Goal: Information Seeking & Learning: Learn about a topic

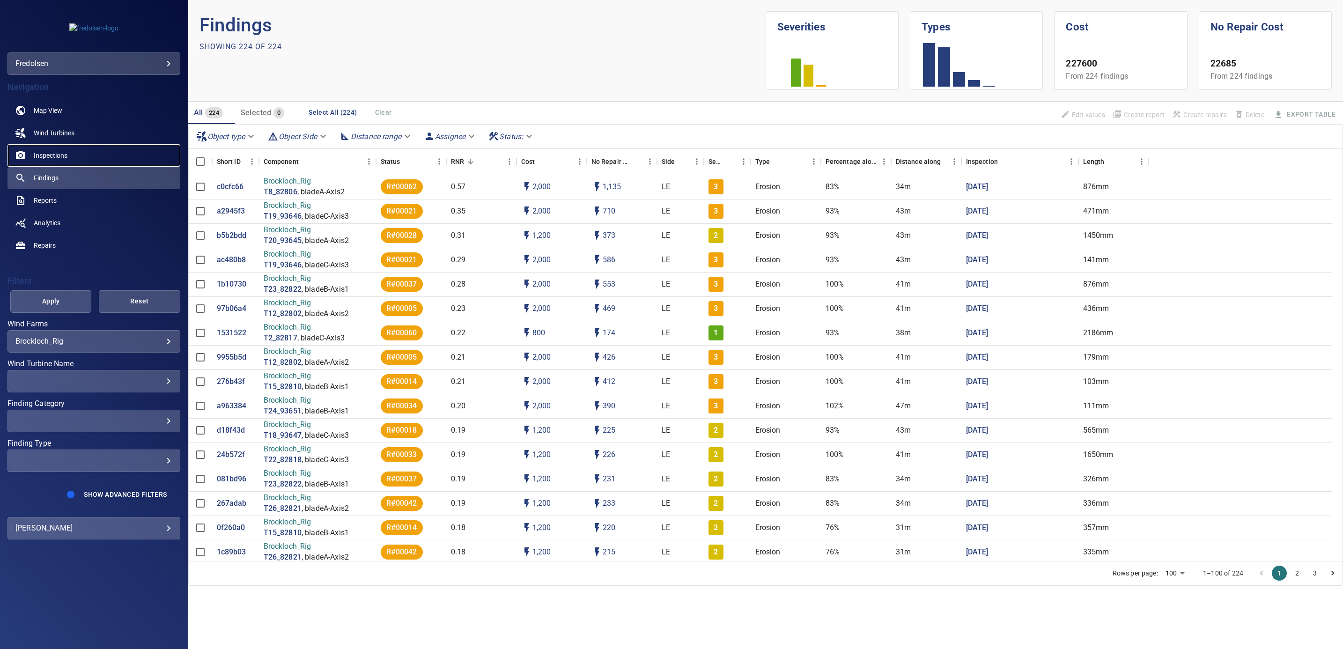
click at [55, 158] on span "Inspections" at bounding box center [51, 155] width 34 height 9
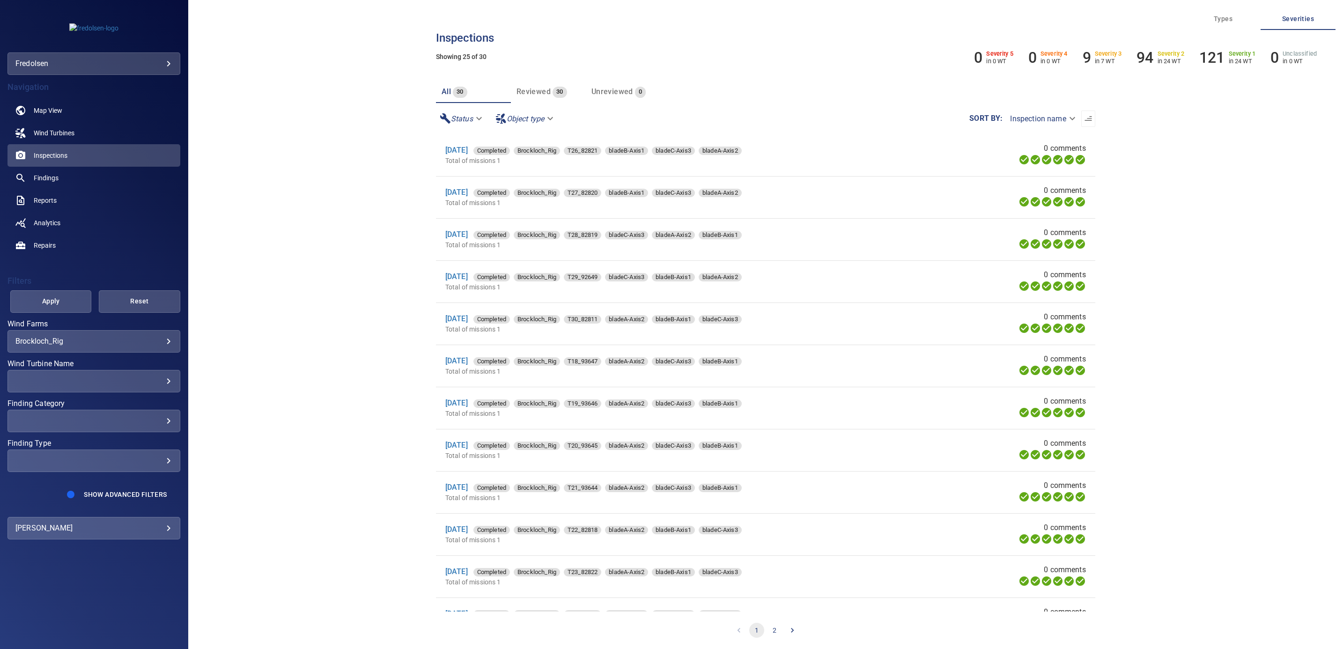
click at [83, 343] on body "**********" at bounding box center [671, 324] width 1343 height 649
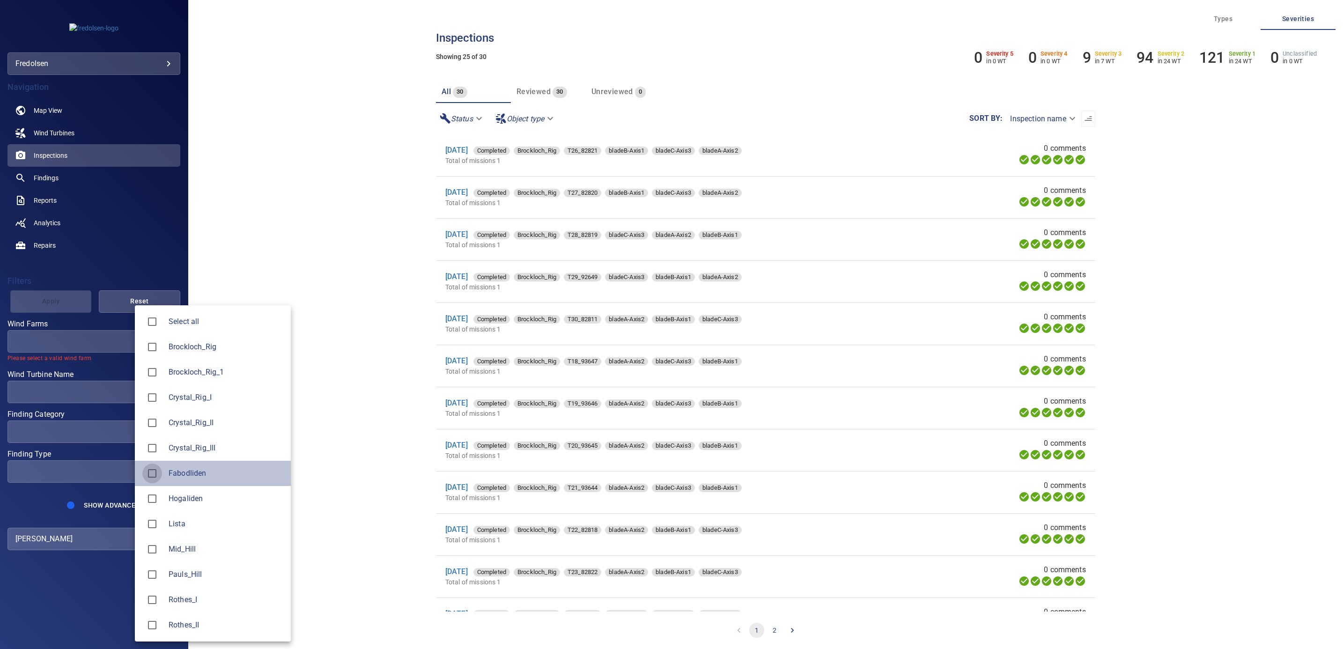
type input "**********"
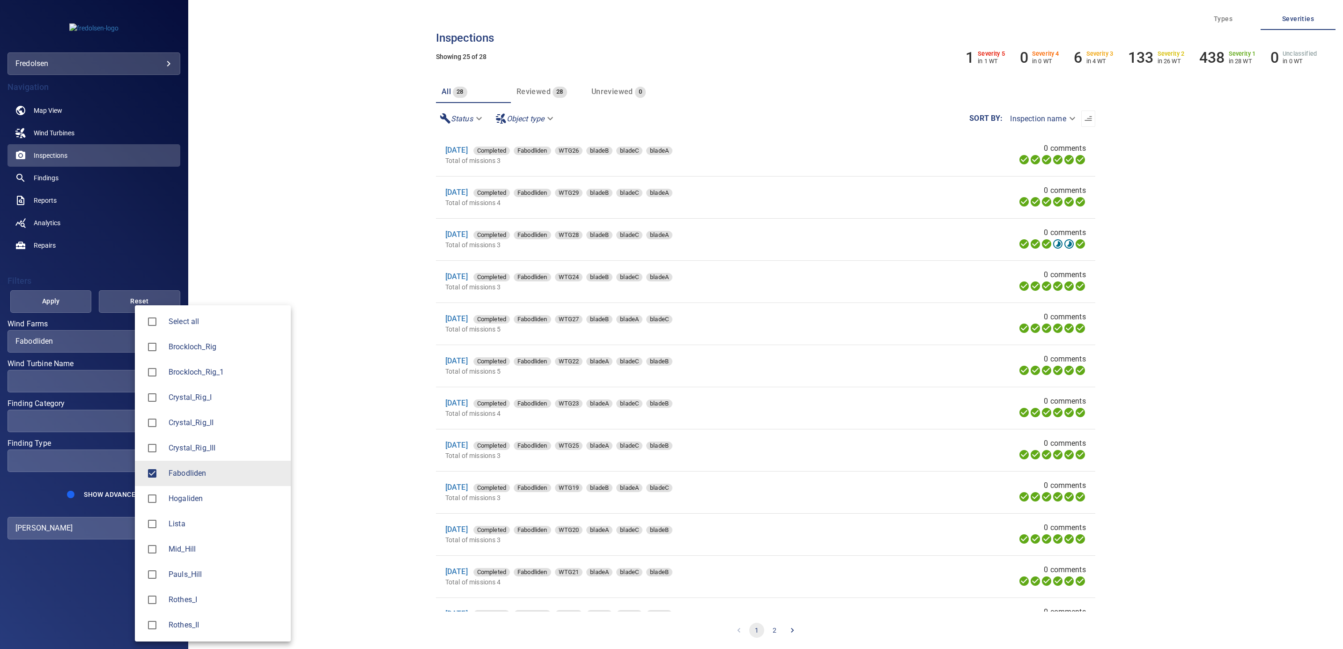
click at [370, 210] on div at bounding box center [671, 324] width 1343 height 649
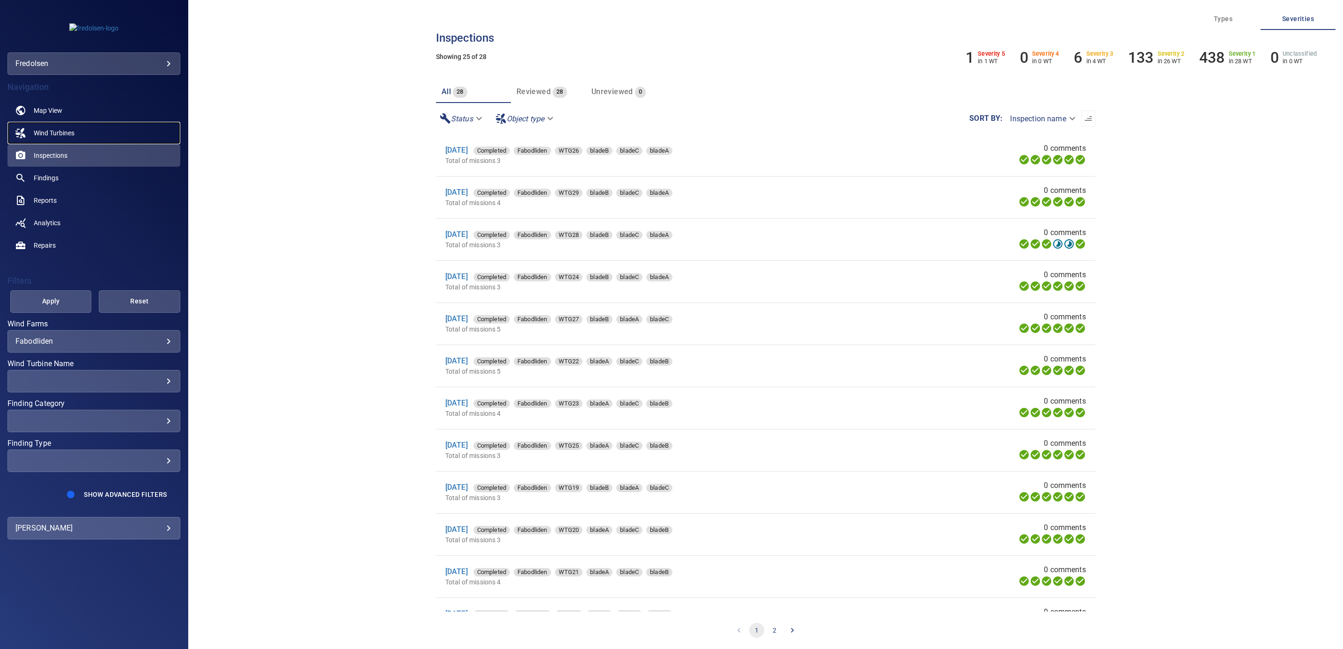
click at [64, 131] on span "Wind Turbines" at bounding box center [54, 132] width 41 height 9
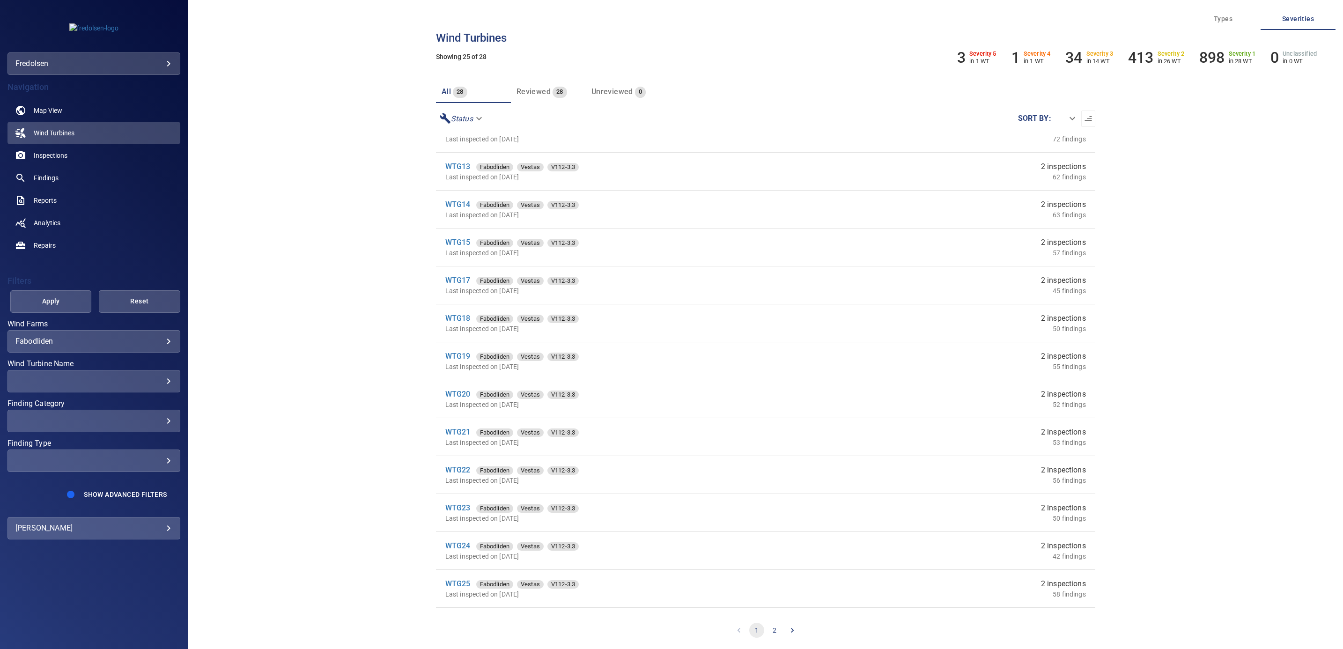
scroll to position [470, 0]
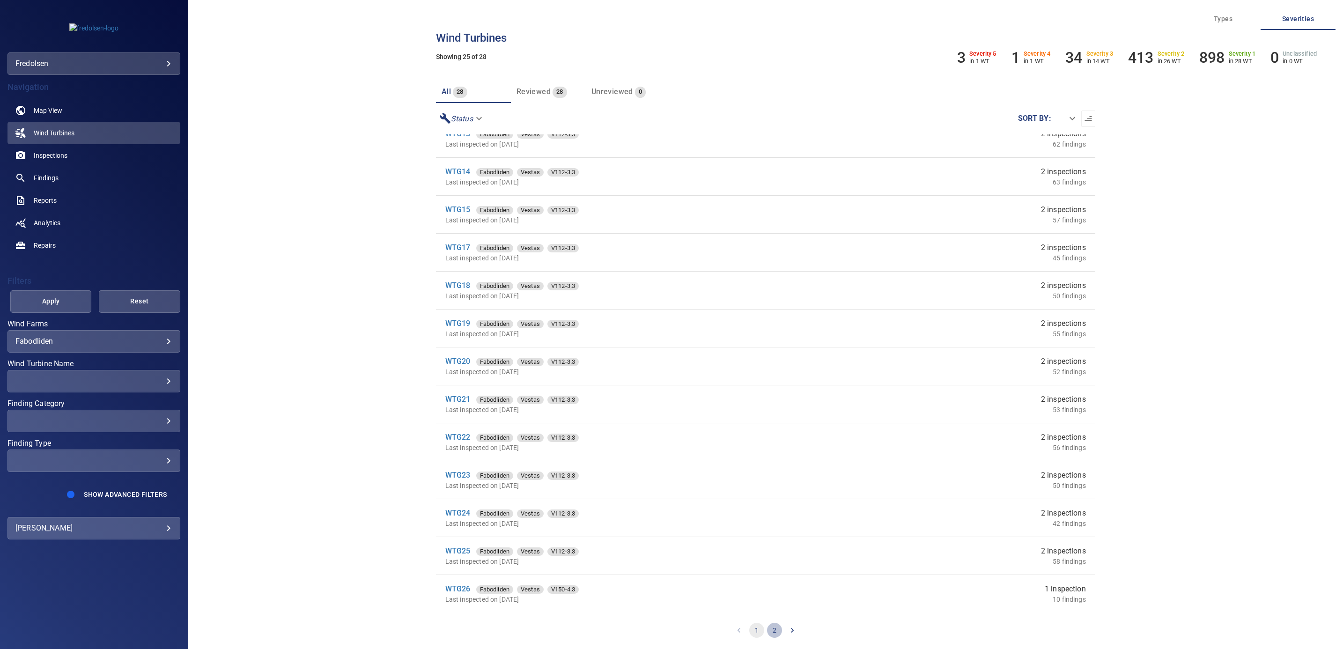
click at [780, 632] on button "2" at bounding box center [774, 630] width 15 height 15
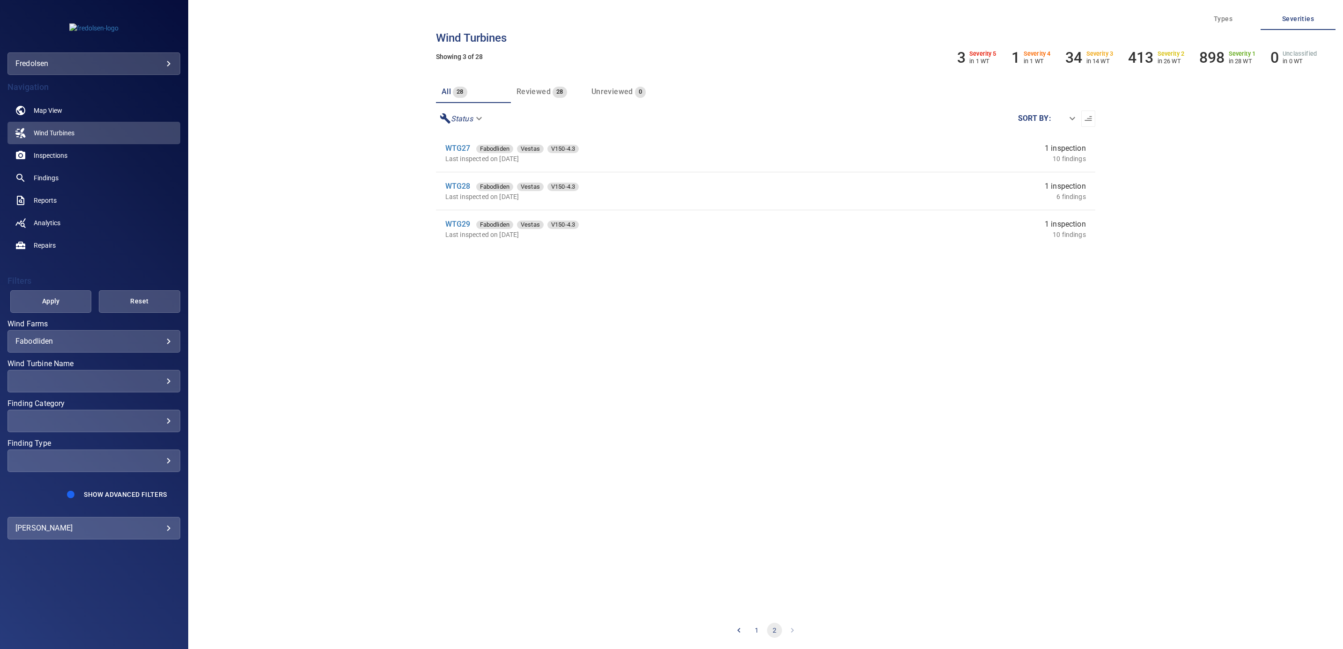
click at [739, 630] on icon "Go to previous page" at bounding box center [738, 630] width 9 height 9
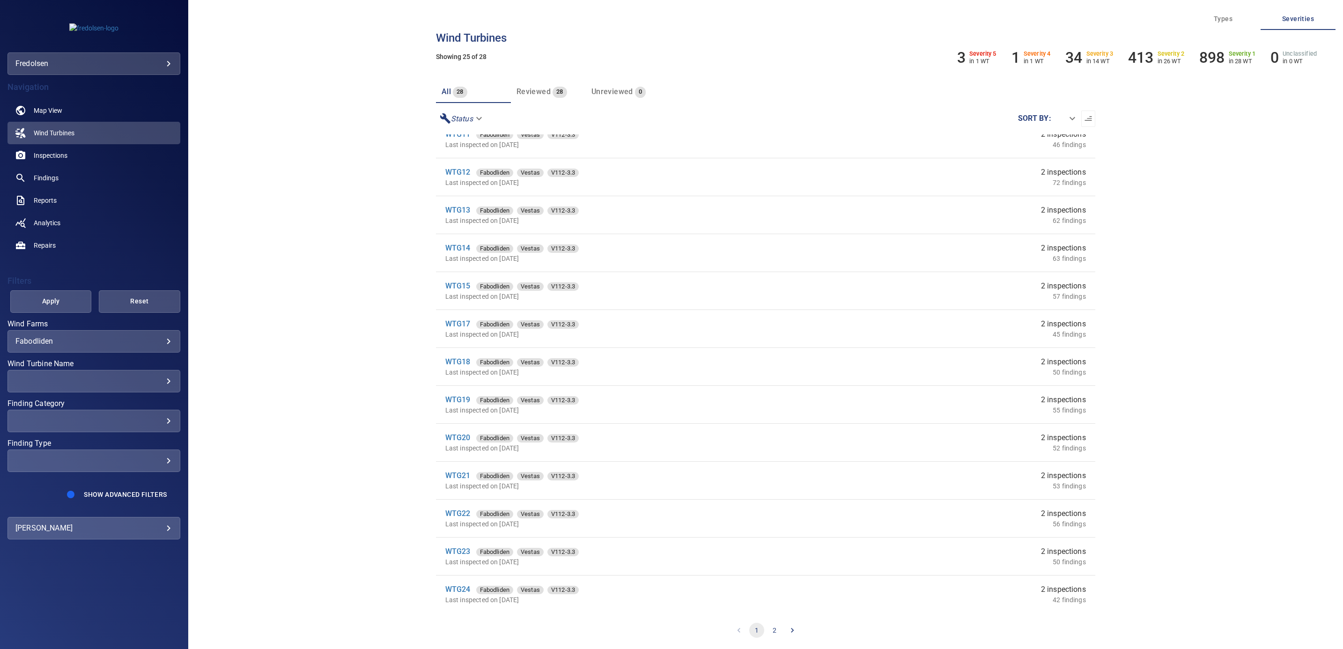
scroll to position [470, 0]
click at [452, 589] on link "WTG26" at bounding box center [457, 589] width 25 height 9
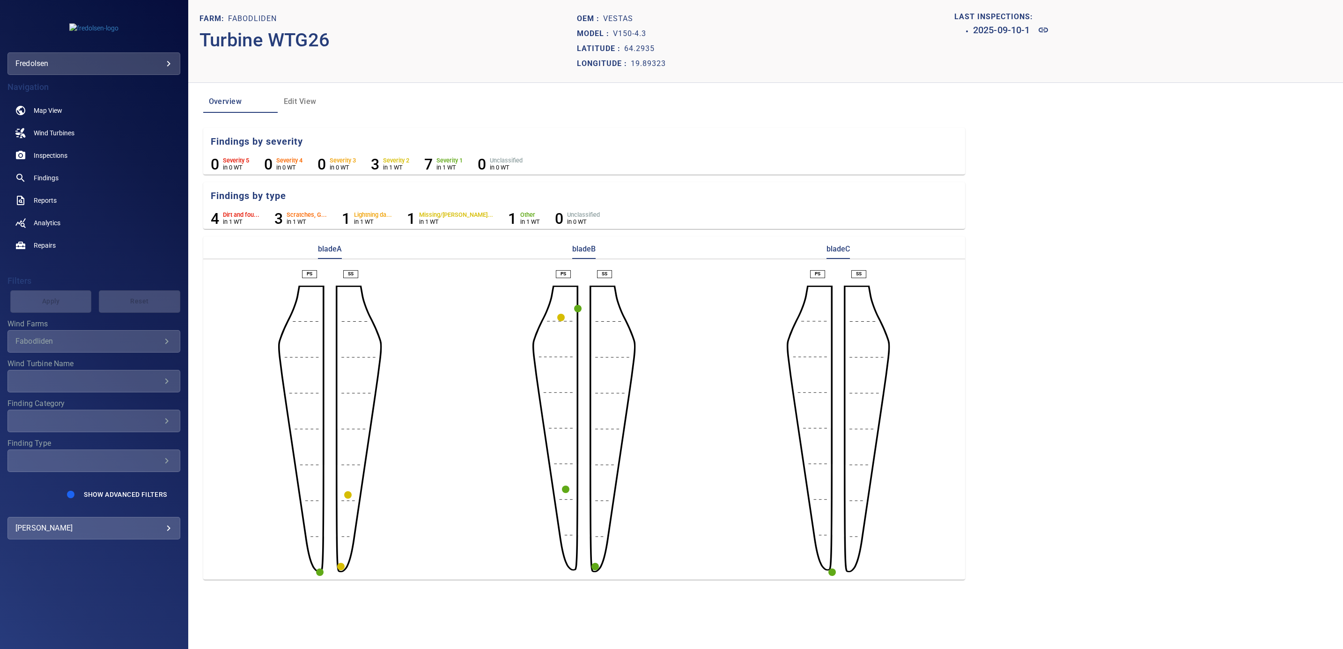
click at [560, 318] on circle "button" at bounding box center [560, 317] width 7 height 7
click at [582, 314] on div at bounding box center [671, 324] width 1343 height 649
click at [579, 310] on circle "button" at bounding box center [577, 308] width 7 height 7
click at [561, 333] on link at bounding box center [550, 330] width 22 height 22
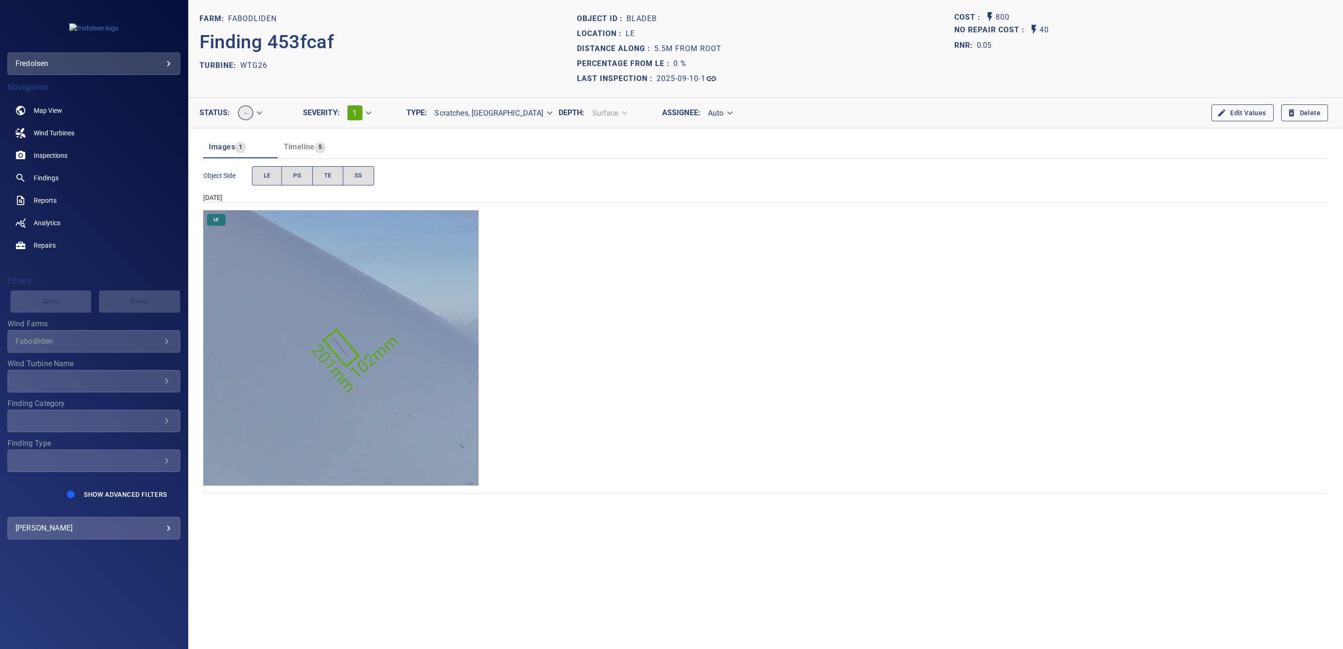
click at [342, 440] on img "Fabodliden/WTG26/2025-09-10-1/2025-09-10-1/image5wp7.jpg" at bounding box center [341, 348] width 276 height 276
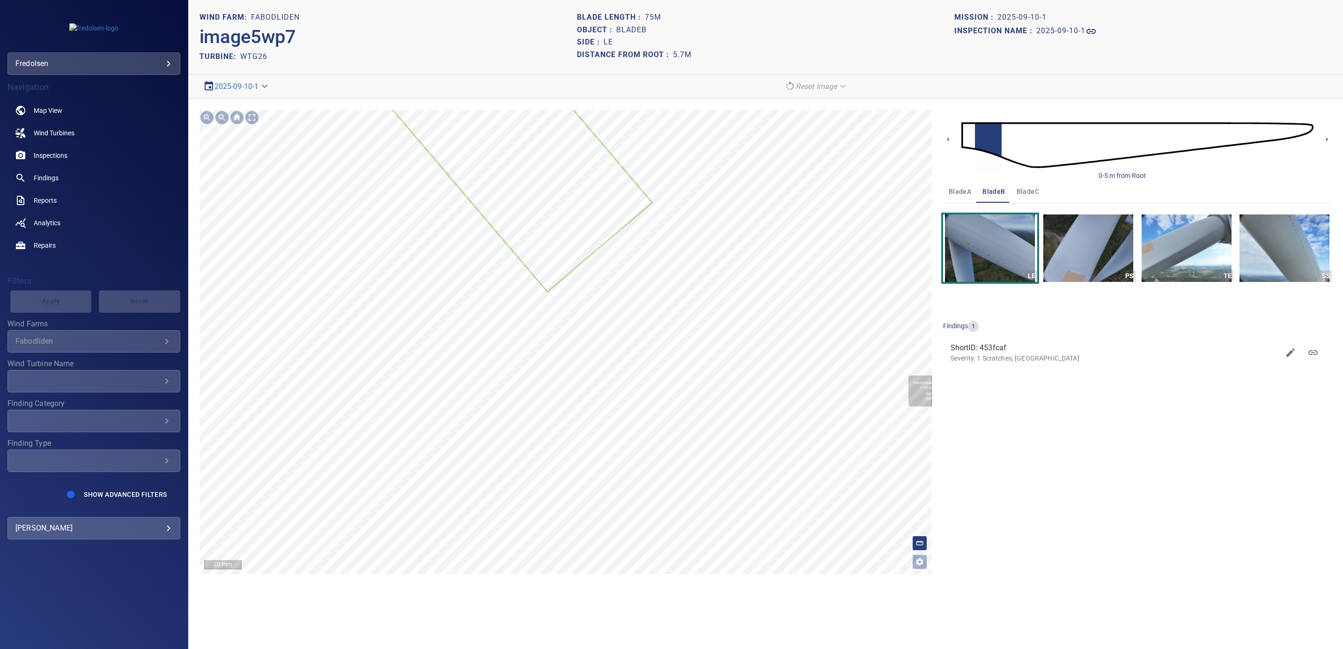
click at [717, 398] on div "Fabodliden/WTG26/453fcaf0-8f11-11f0-9b7b-05a698947900 Severity 1 Scratches, [GE…" at bounding box center [566, 342] width 733 height 464
click at [964, 385] on div "**********" at bounding box center [765, 342] width 1155 height 487
click at [1327, 139] on icon at bounding box center [1327, 139] width 2 height 4
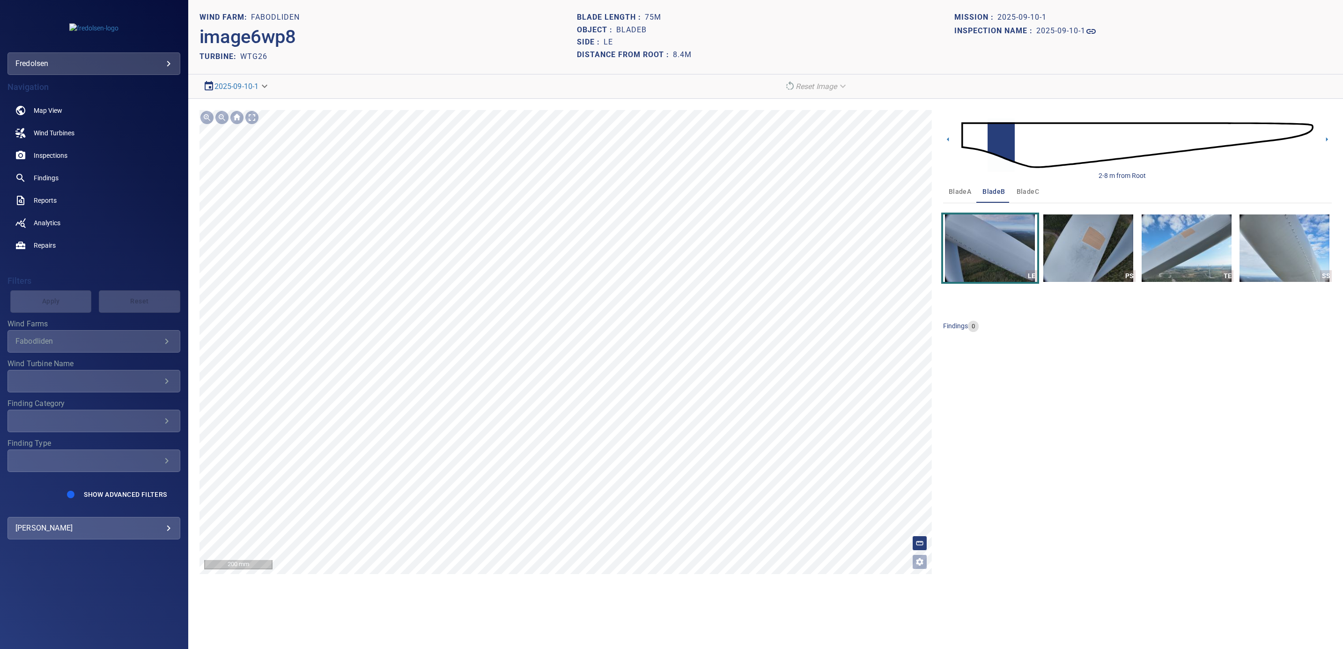
click at [502, 85] on section "**********" at bounding box center [765, 324] width 1155 height 649
click at [1328, 142] on icon at bounding box center [1327, 139] width 10 height 10
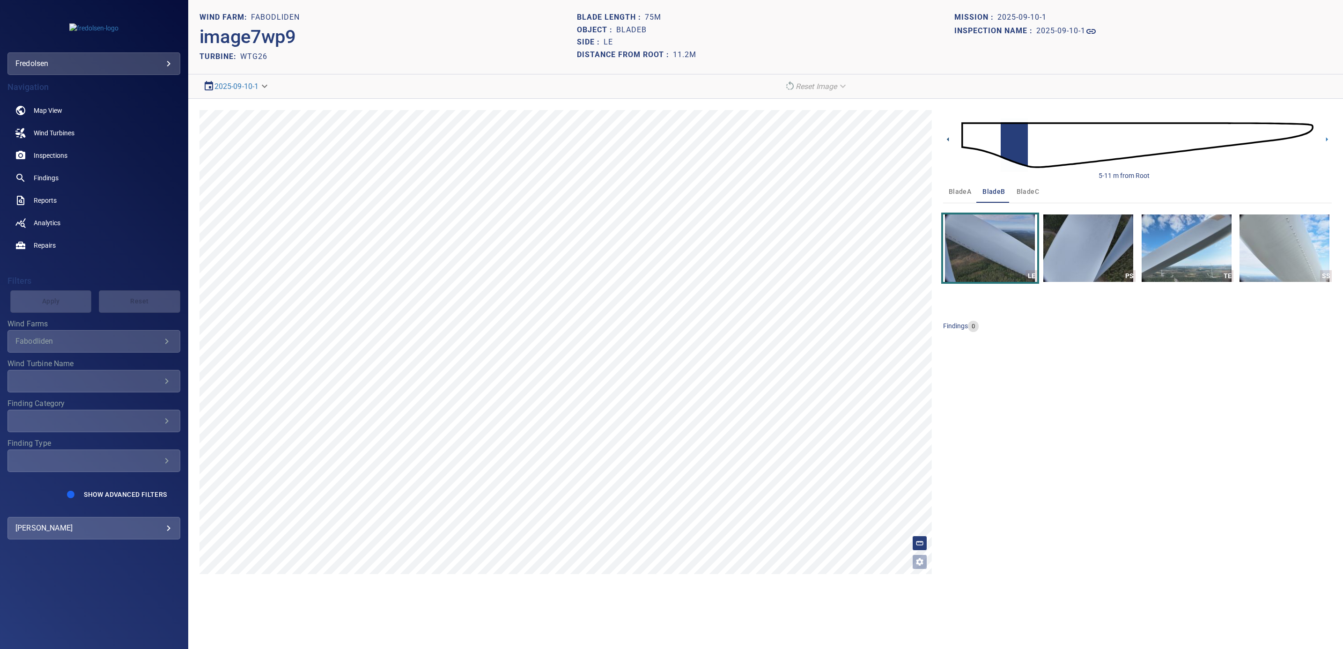
click at [947, 139] on icon at bounding box center [948, 139] width 10 height 10
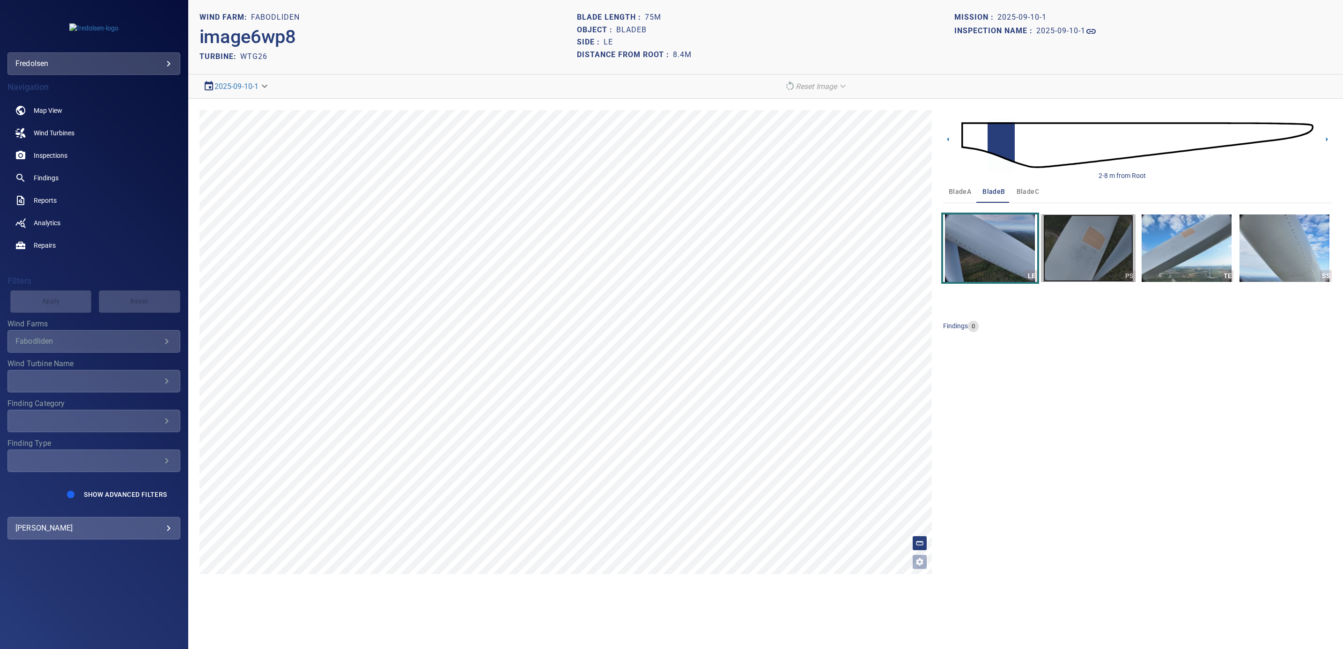
click at [1098, 259] on img "button" at bounding box center [1088, 248] width 90 height 67
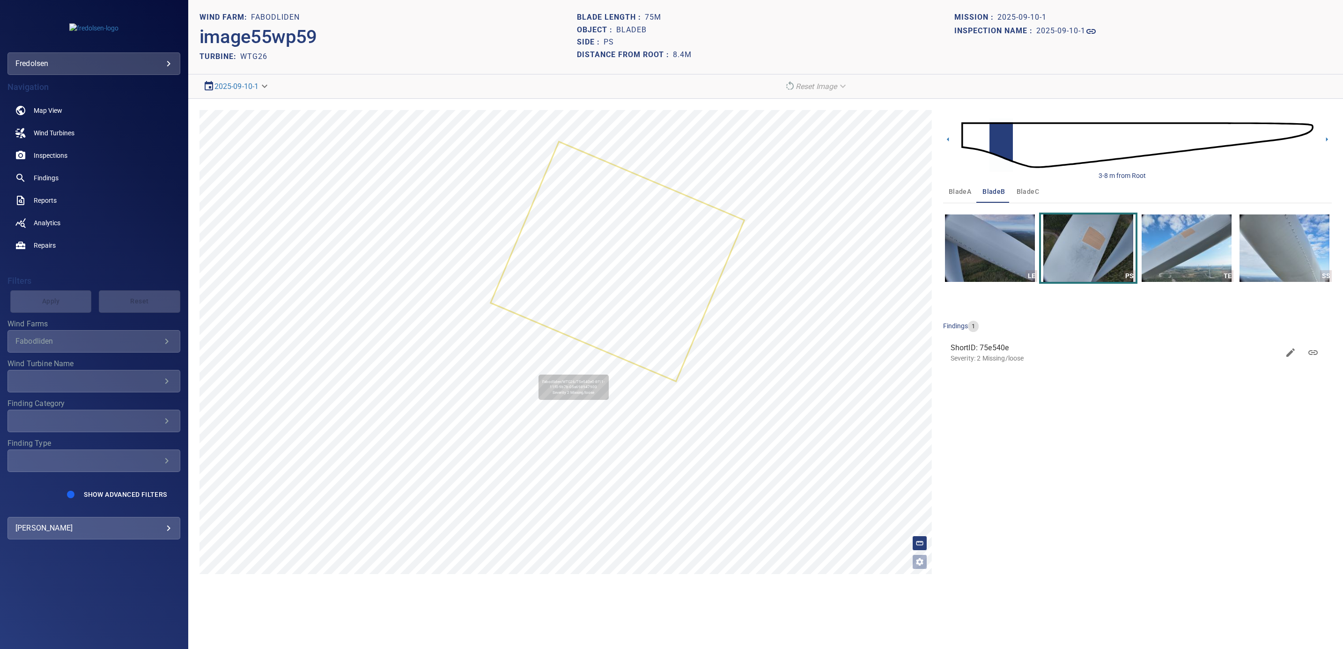
click at [576, 339] on icon at bounding box center [618, 261] width 252 height 238
click at [1196, 256] on img "button" at bounding box center [1187, 248] width 90 height 67
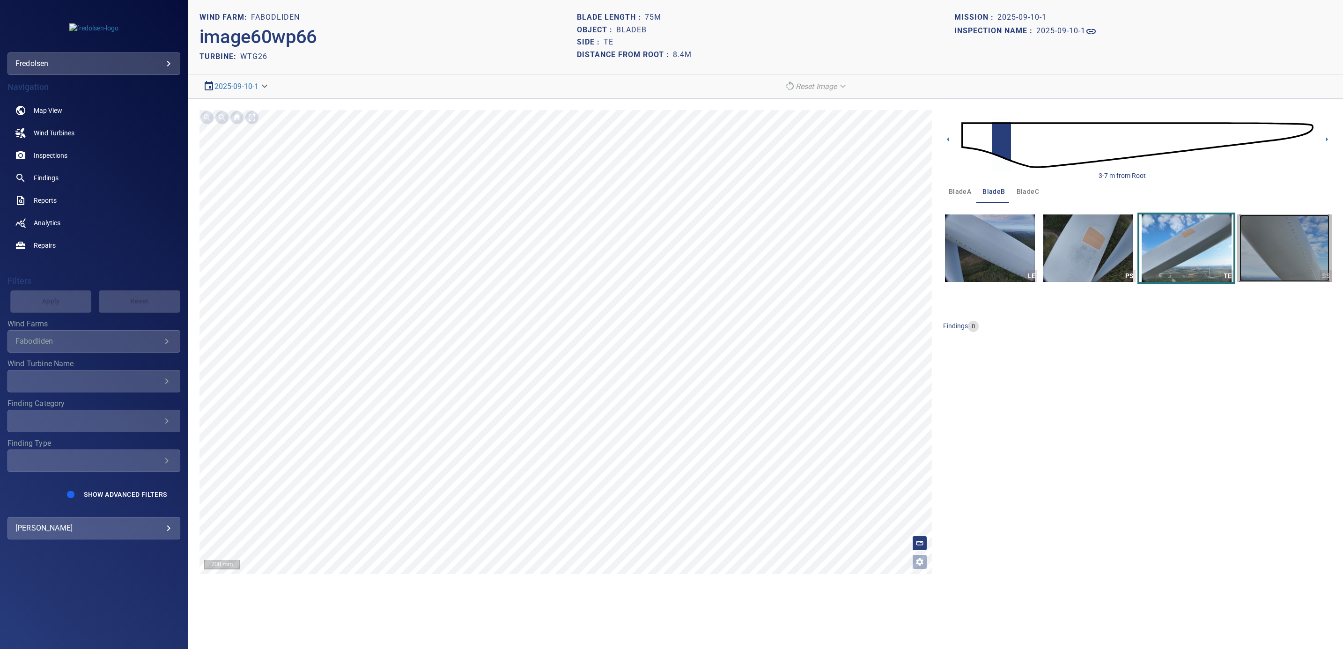
click at [1270, 246] on img "button" at bounding box center [1285, 248] width 90 height 67
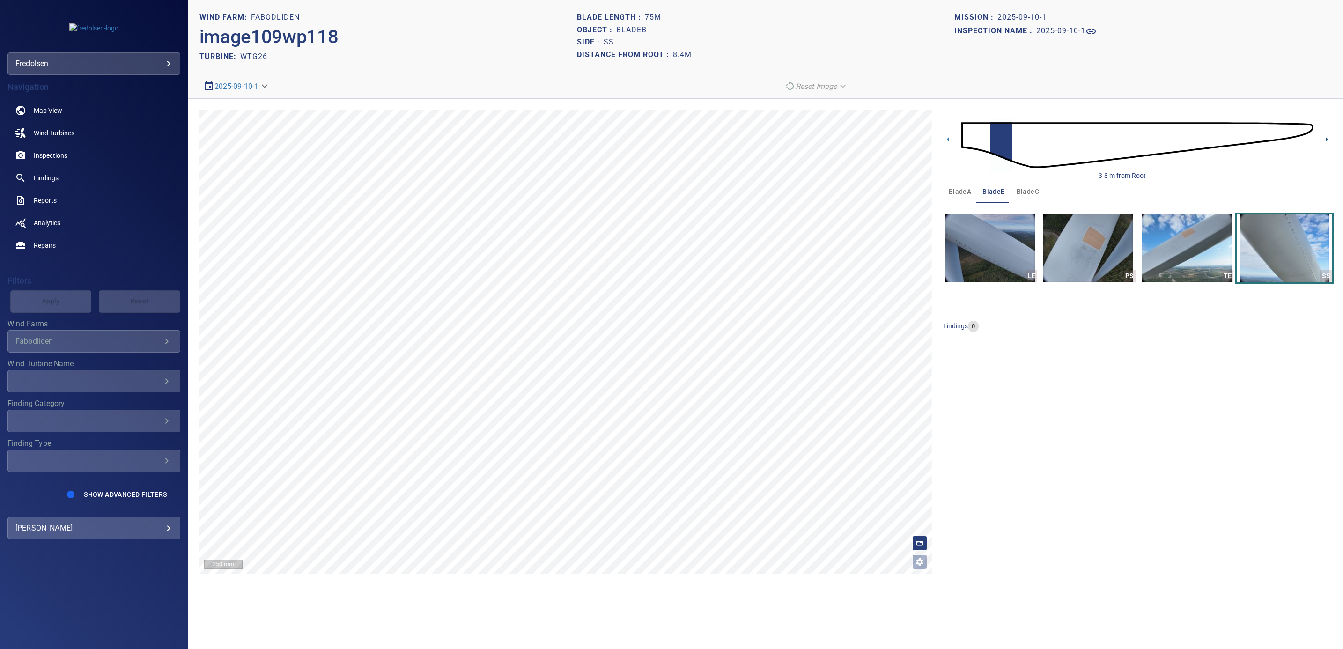
click at [1327, 141] on icon at bounding box center [1327, 139] width 10 height 10
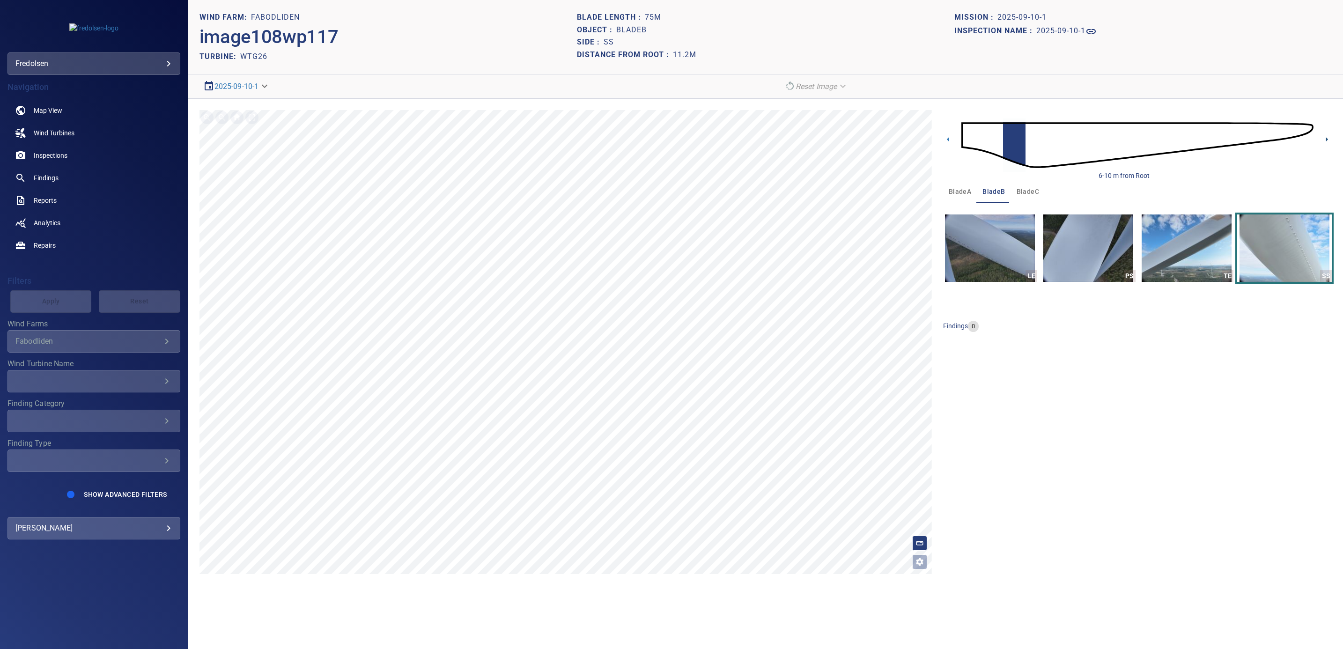
click at [1327, 141] on icon at bounding box center [1327, 139] width 10 height 10
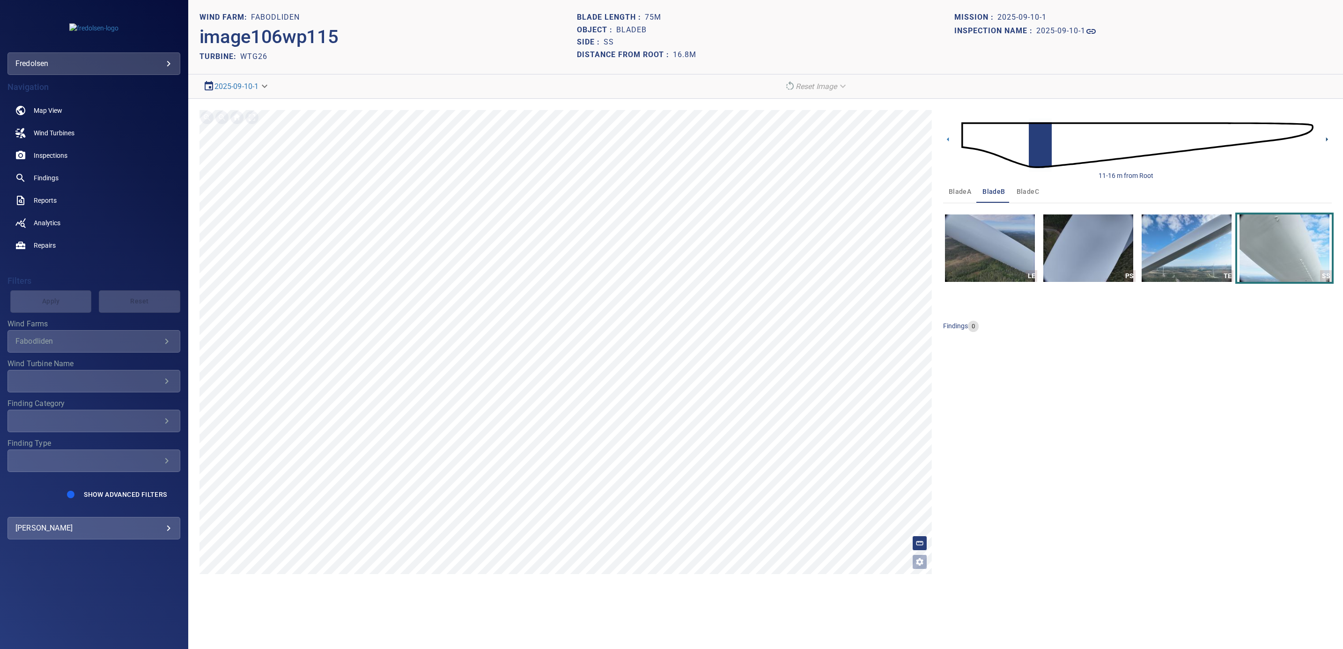
click at [1327, 141] on icon at bounding box center [1327, 139] width 10 height 10
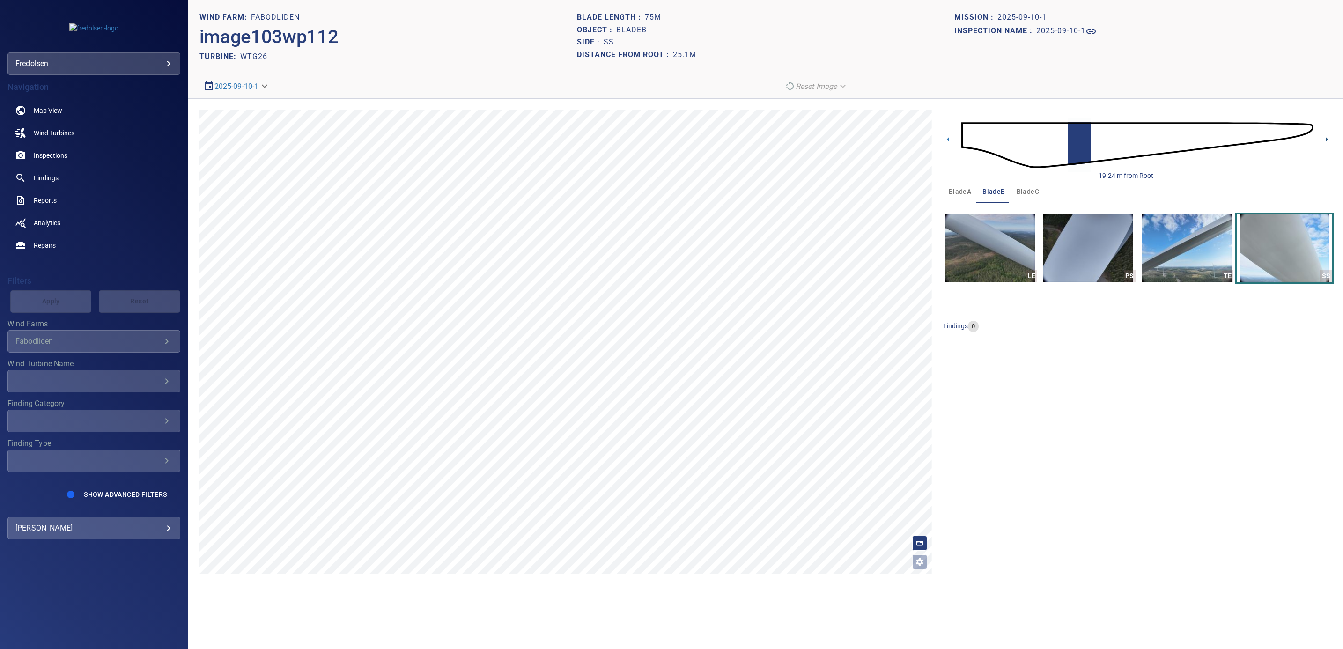
click at [1327, 141] on icon at bounding box center [1327, 139] width 10 height 10
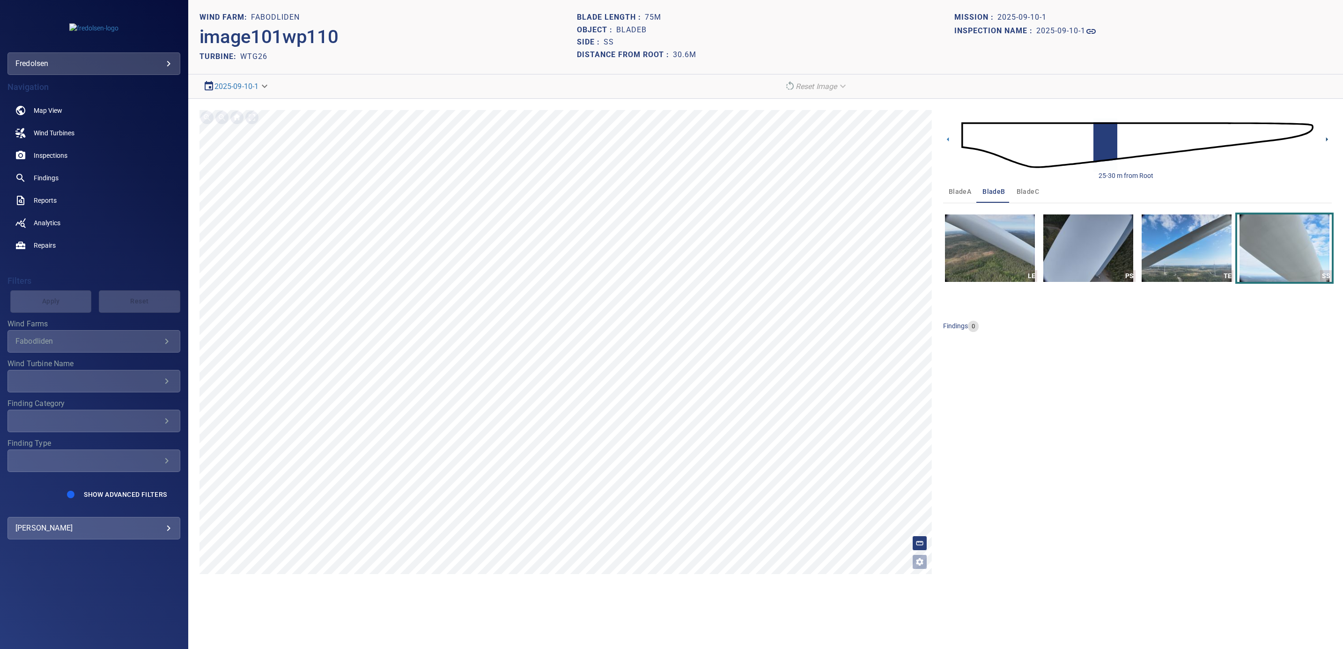
click at [1327, 141] on icon at bounding box center [1327, 139] width 10 height 10
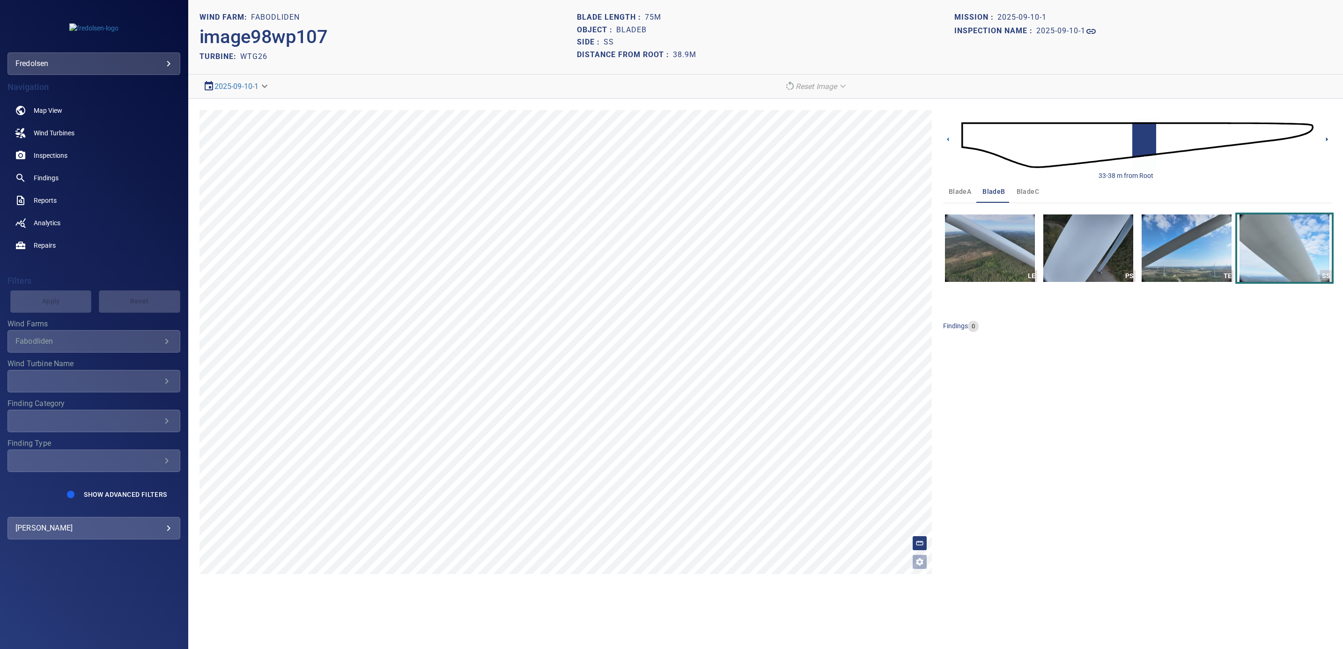
click at [1327, 141] on icon at bounding box center [1327, 139] width 10 height 10
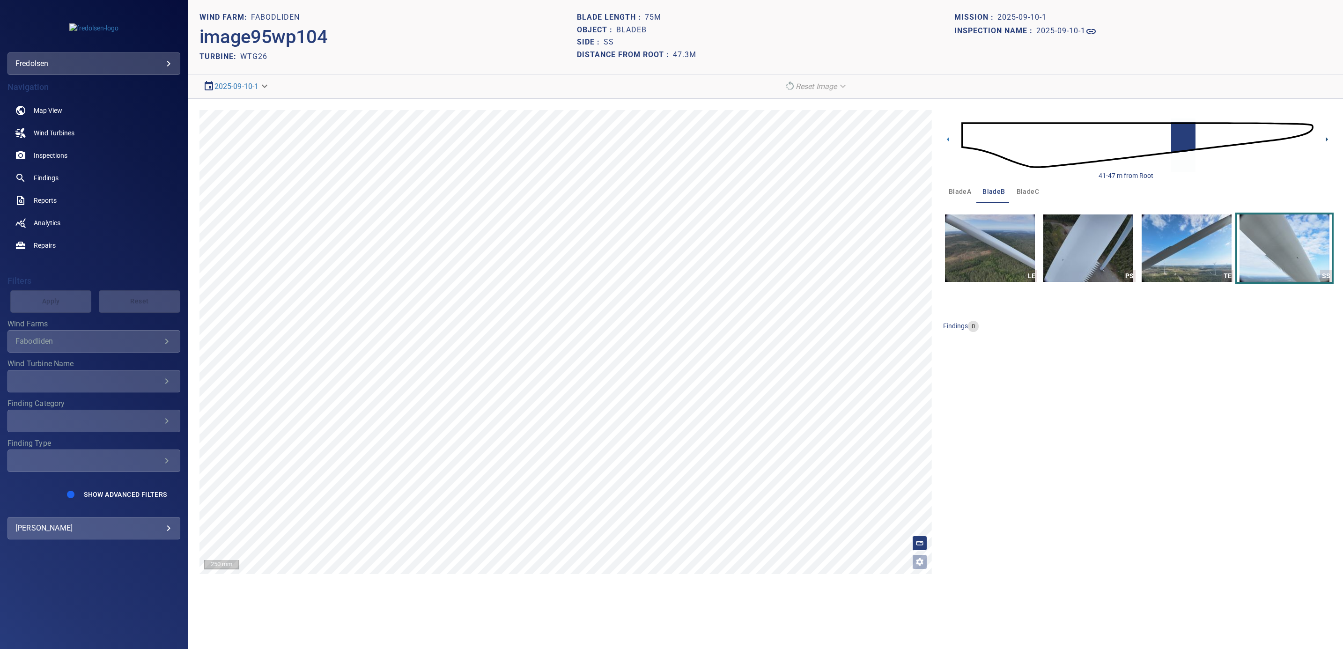
click at [1326, 141] on icon at bounding box center [1327, 139] width 2 height 4
click at [1324, 141] on icon at bounding box center [1327, 139] width 10 height 10
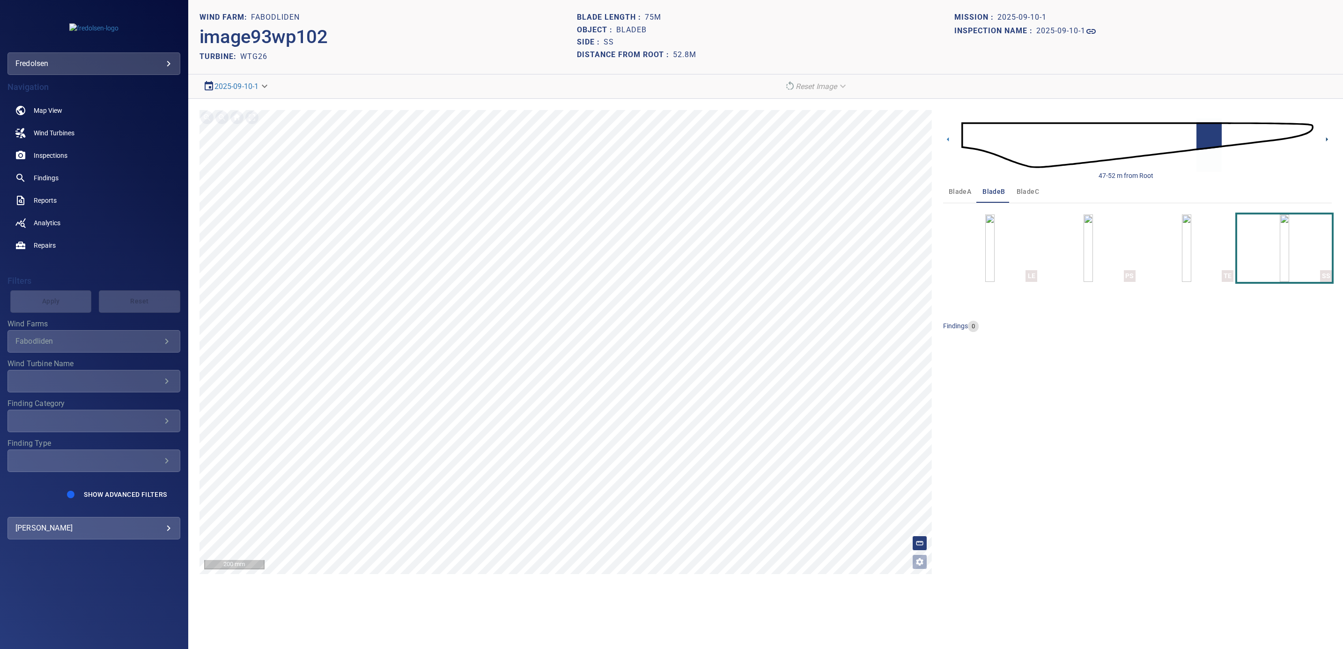
click at [1326, 140] on icon at bounding box center [1327, 139] width 2 height 4
click at [1325, 142] on icon at bounding box center [1327, 139] width 10 height 10
click at [1325, 141] on icon at bounding box center [1327, 139] width 10 height 10
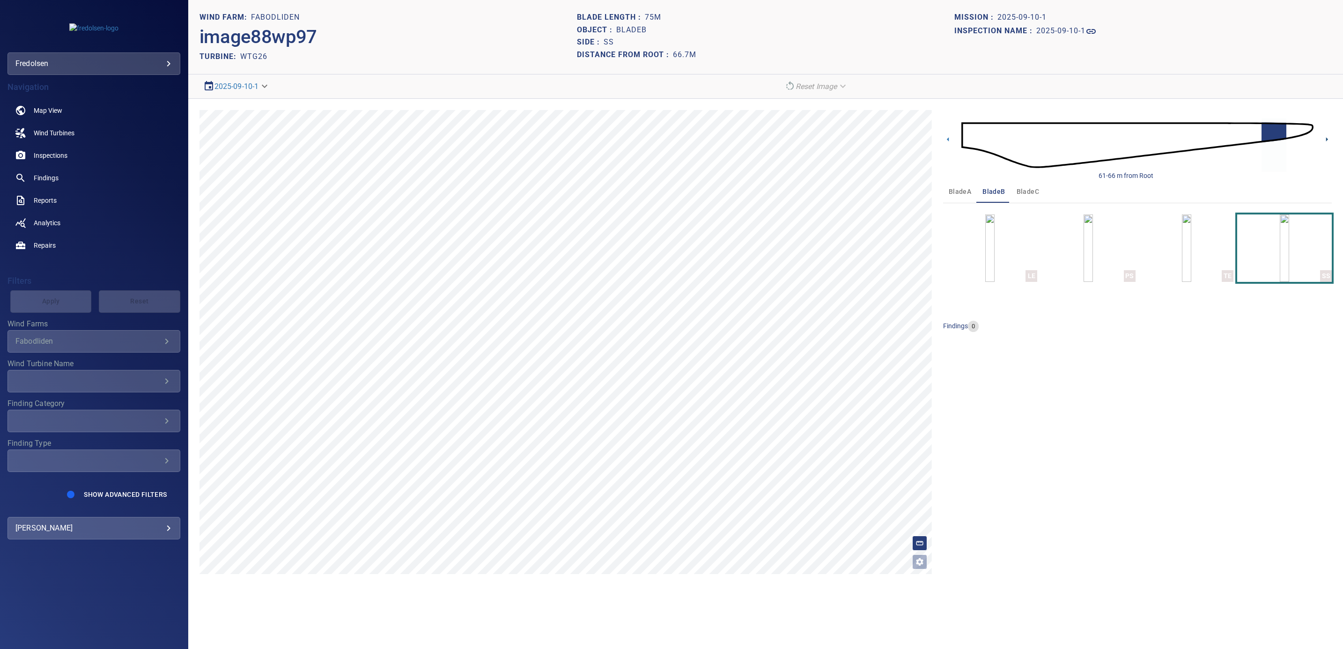
click at [1325, 140] on icon at bounding box center [1327, 139] width 10 height 10
click at [1327, 141] on icon at bounding box center [1327, 139] width 2 height 4
click at [1182, 256] on img "button" at bounding box center [1186, 248] width 9 height 67
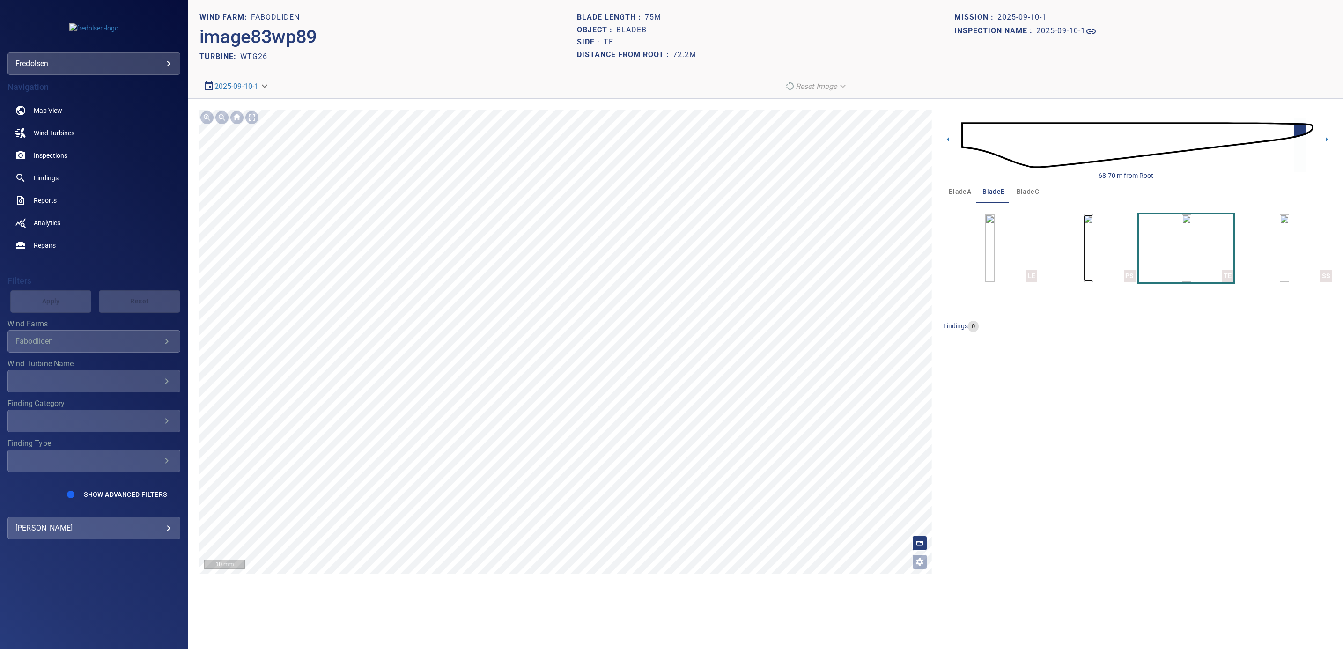
click at [1093, 259] on img "button" at bounding box center [1088, 248] width 9 height 67
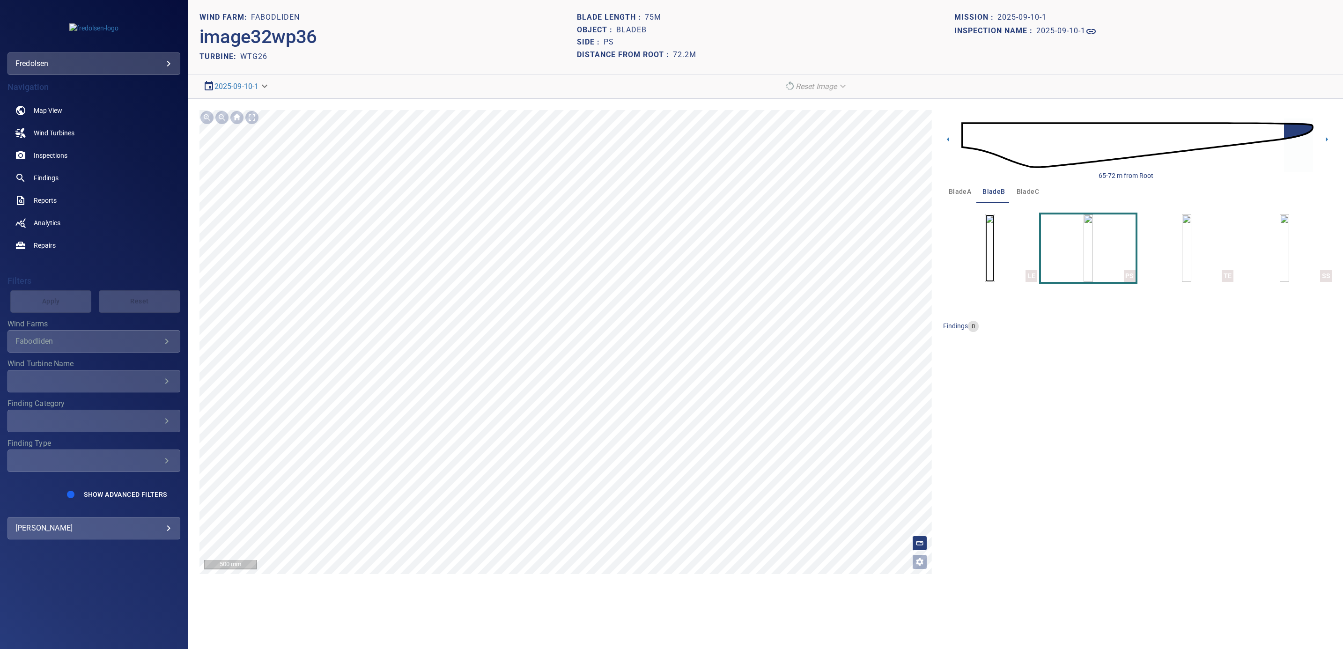
click at [985, 258] on img "button" at bounding box center [989, 248] width 9 height 67
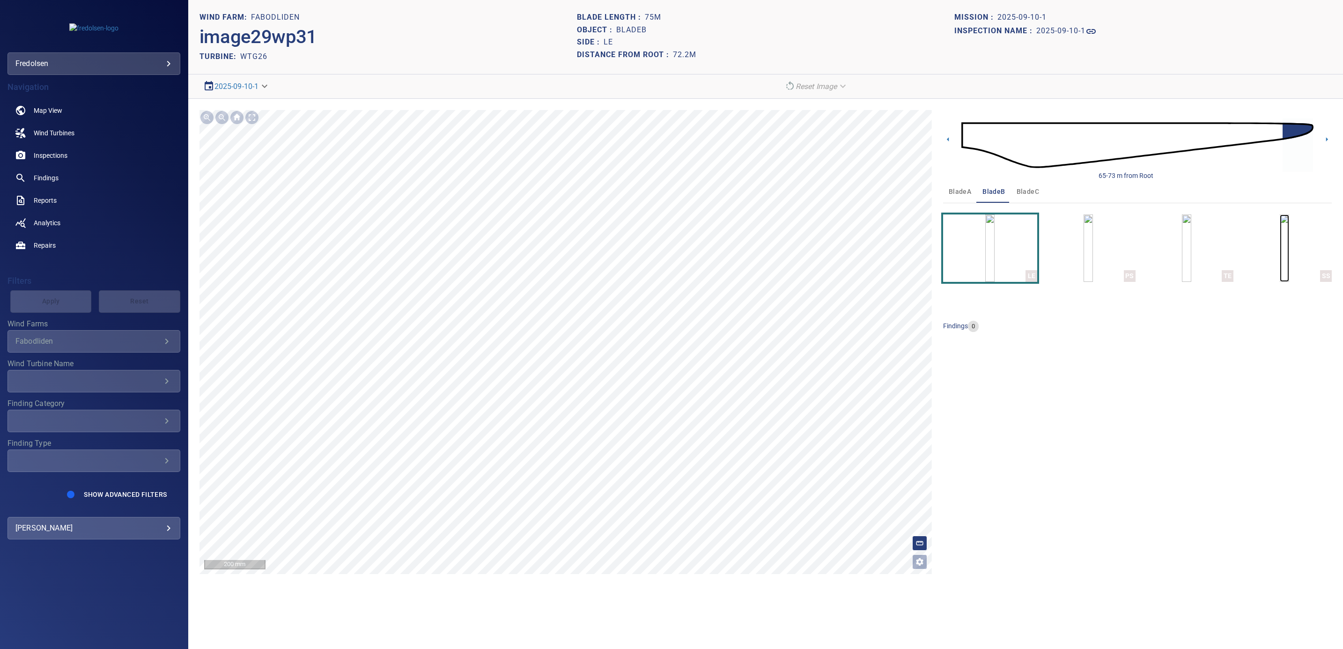
click at [1280, 251] on img "button" at bounding box center [1284, 248] width 9 height 67
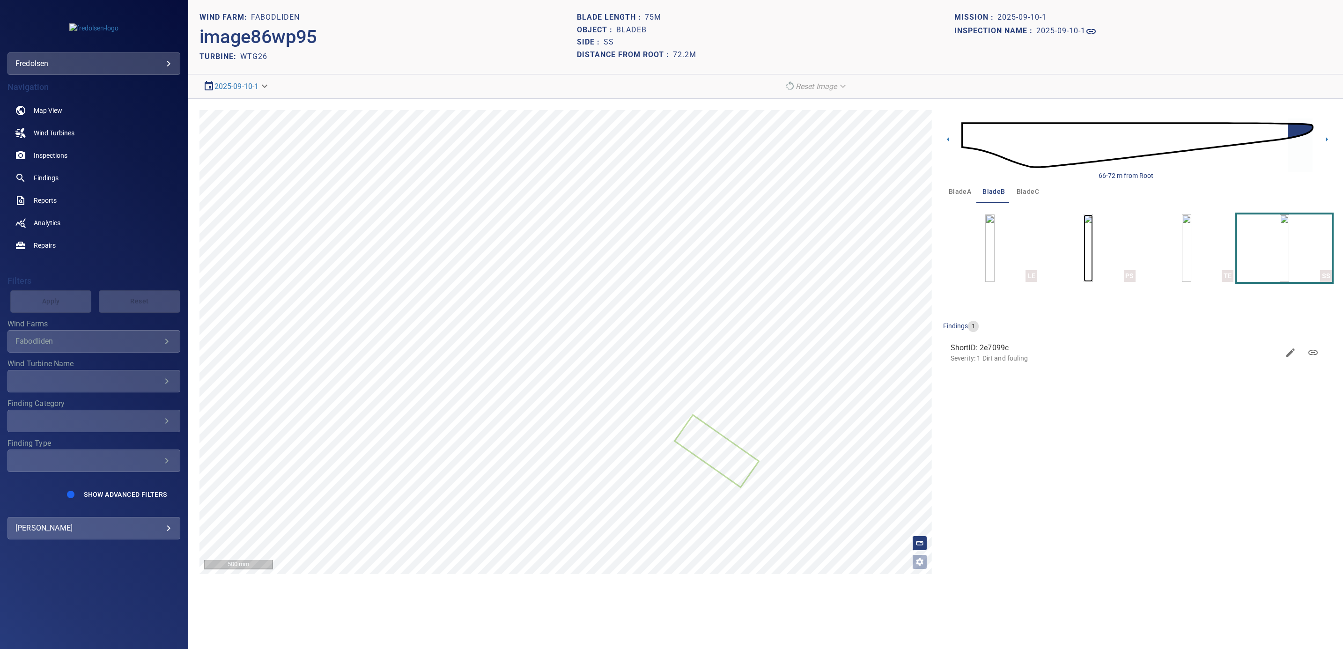
click at [1093, 261] on img "button" at bounding box center [1088, 248] width 9 height 67
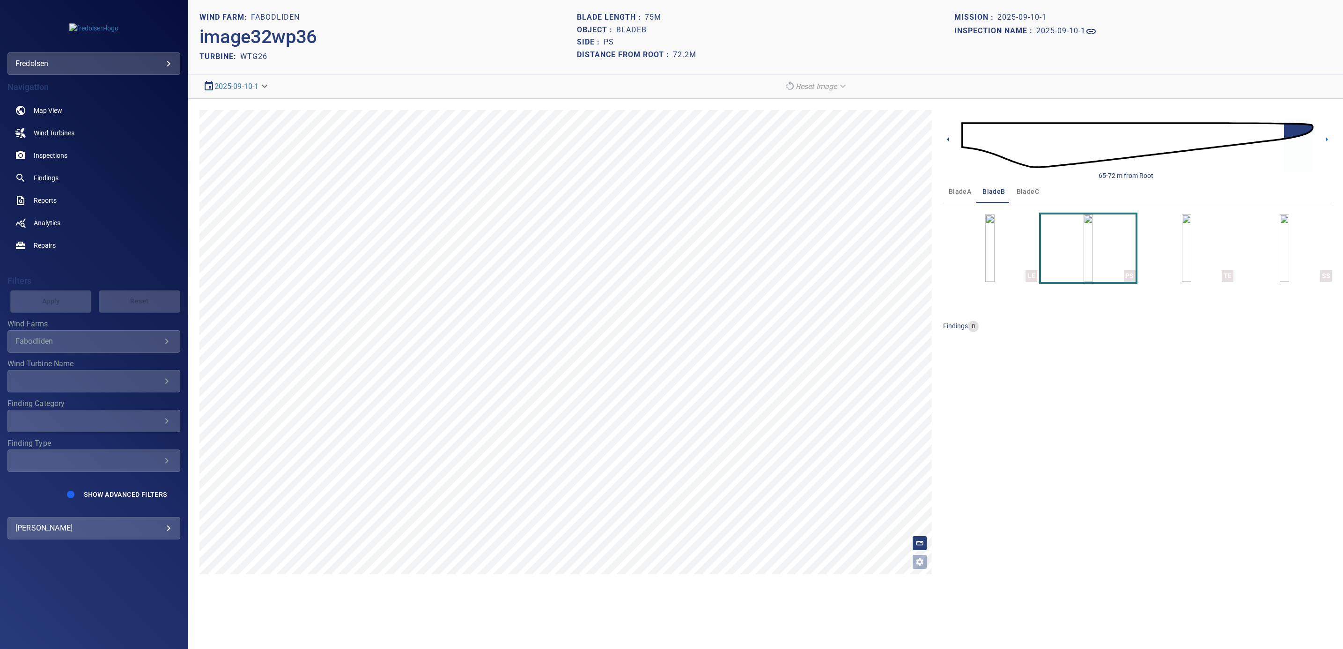
click at [950, 139] on icon at bounding box center [948, 139] width 10 height 10
click at [949, 139] on icon at bounding box center [948, 139] width 10 height 10
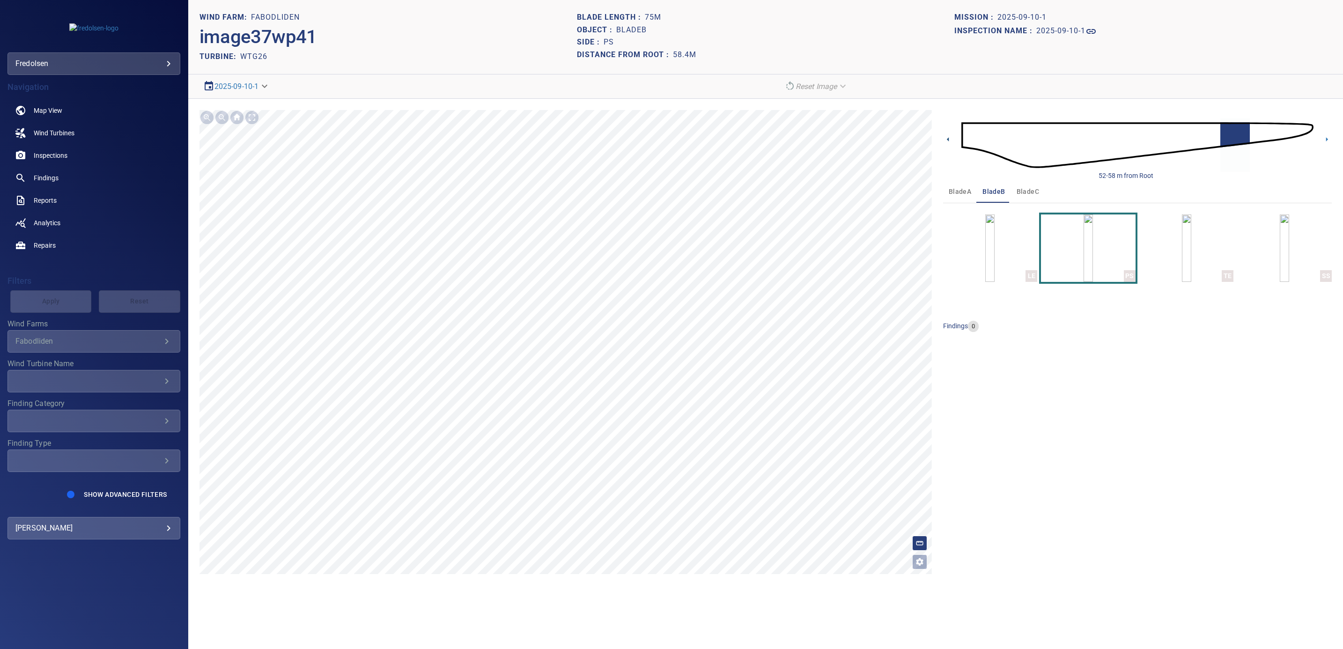
click at [949, 139] on icon at bounding box center [948, 139] width 10 height 10
click at [1324, 138] on icon at bounding box center [1327, 139] width 10 height 10
click at [508, 392] on icon at bounding box center [627, 252] width 501 height 439
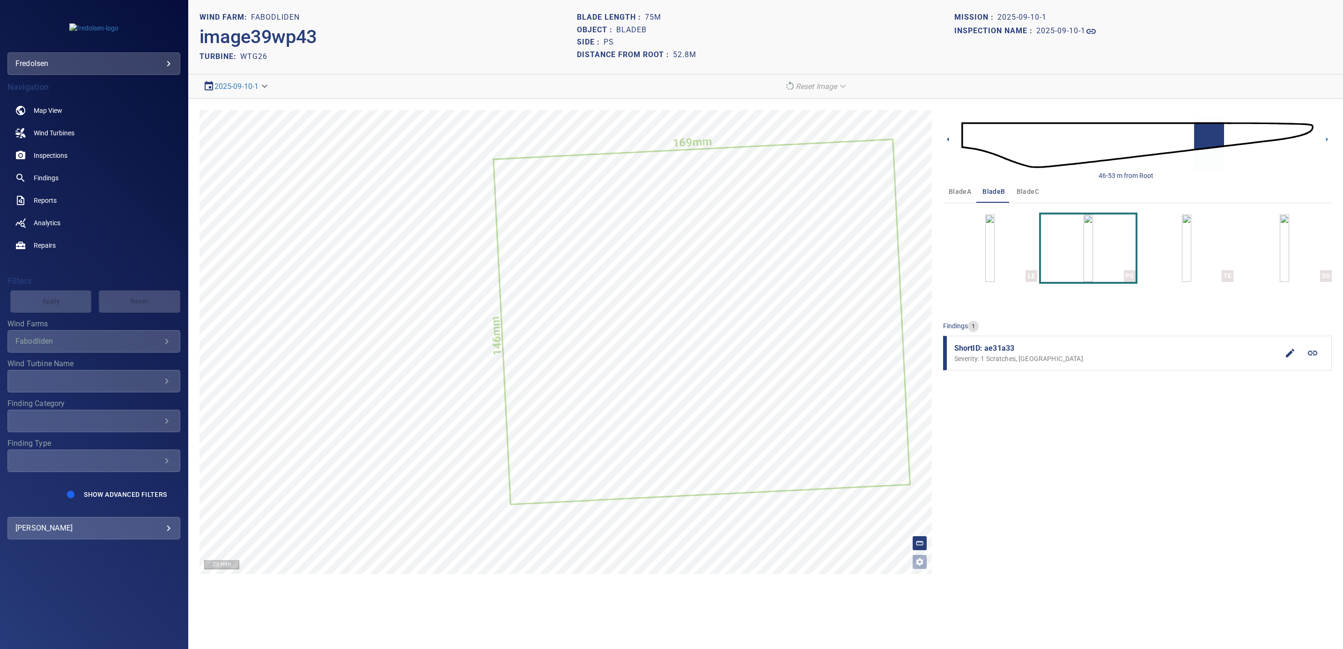
click at [945, 138] on icon at bounding box center [948, 139] width 10 height 10
click at [947, 139] on icon at bounding box center [948, 139] width 10 height 10
click at [951, 141] on icon at bounding box center [948, 139] width 10 height 10
click at [947, 140] on icon at bounding box center [948, 139] width 2 height 4
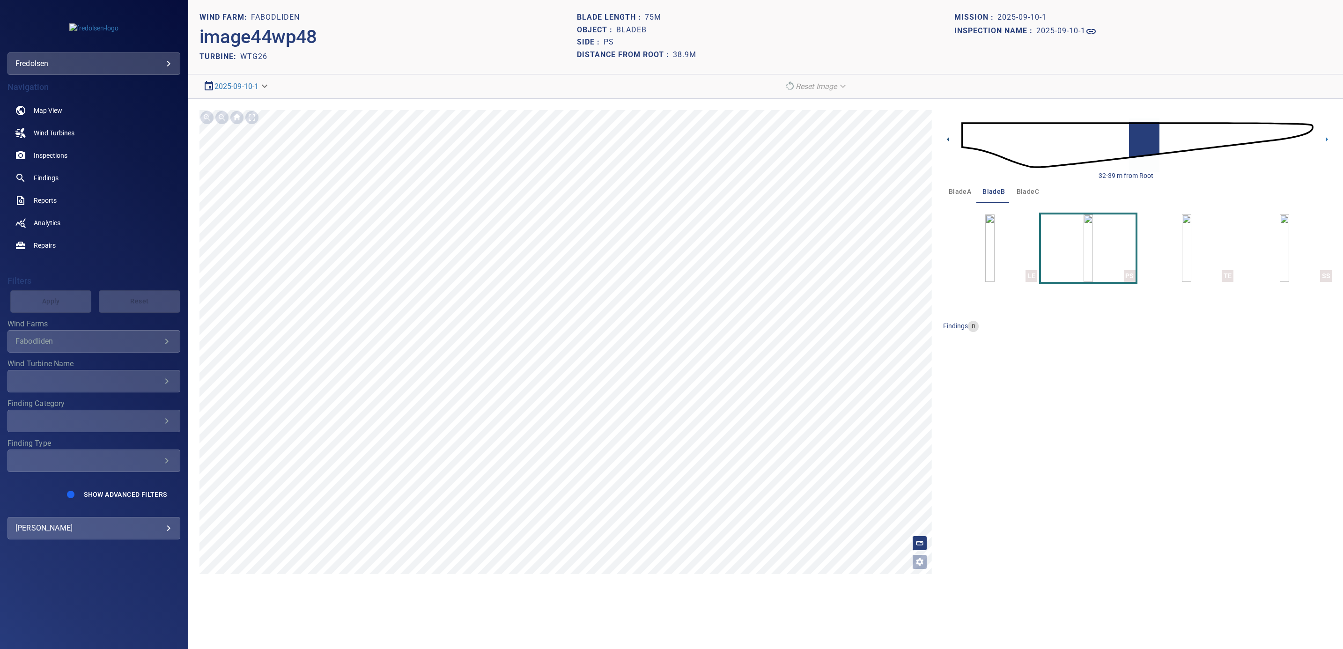
click at [947, 140] on icon at bounding box center [948, 139] width 2 height 4
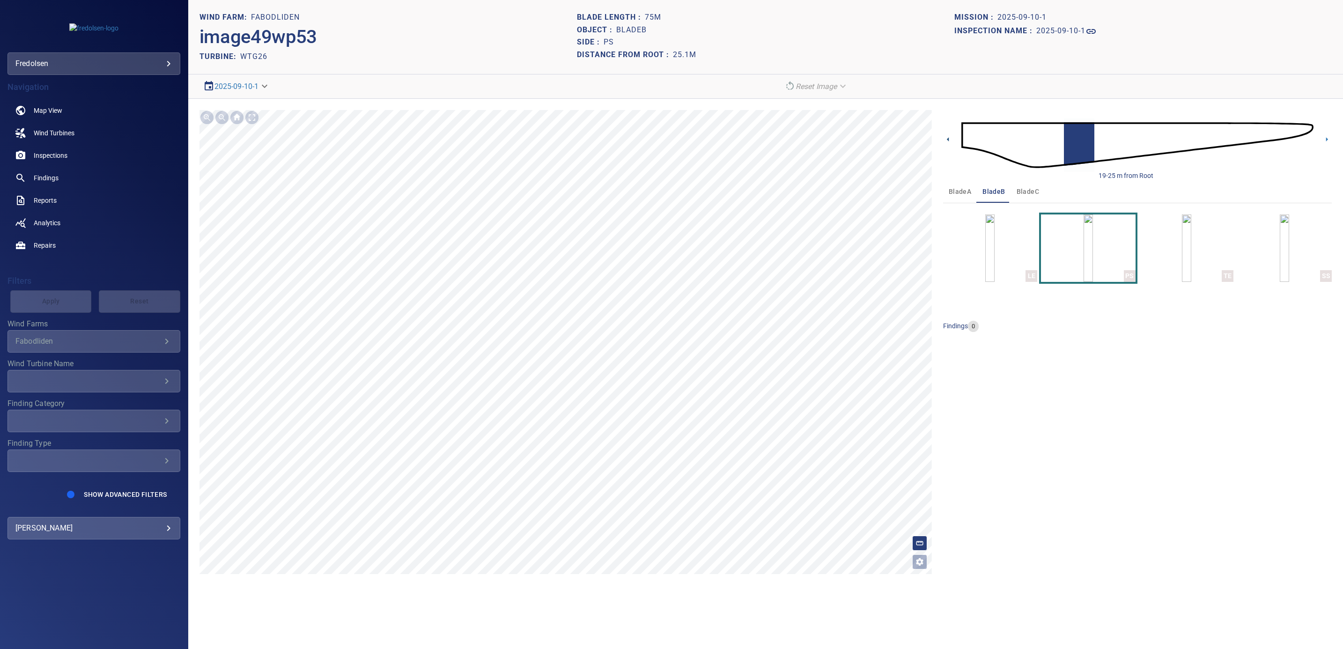
click at [947, 140] on icon at bounding box center [948, 139] width 2 height 4
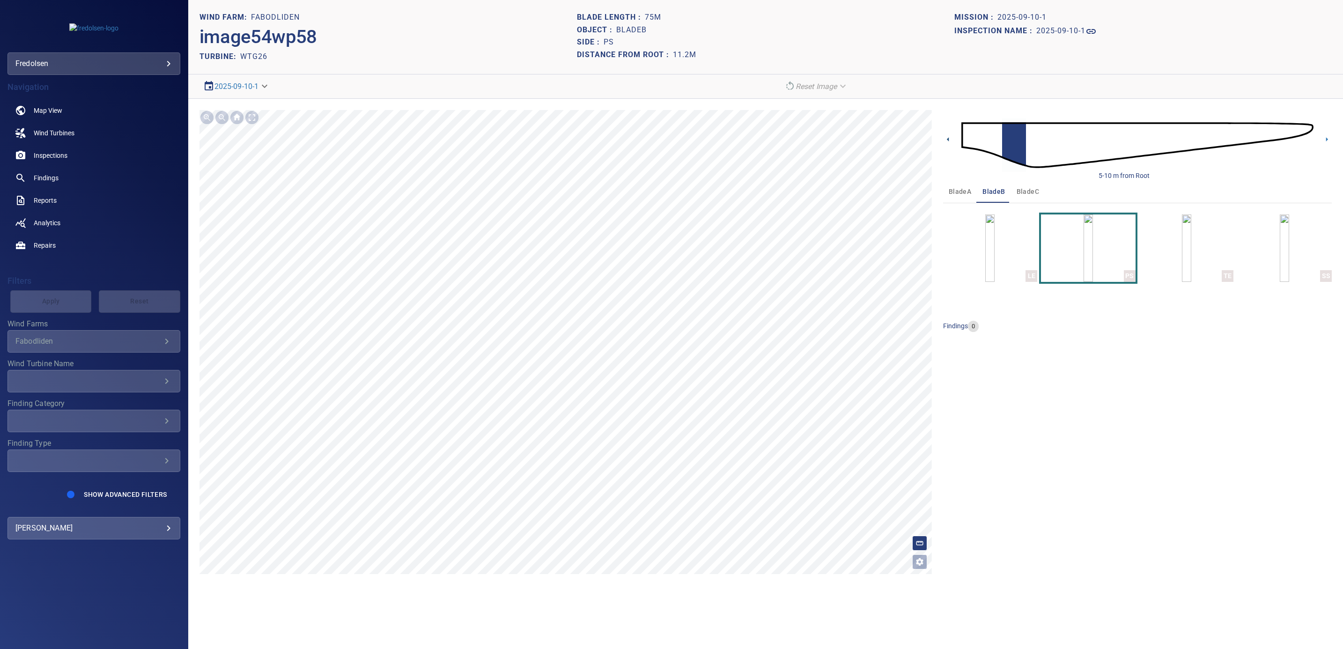
click at [947, 140] on icon at bounding box center [948, 139] width 2 height 4
click at [1189, 257] on img "button" at bounding box center [1186, 248] width 9 height 67
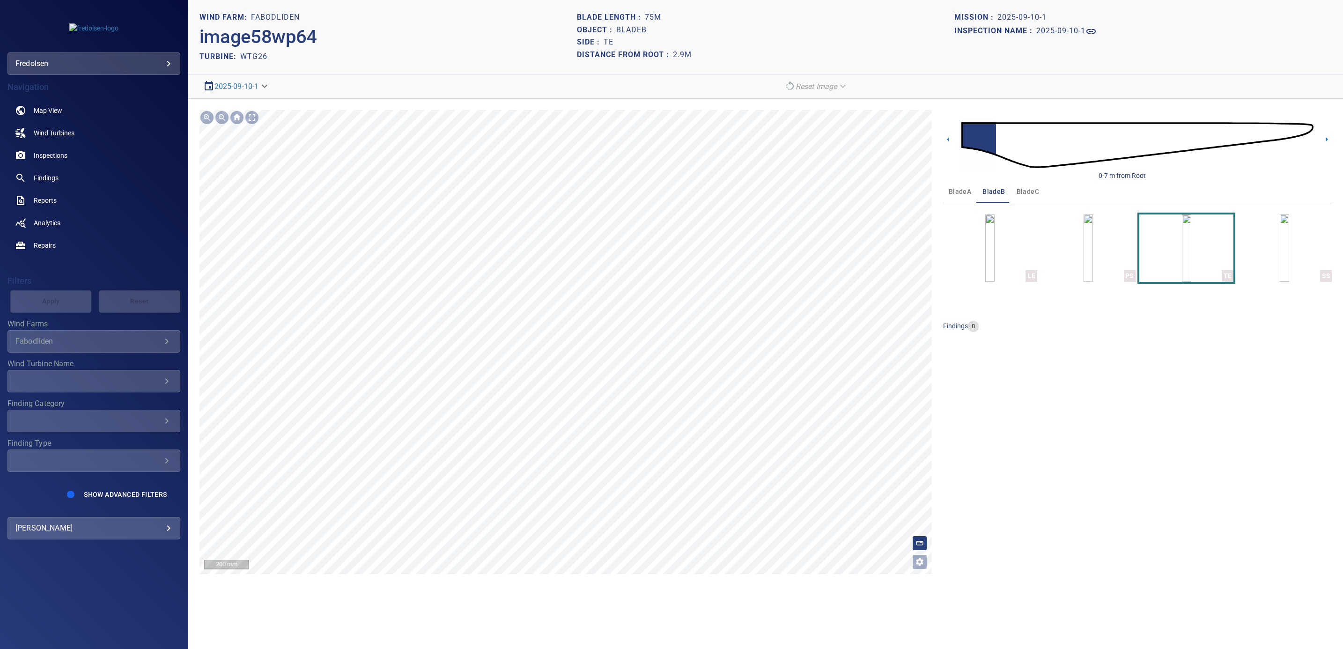
click at [762, 601] on section "**********" at bounding box center [765, 324] width 1155 height 649
click at [1326, 139] on icon at bounding box center [1327, 139] width 2 height 4
click at [1326, 141] on icon at bounding box center [1327, 139] width 2 height 4
click at [1329, 141] on icon at bounding box center [1327, 139] width 10 height 10
click at [1326, 140] on icon at bounding box center [1327, 139] width 2 height 4
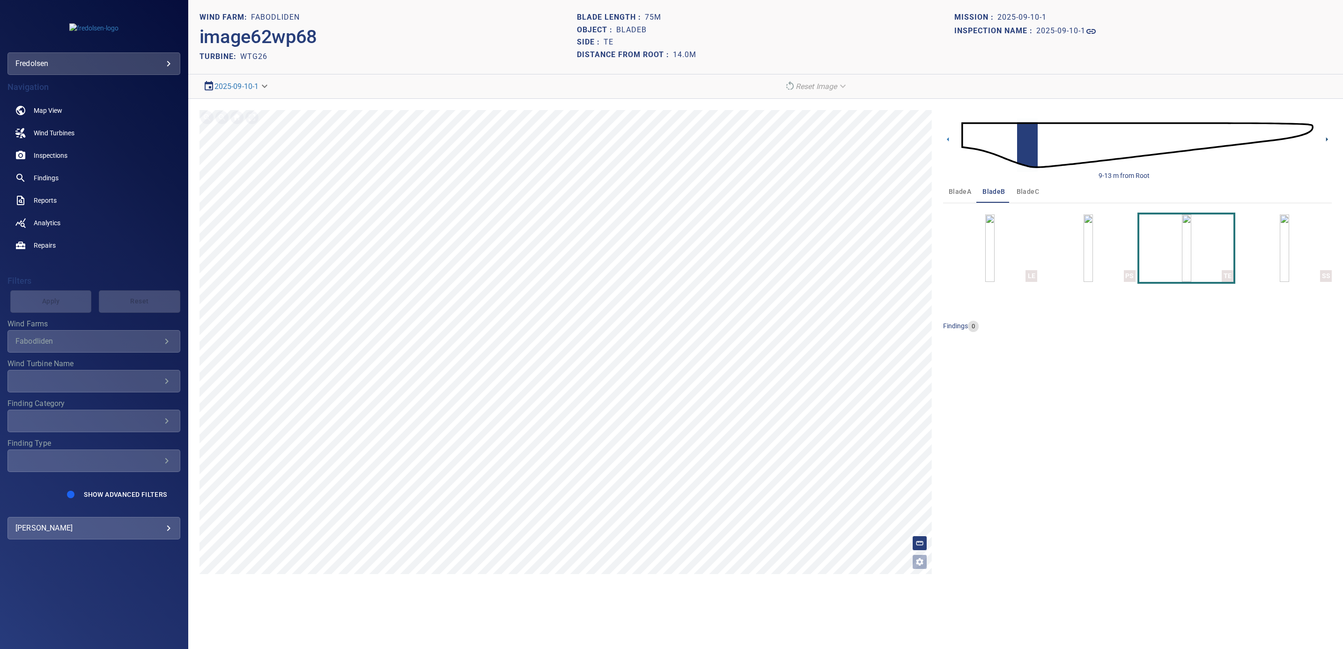
click at [1326, 140] on icon at bounding box center [1327, 139] width 2 height 4
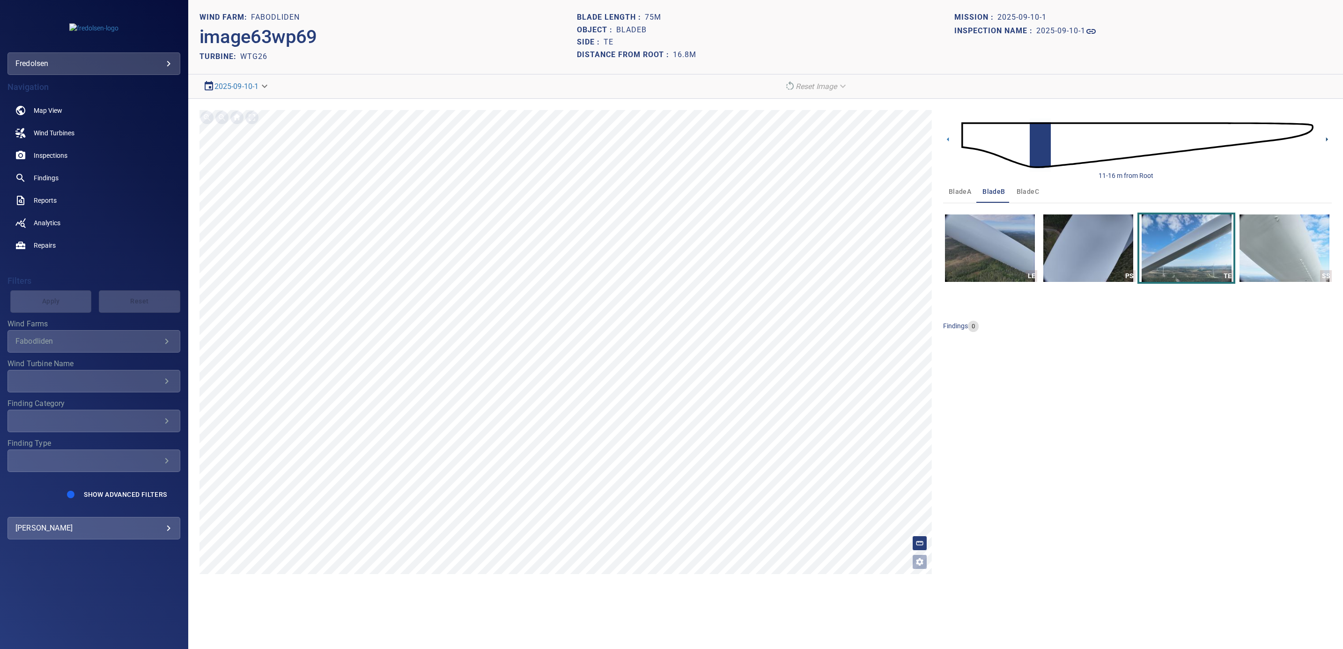
click at [1326, 140] on icon at bounding box center [1327, 139] width 2 height 4
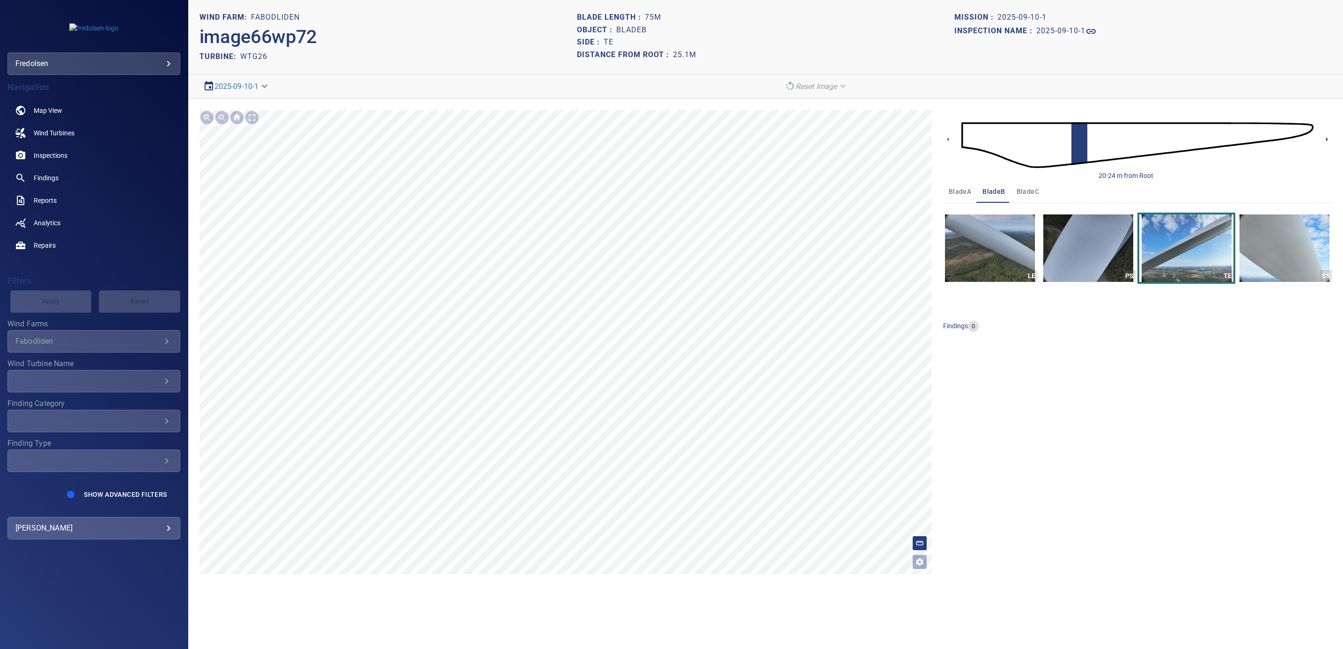
click at [1326, 140] on icon at bounding box center [1327, 139] width 2 height 4
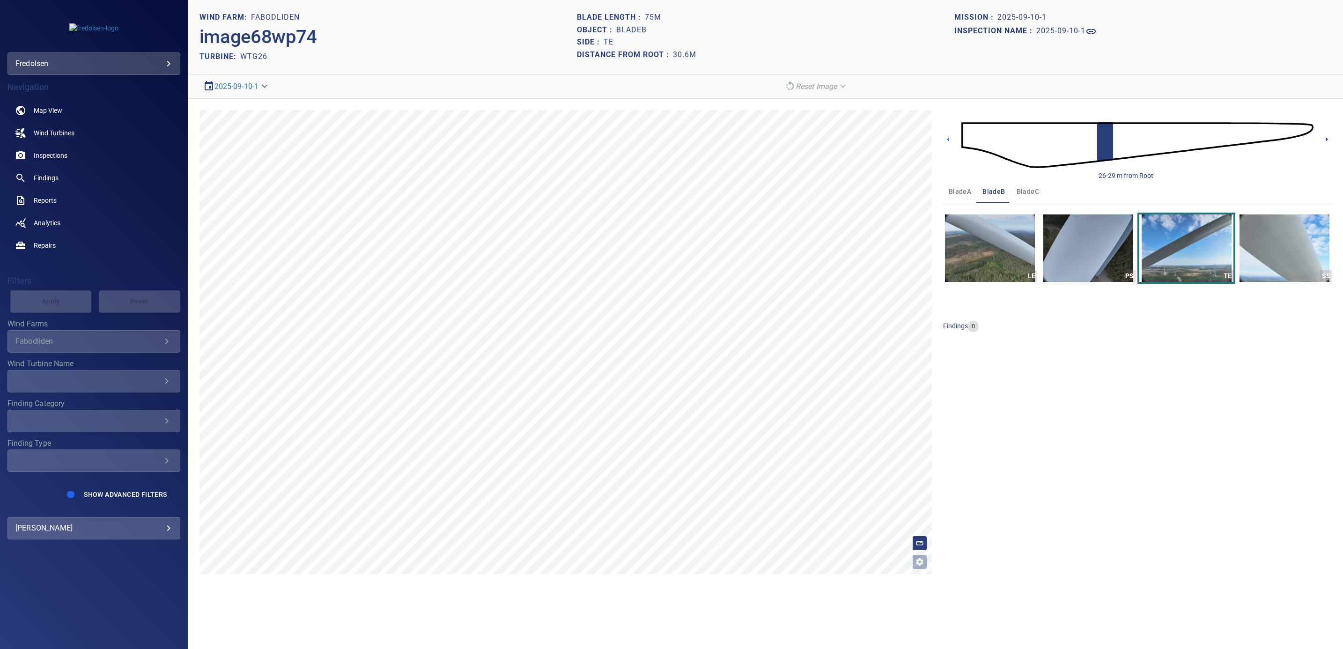
click at [1326, 140] on icon at bounding box center [1327, 139] width 2 height 4
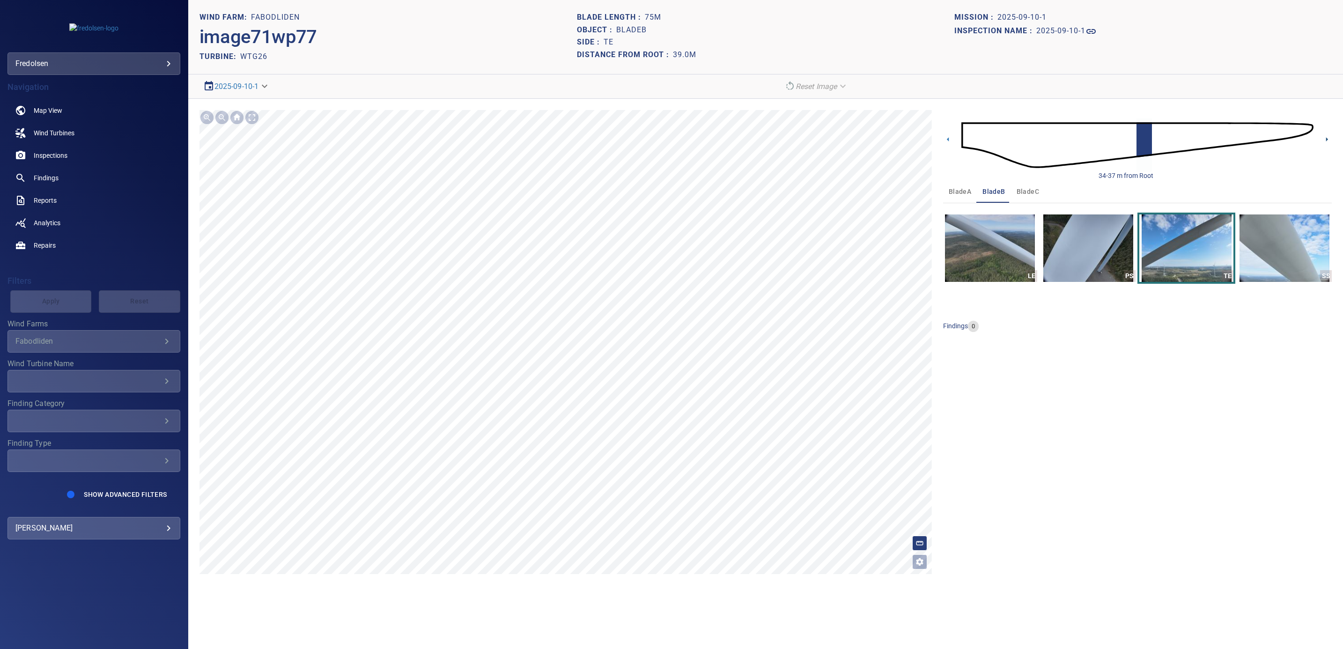
click at [1326, 140] on icon at bounding box center [1327, 139] width 2 height 4
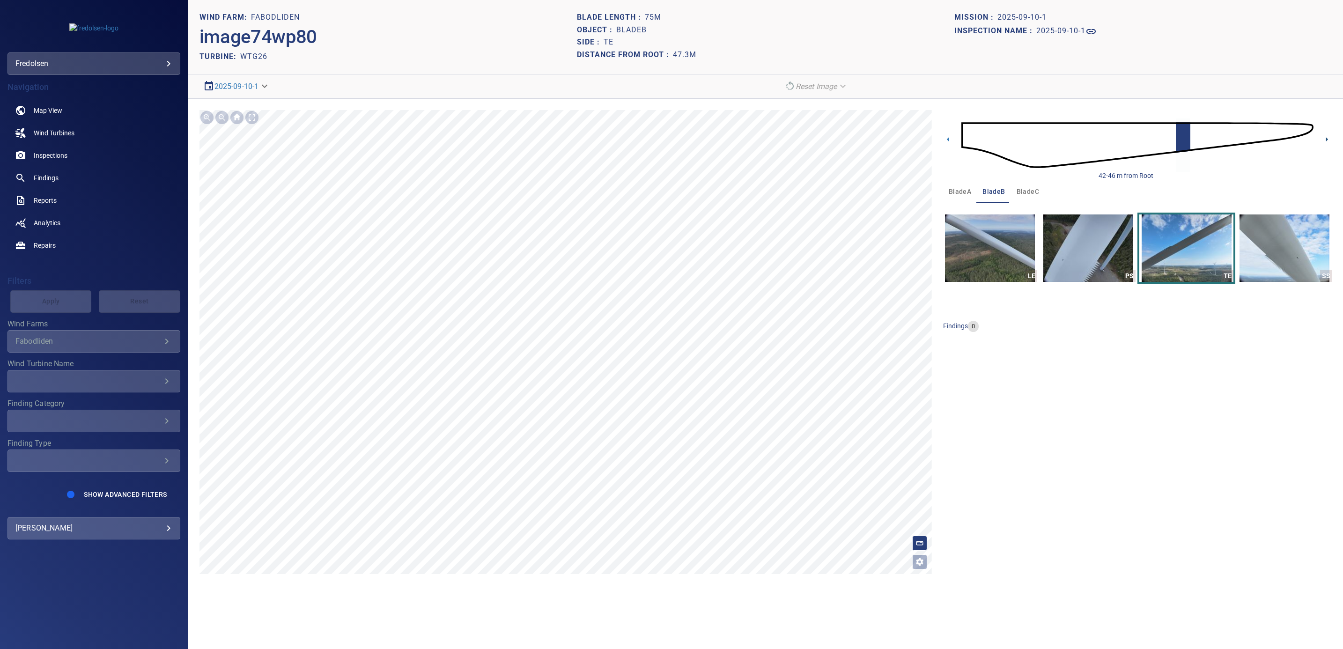
click at [1326, 140] on icon at bounding box center [1327, 139] width 2 height 4
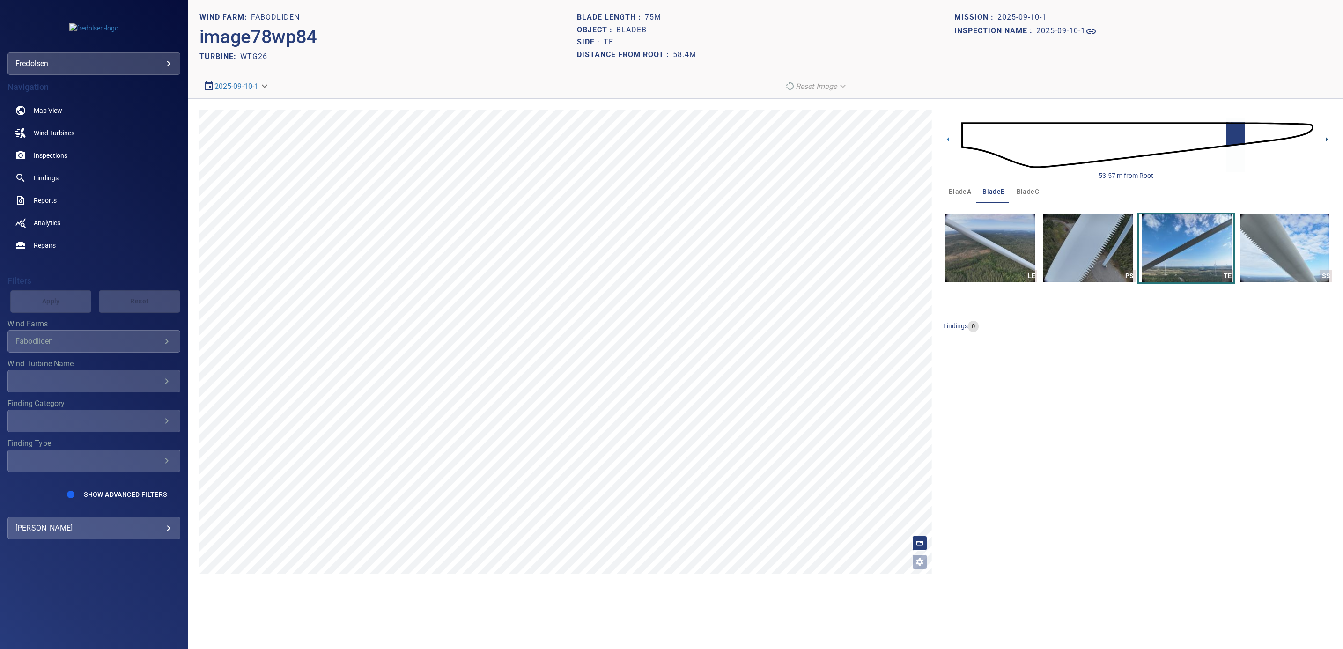
click at [1326, 140] on icon at bounding box center [1327, 139] width 2 height 4
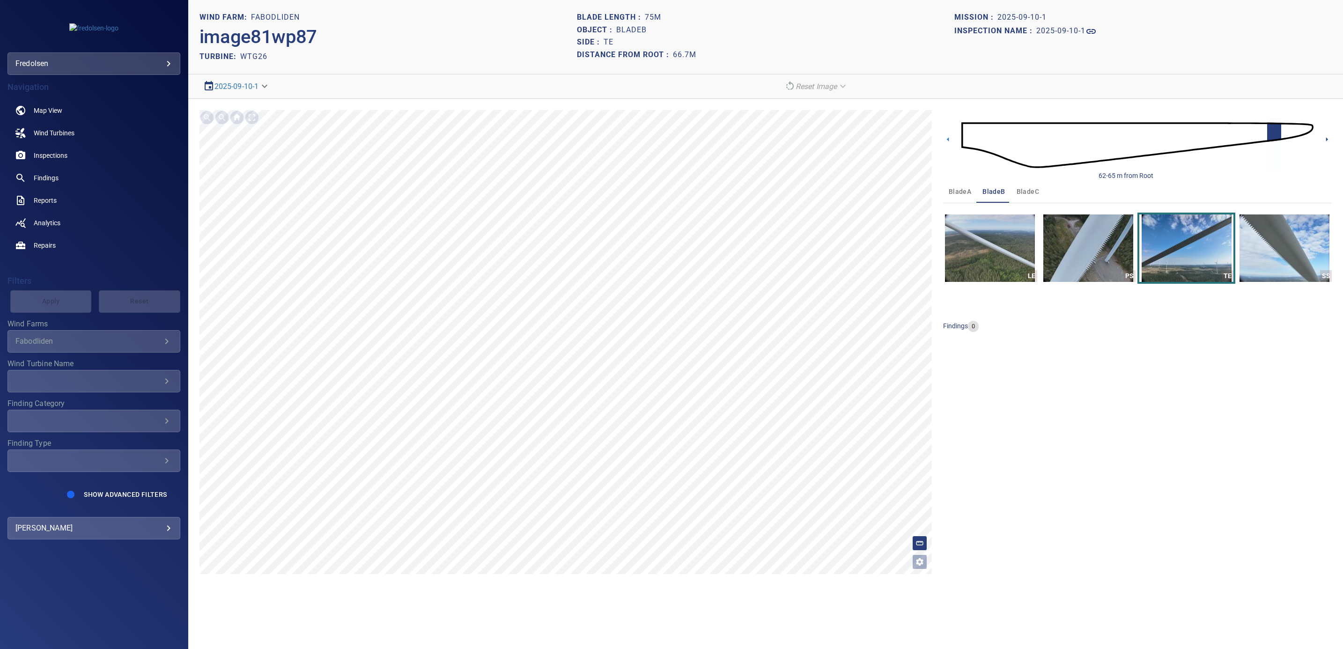
click at [1326, 140] on icon at bounding box center [1327, 139] width 2 height 4
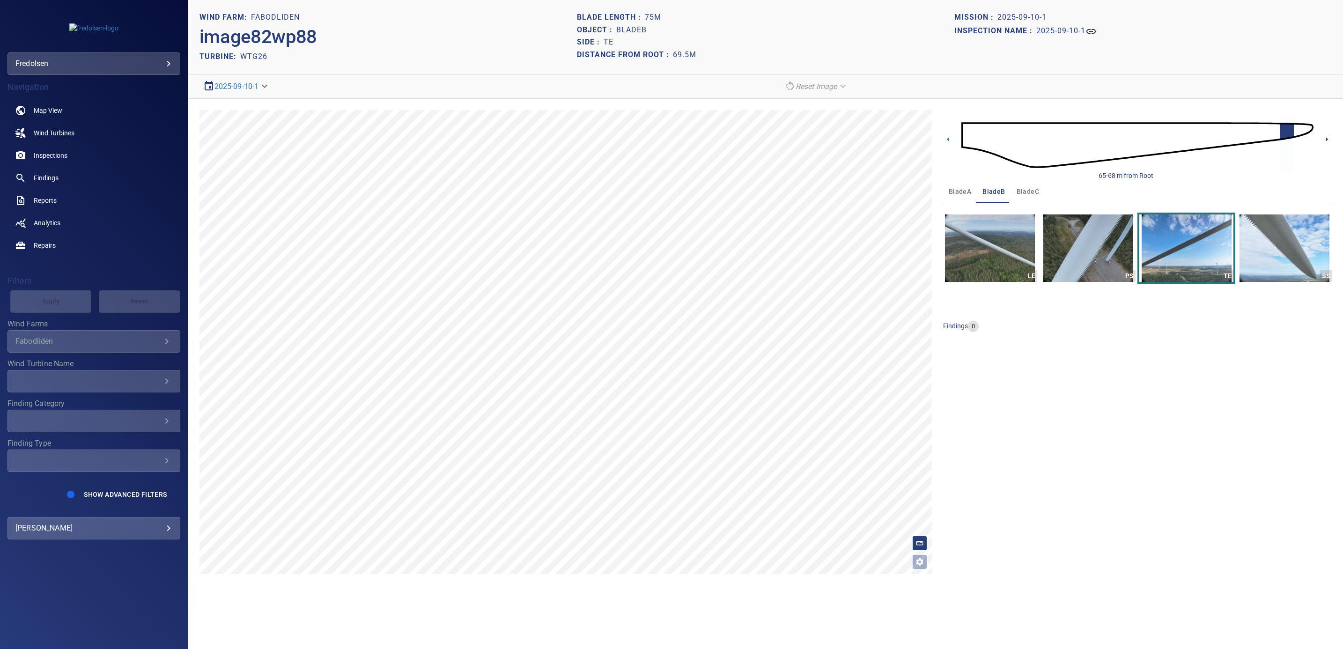
click at [1326, 140] on icon at bounding box center [1327, 139] width 2 height 4
click at [174, 488] on main "**********" at bounding box center [671, 324] width 1343 height 649
click at [47, 502] on main "**********" at bounding box center [671, 324] width 1343 height 649
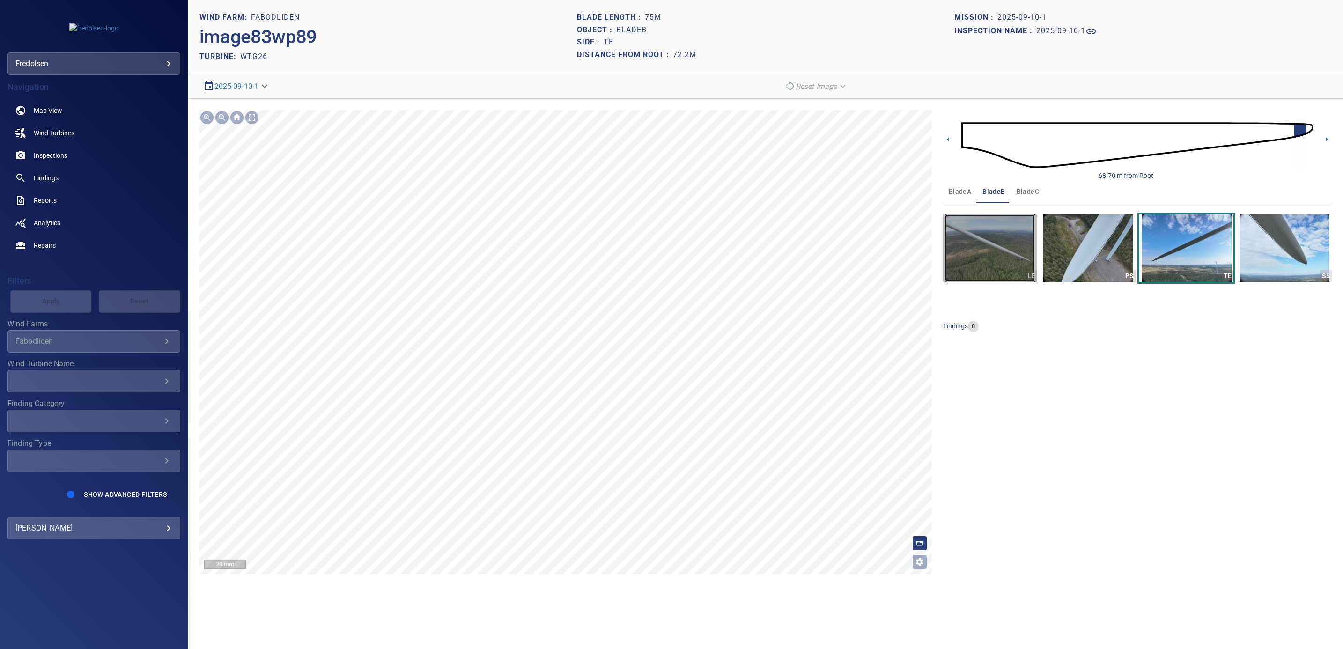
click at [1021, 259] on img "button" at bounding box center [990, 248] width 90 height 67
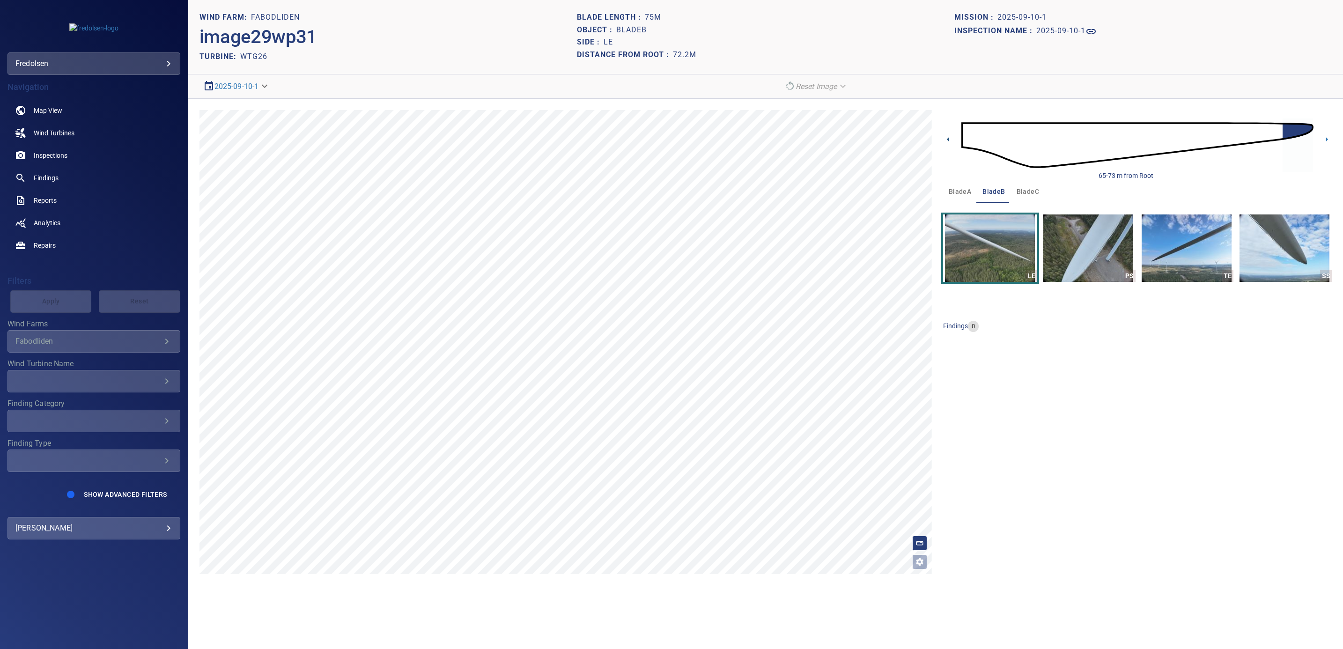
click at [947, 140] on icon at bounding box center [948, 139] width 2 height 4
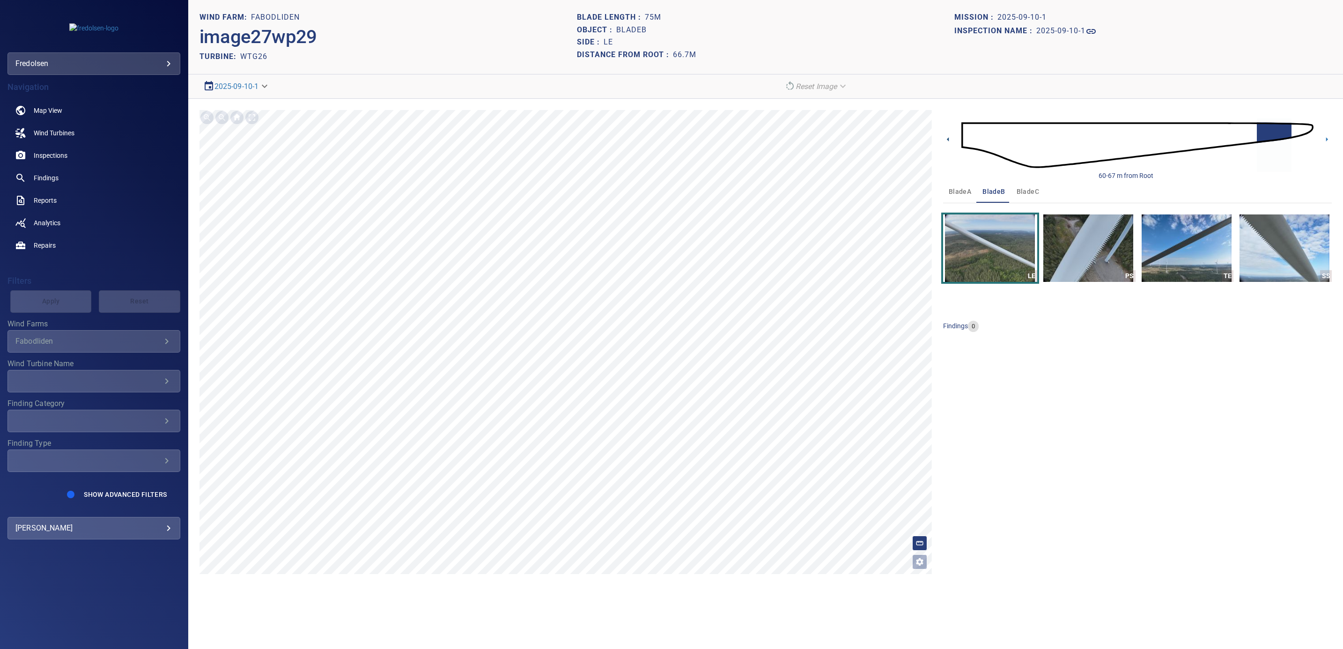
click at [947, 140] on icon at bounding box center [948, 139] width 2 height 4
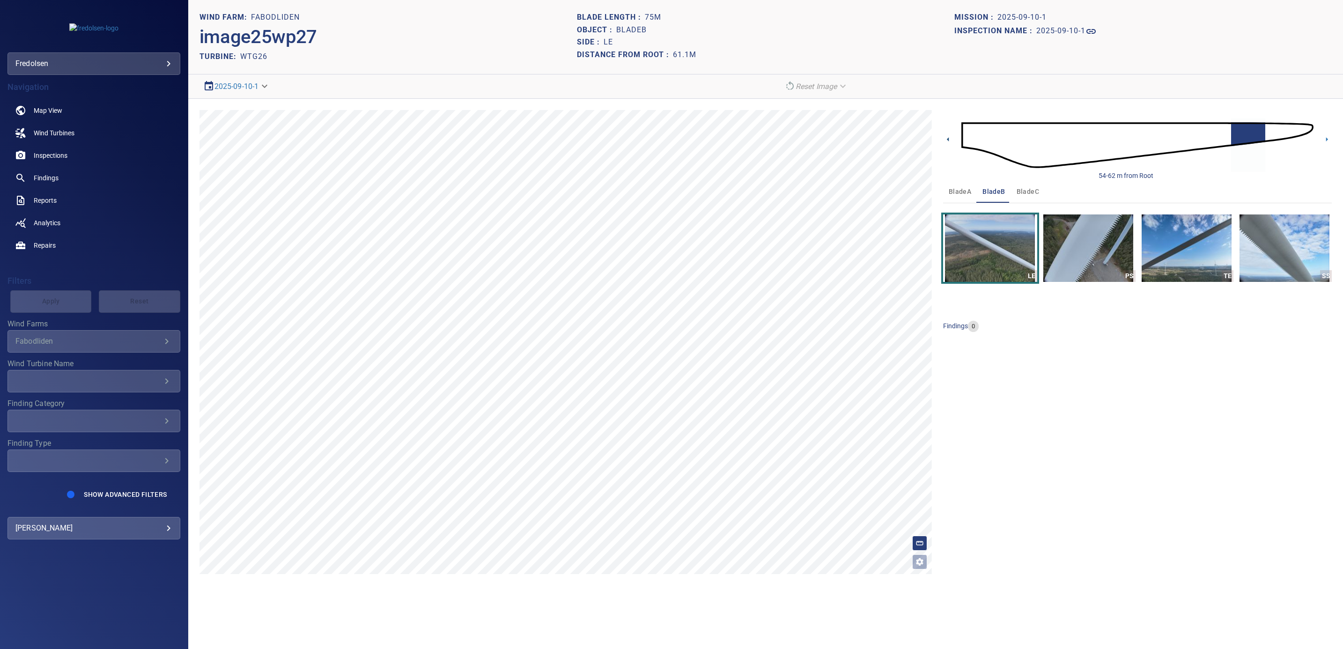
click at [949, 140] on icon at bounding box center [948, 139] width 10 height 10
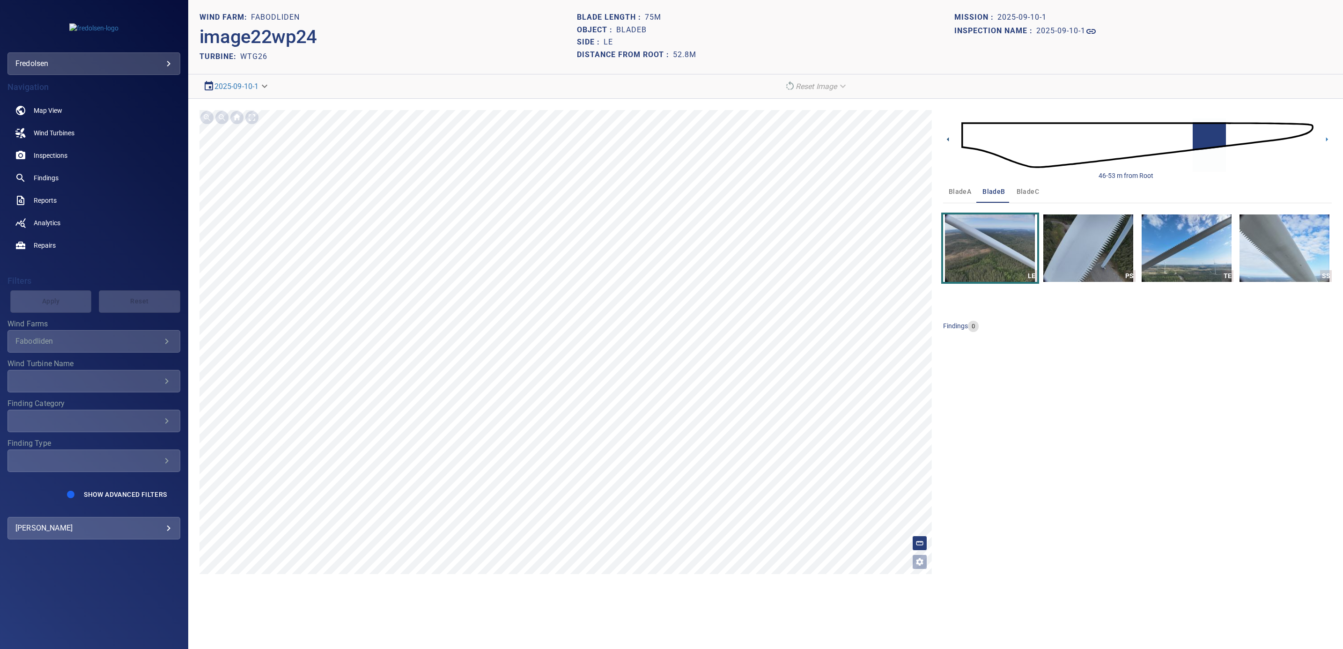
click at [949, 140] on icon at bounding box center [948, 139] width 10 height 10
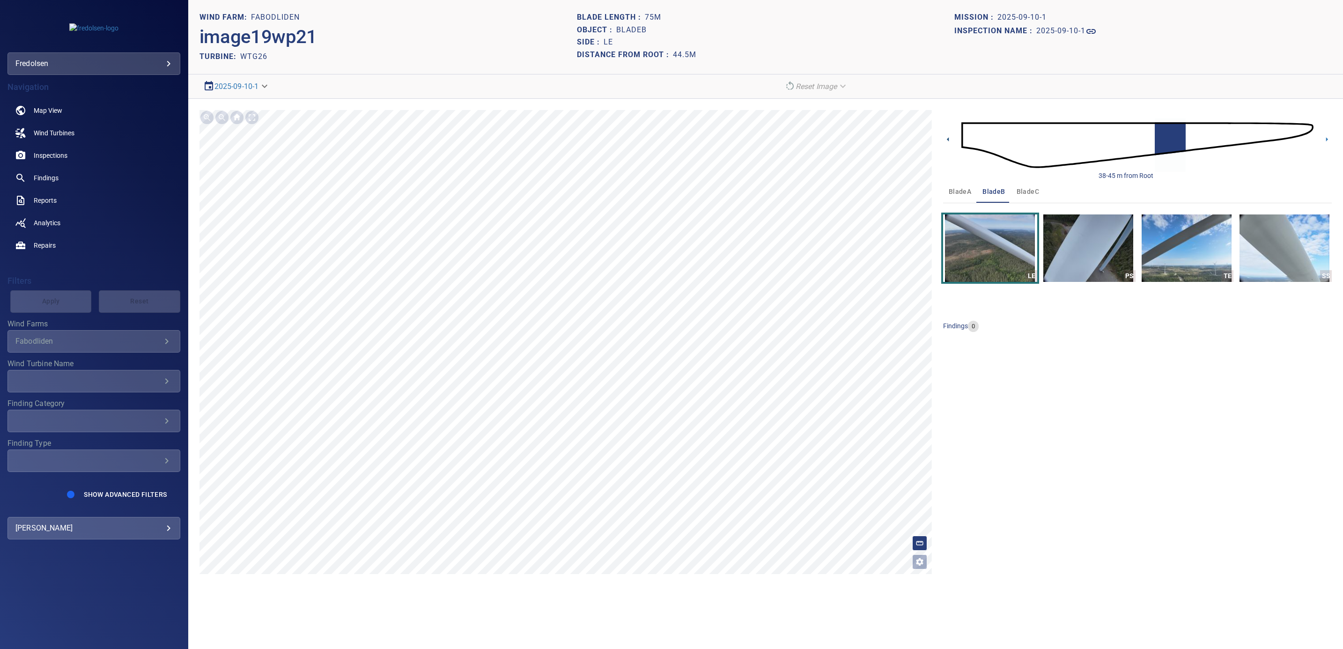
click at [949, 140] on icon at bounding box center [948, 139] width 10 height 10
click at [948, 140] on icon at bounding box center [948, 139] width 2 height 4
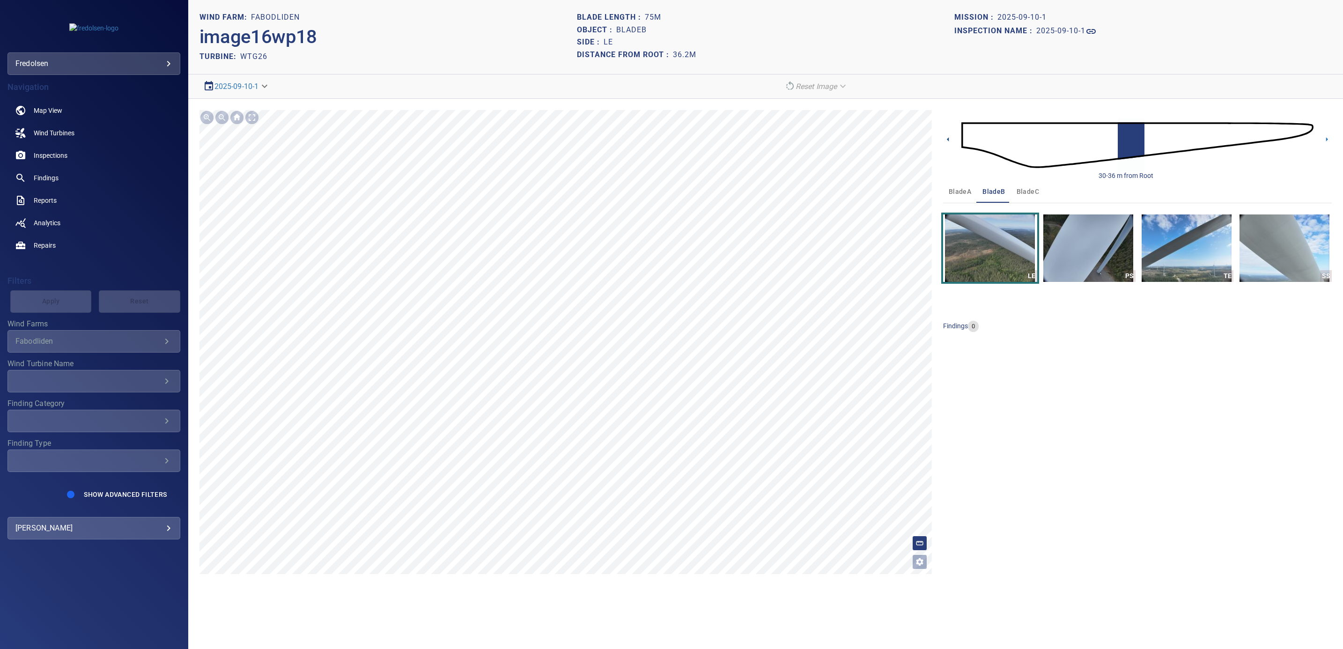
click at [948, 140] on icon at bounding box center [948, 139] width 2 height 4
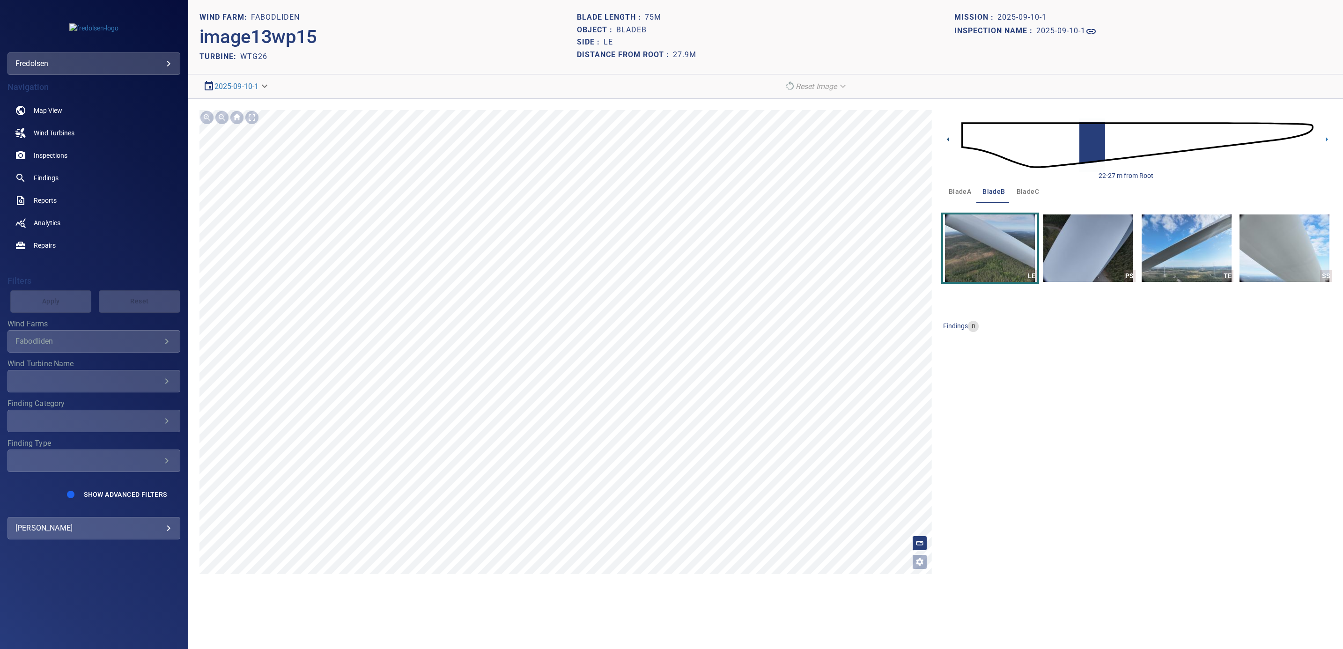
click at [948, 140] on icon at bounding box center [948, 139] width 2 height 4
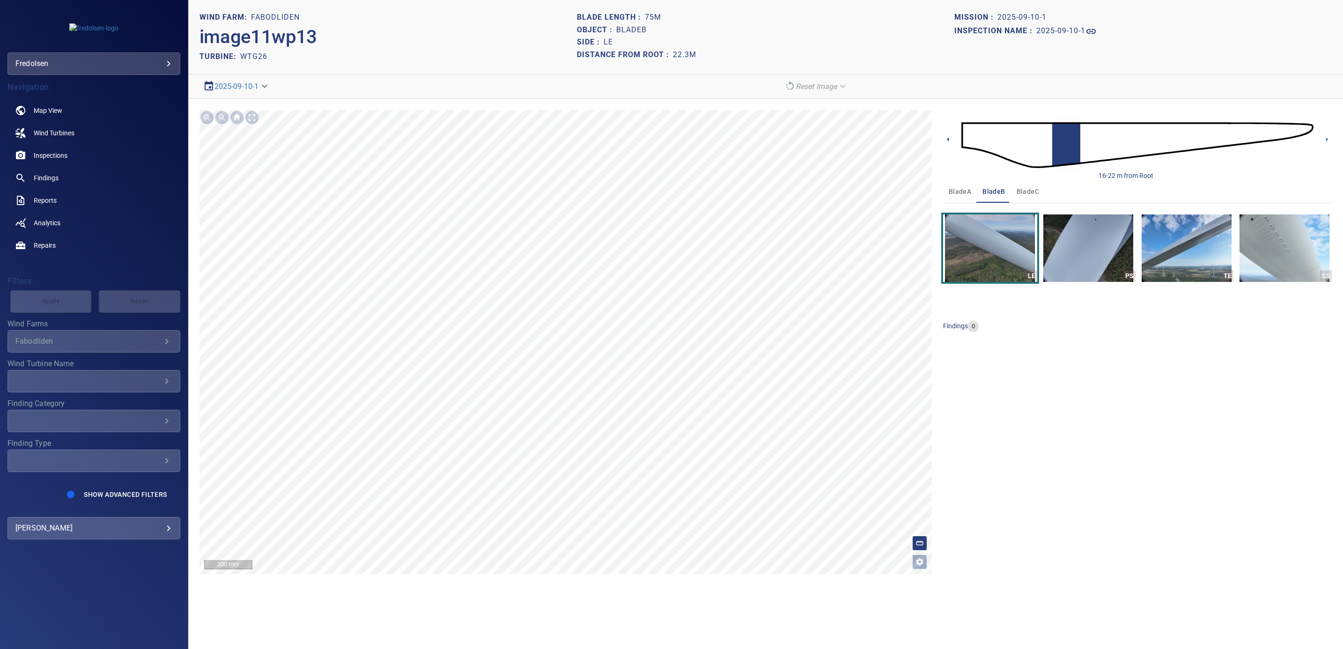
click at [947, 138] on icon at bounding box center [948, 139] width 10 height 10
click at [946, 142] on icon at bounding box center [948, 139] width 10 height 10
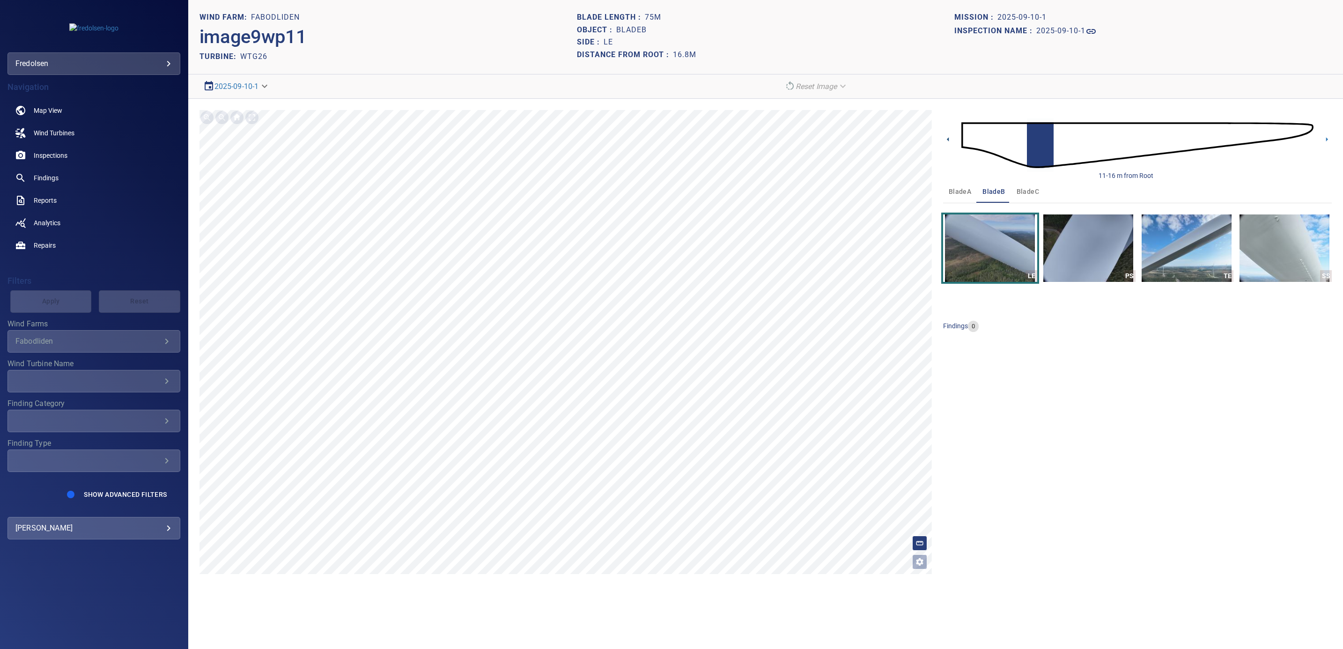
click at [946, 142] on icon at bounding box center [948, 139] width 10 height 10
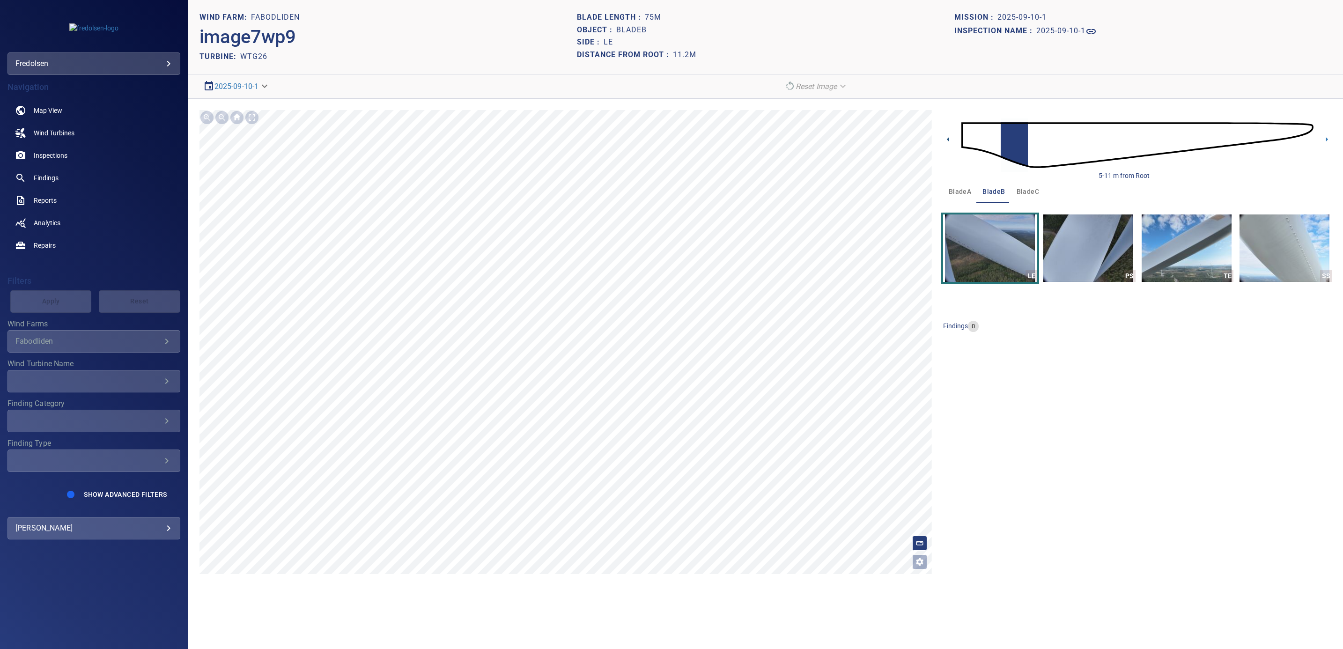
click at [946, 142] on icon at bounding box center [948, 139] width 10 height 10
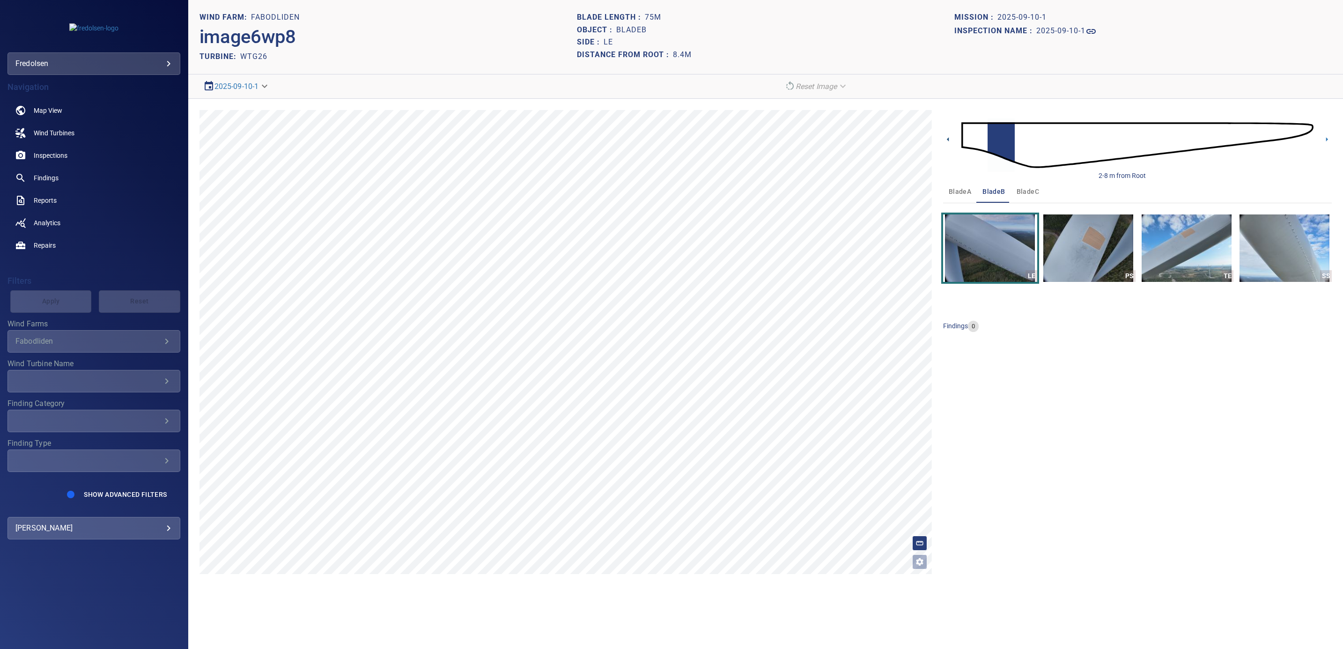
click at [946, 140] on icon at bounding box center [948, 139] width 10 height 10
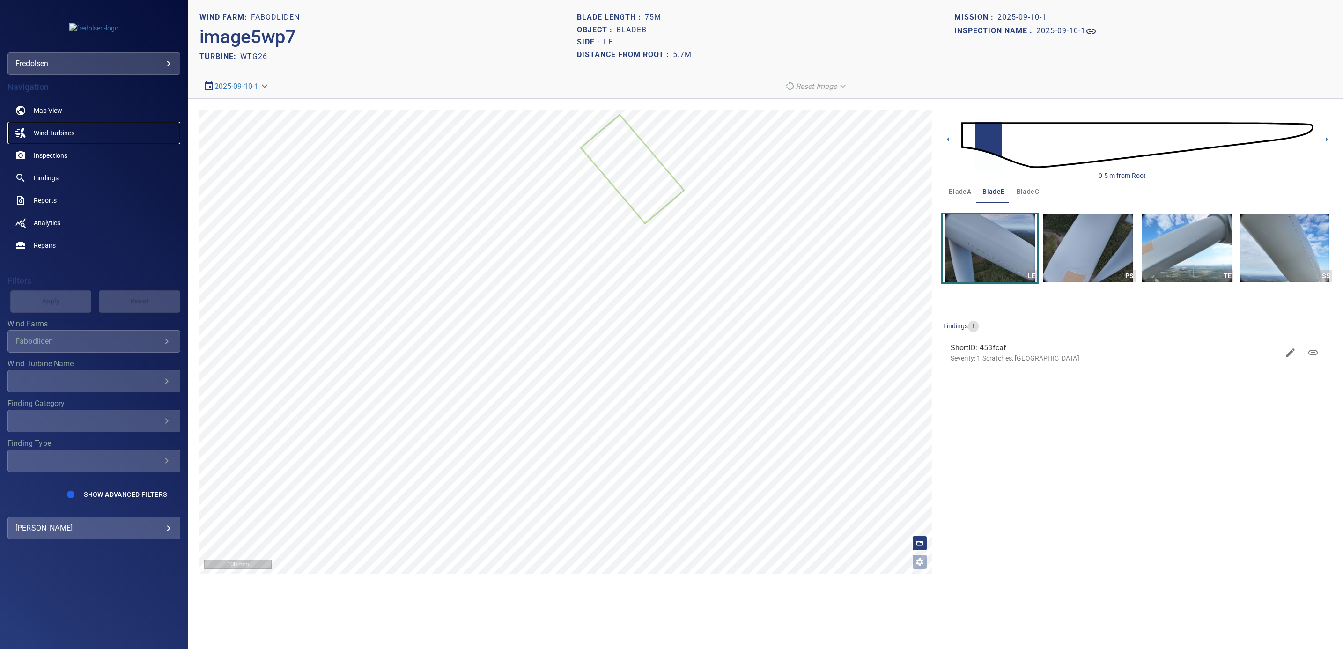
click at [68, 132] on span "Wind Turbines" at bounding box center [54, 132] width 41 height 9
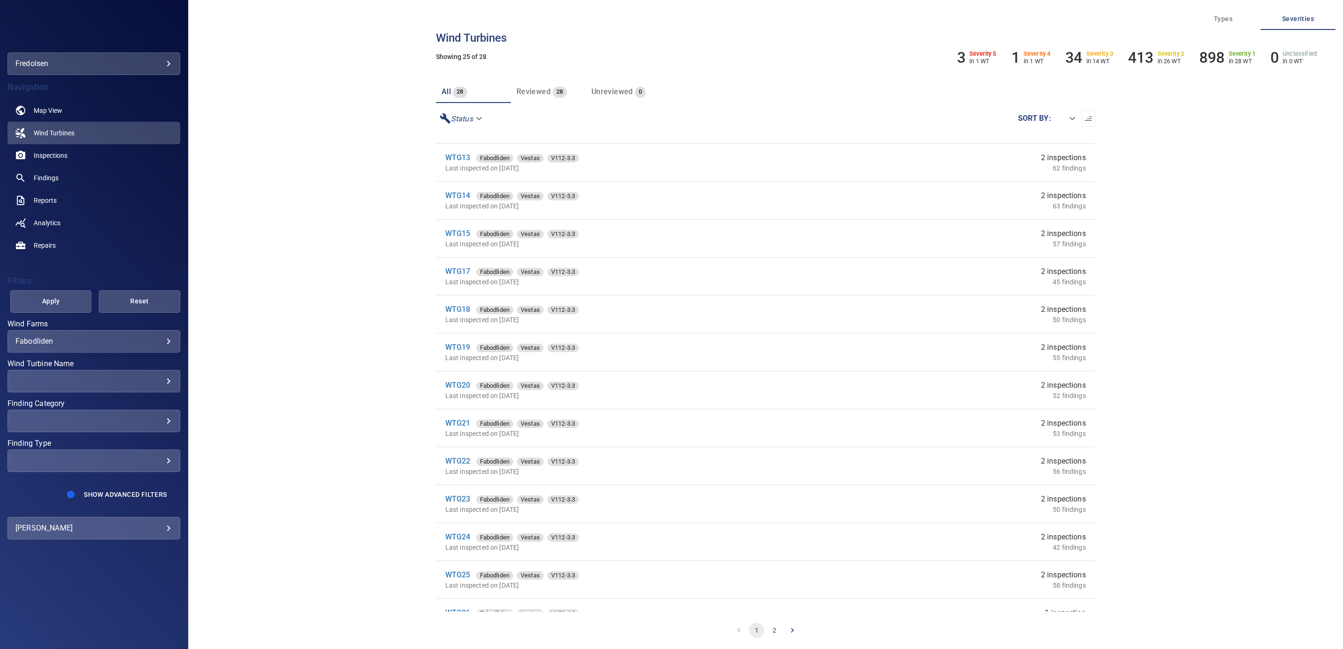
scroll to position [470, 0]
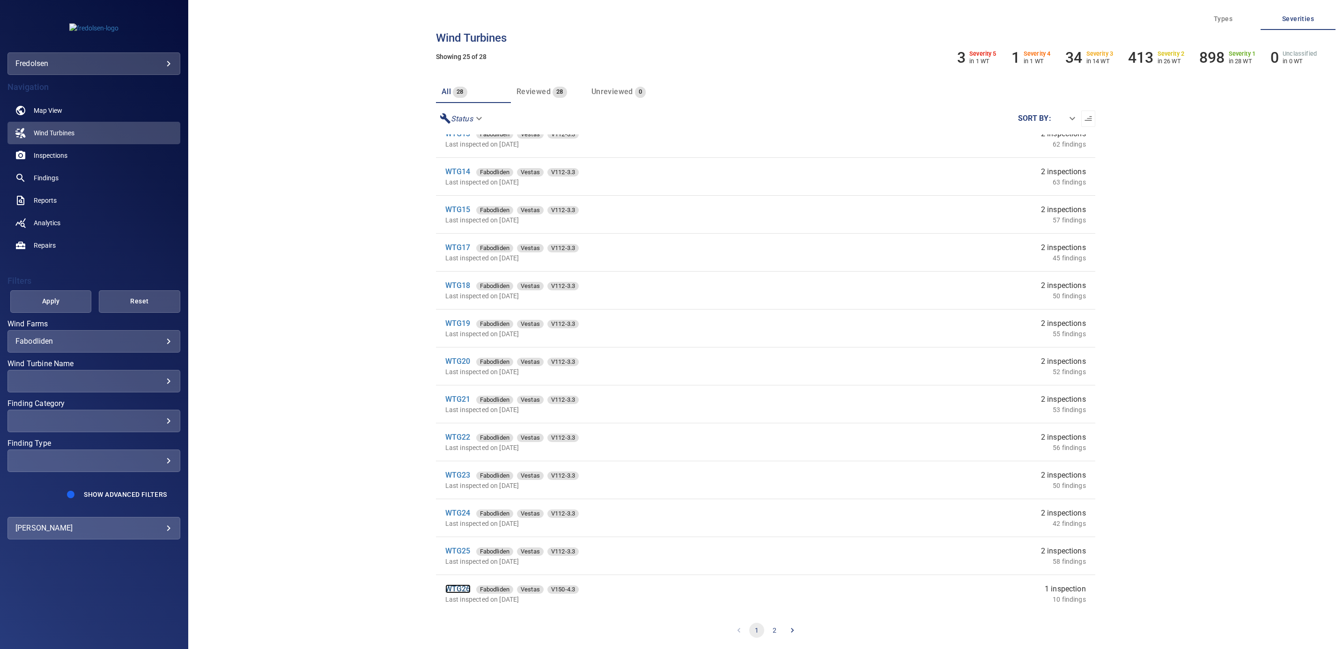
click at [457, 587] on link "WTG26" at bounding box center [457, 589] width 25 height 9
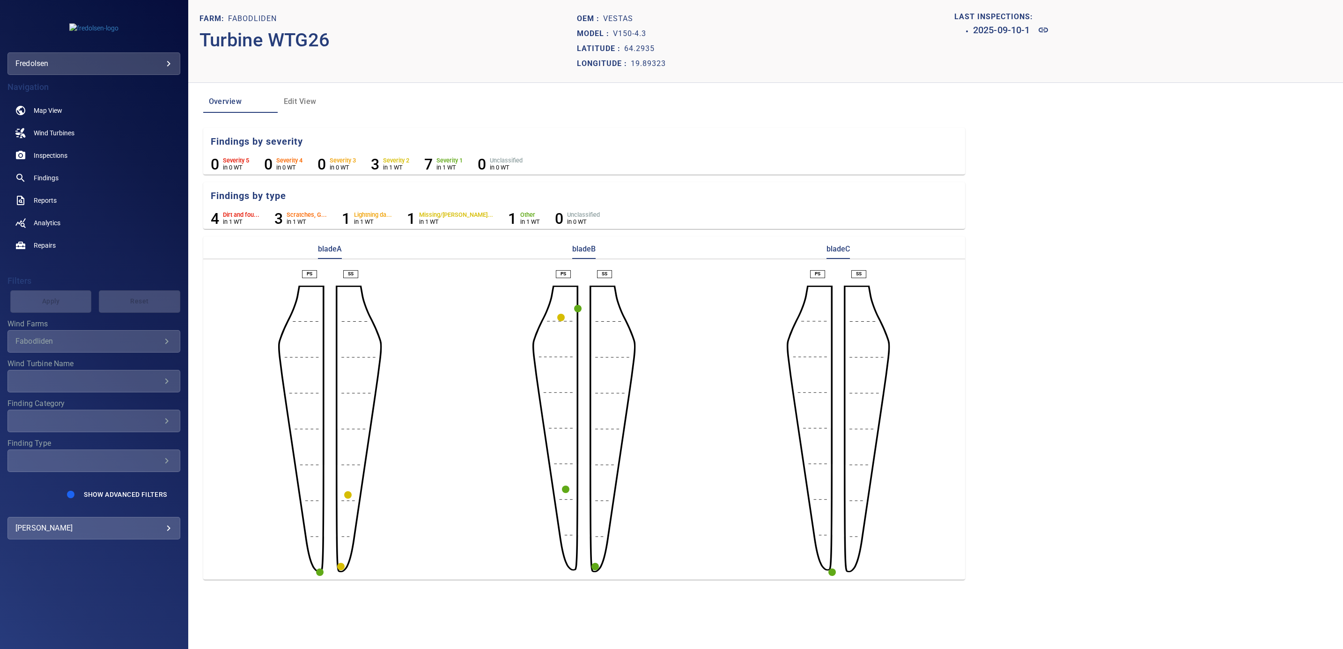
click at [348, 495] on circle "button" at bounding box center [347, 494] width 7 height 7
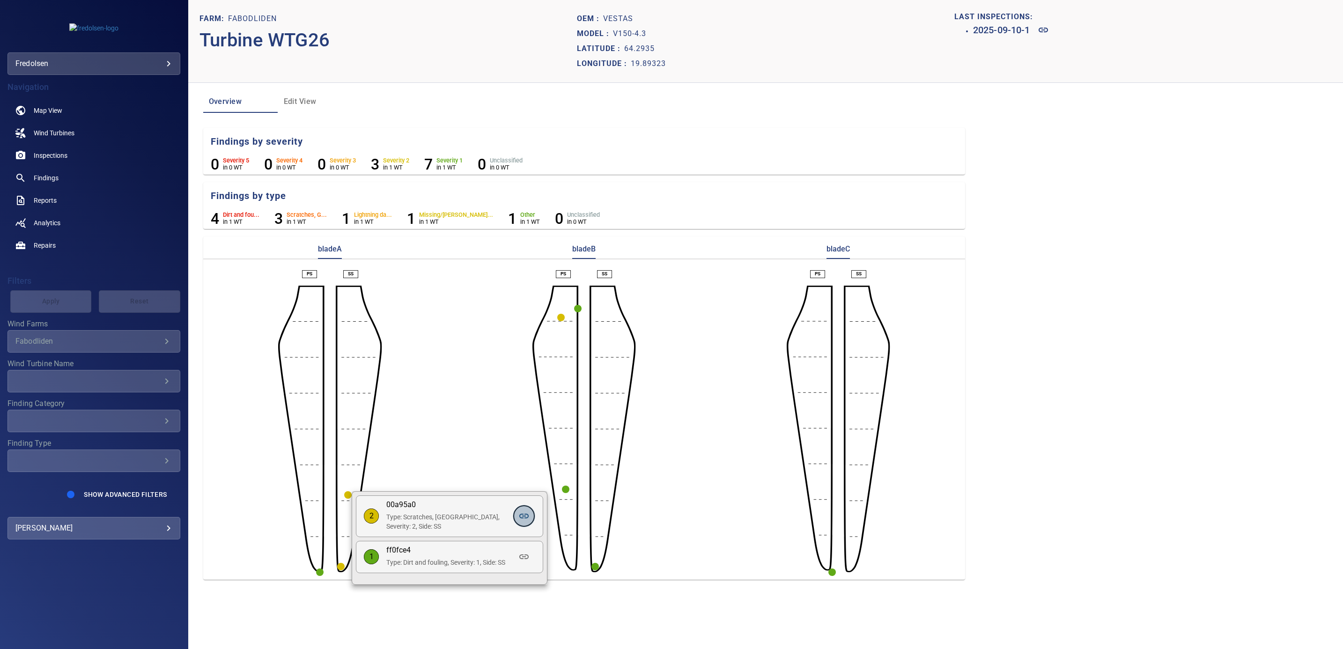
click at [525, 516] on icon at bounding box center [523, 516] width 11 height 11
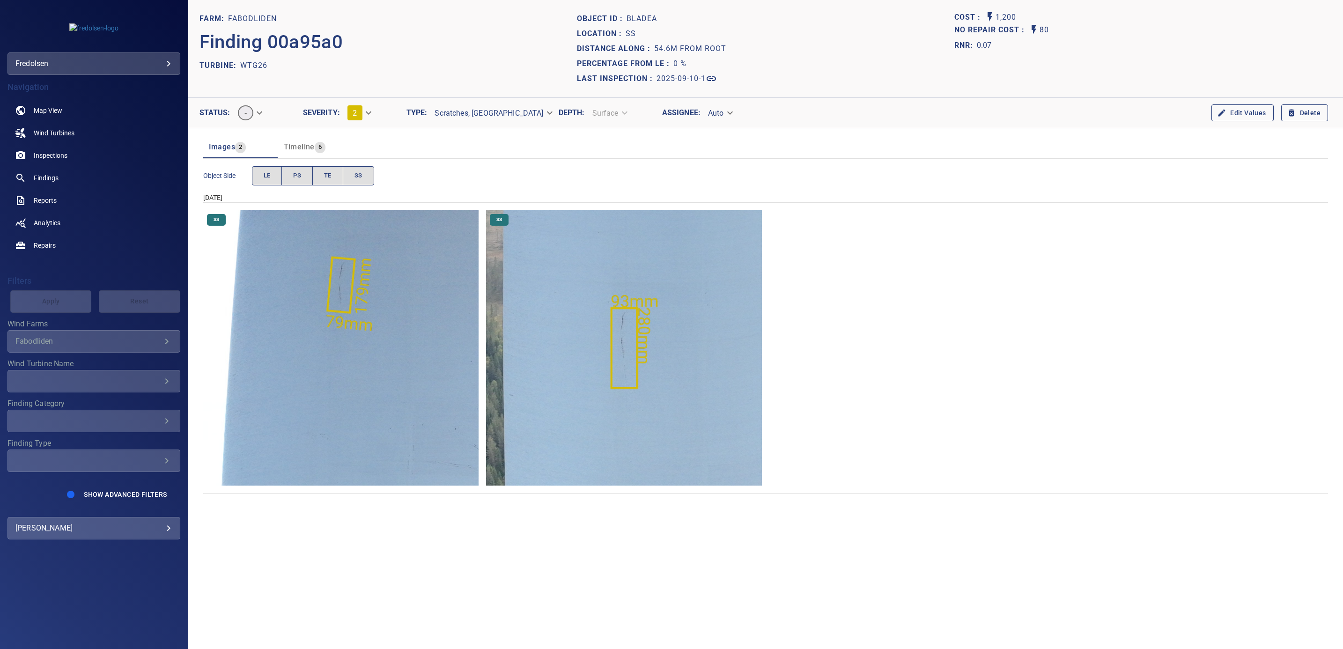
click at [430, 372] on img "Fabodliden/WTG26/2025-09-10-1/2025-09-10-2/image115wp126.jpg" at bounding box center [341, 348] width 276 height 276
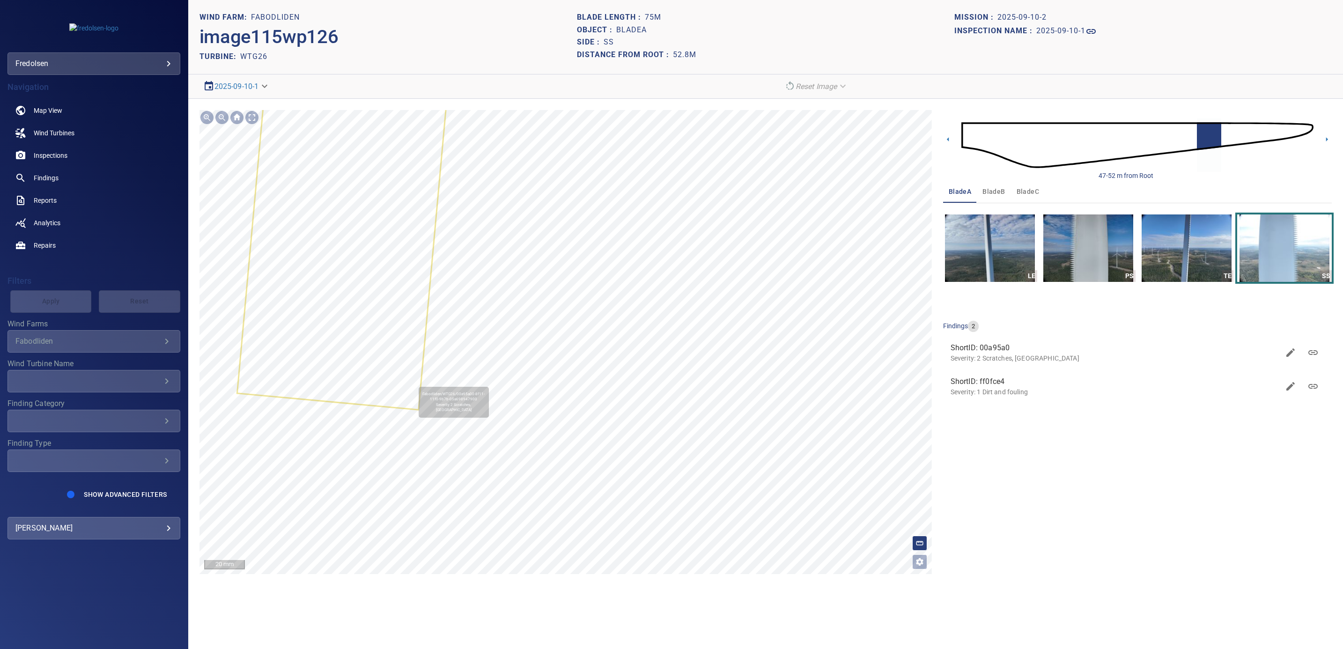
click at [472, 110] on div "Fabodliden/WTG26/00a95a00-8f11-11f0-9b7b-05a698947900 Severity 2 Scratches, [GE…" at bounding box center [566, 110] width 733 height 0
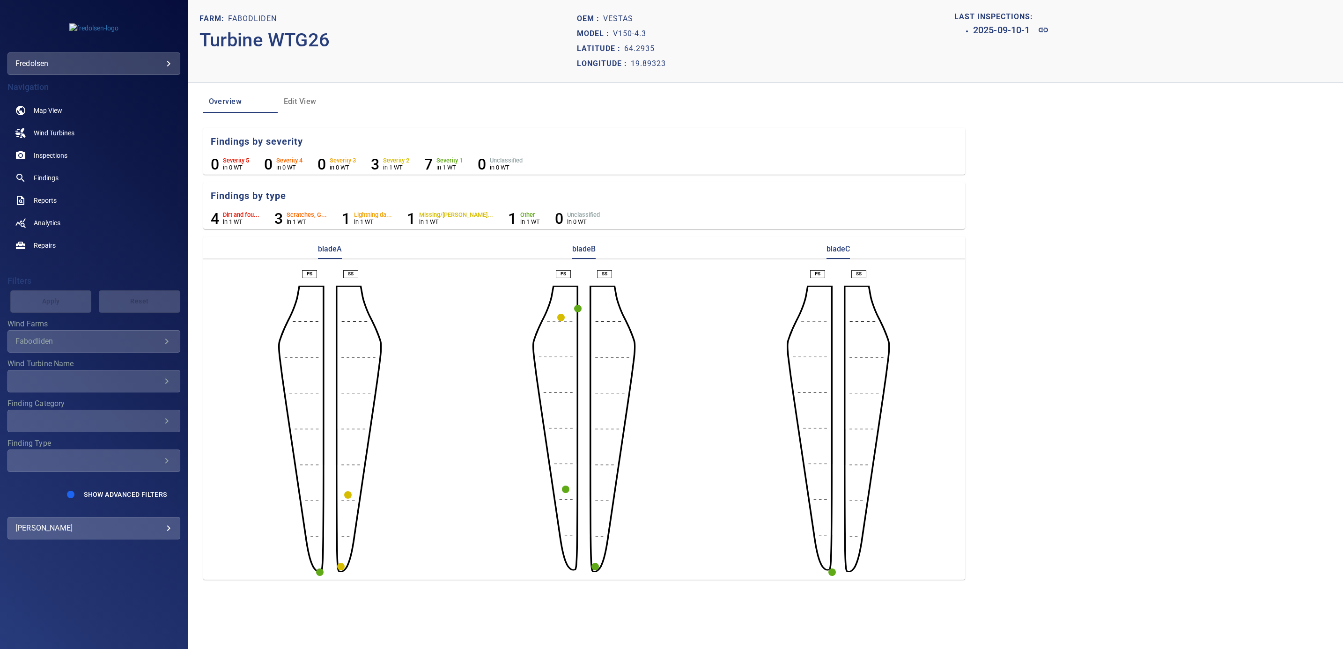
click at [340, 563] on circle "button" at bounding box center [340, 566] width 7 height 7
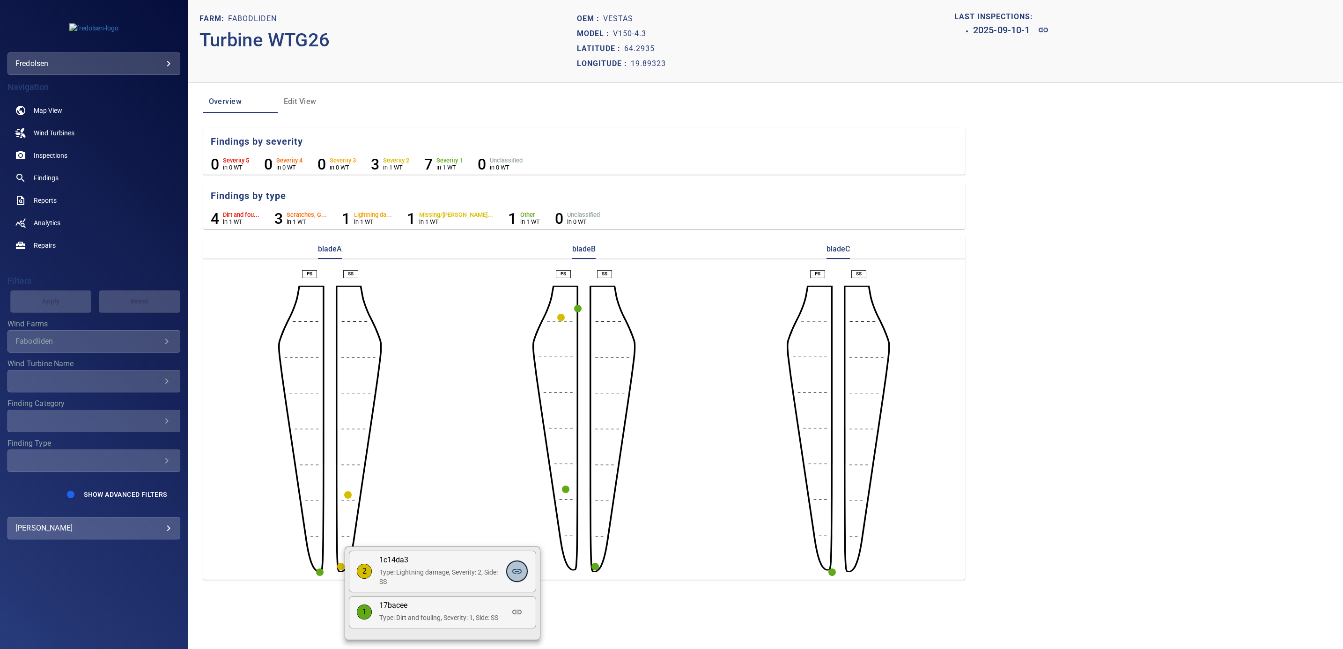
click at [516, 573] on icon at bounding box center [516, 571] width 11 height 11
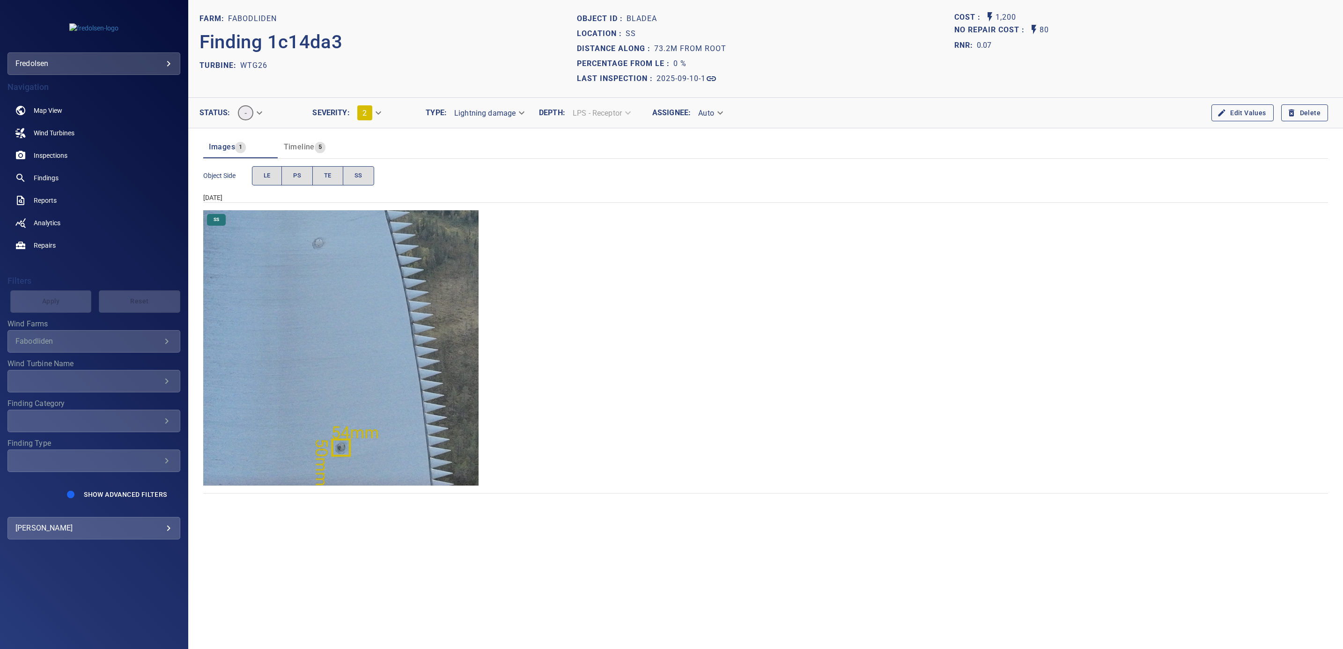
click at [402, 443] on img "Fabodliden/WTG26/2025-09-10-1/2025-09-10-2/image107wp118.jpg" at bounding box center [341, 348] width 276 height 276
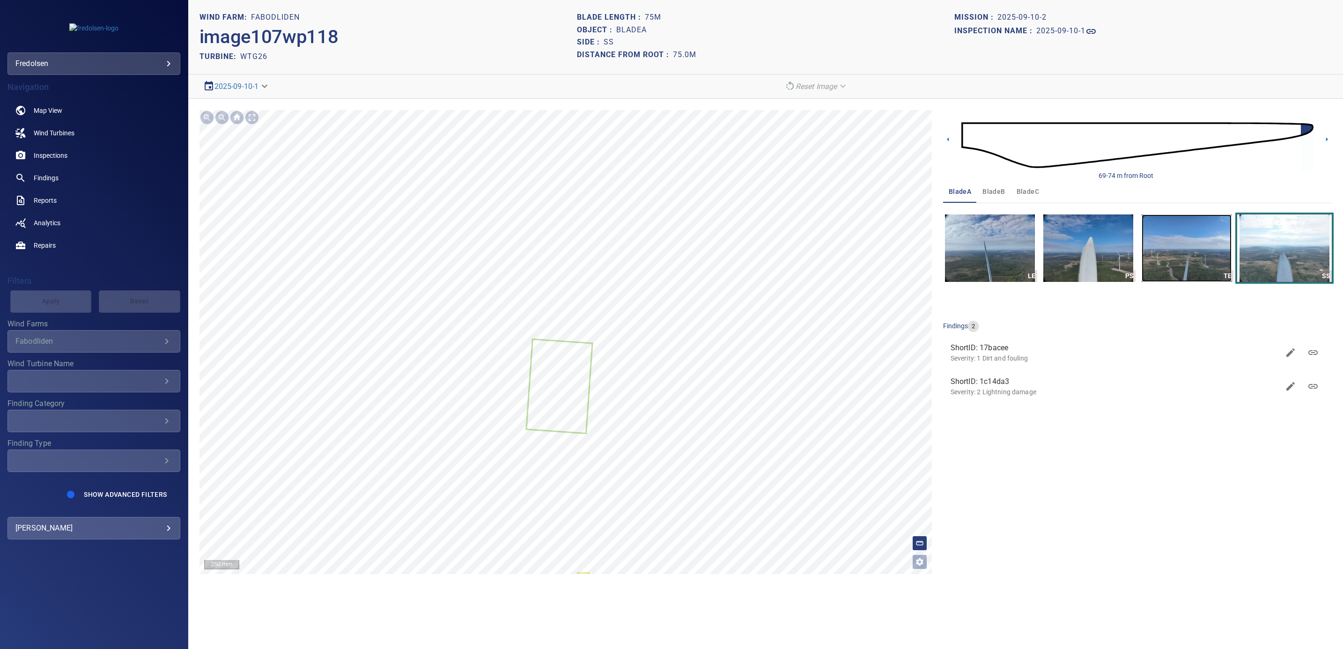
click at [1184, 258] on img "button" at bounding box center [1187, 248] width 90 height 67
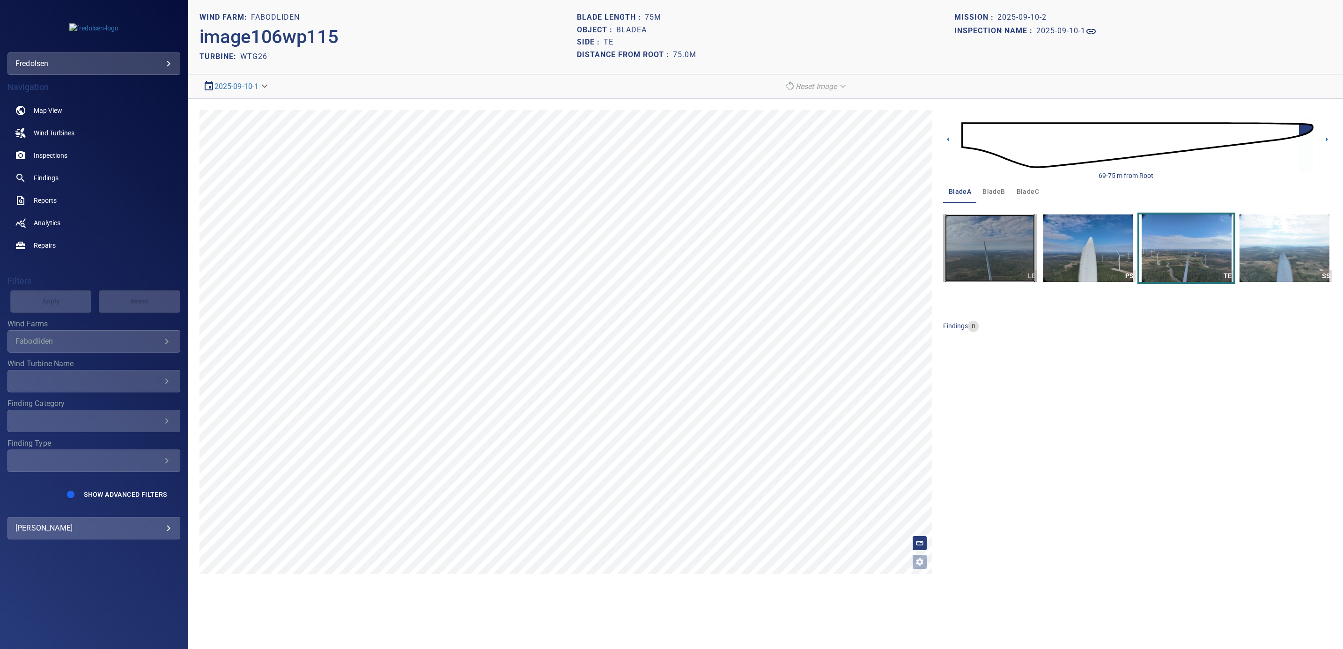
click at [964, 262] on img "button" at bounding box center [990, 248] width 90 height 67
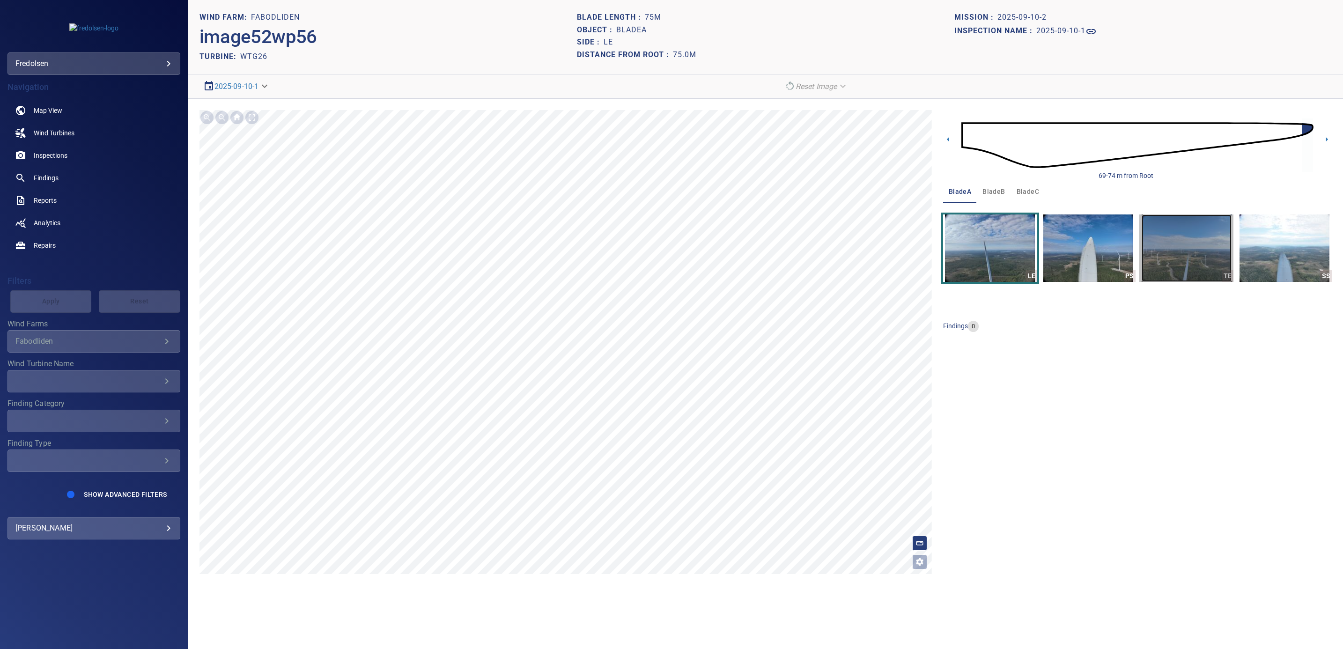
click at [1175, 260] on img "button" at bounding box center [1187, 248] width 90 height 67
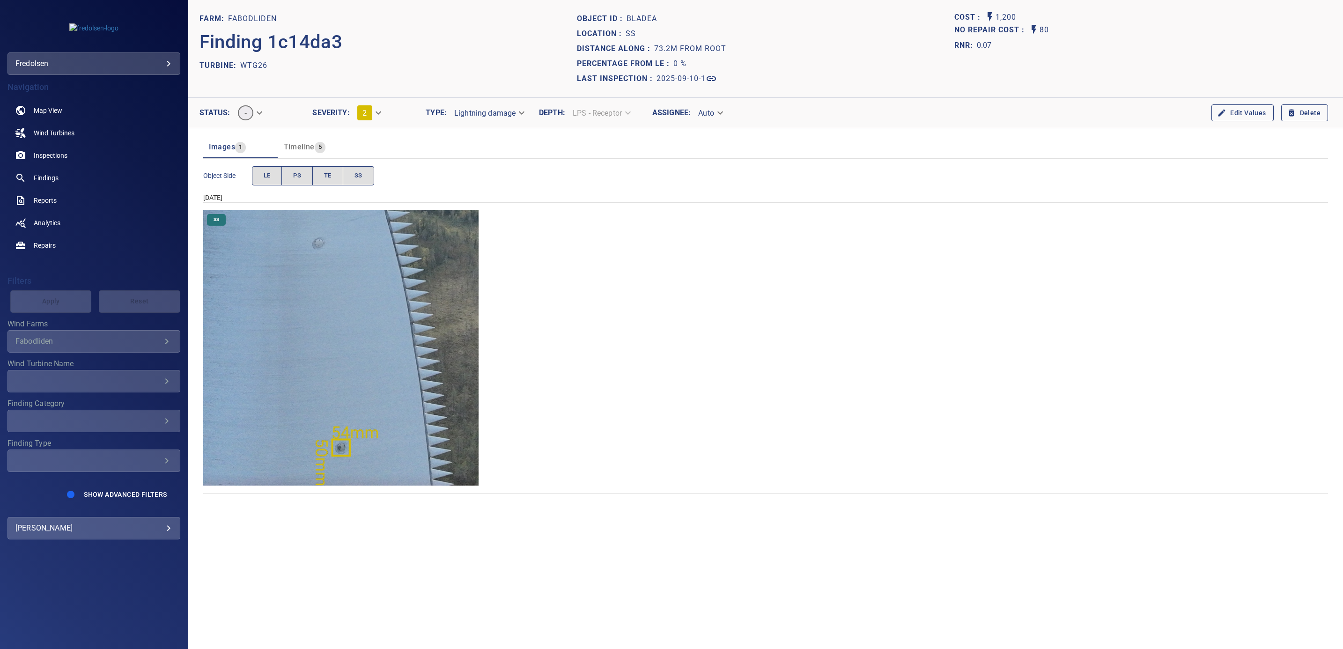
click at [339, 440] on img "Fabodliden/WTG26/2025-09-10-1/2025-09-10-2/image107wp118.jpg" at bounding box center [341, 348] width 276 height 276
click at [391, 384] on img "Fabodliden/WTG26/2025-09-10-1/2025-09-10-2/image107wp118.jpg" at bounding box center [341, 348] width 276 height 276
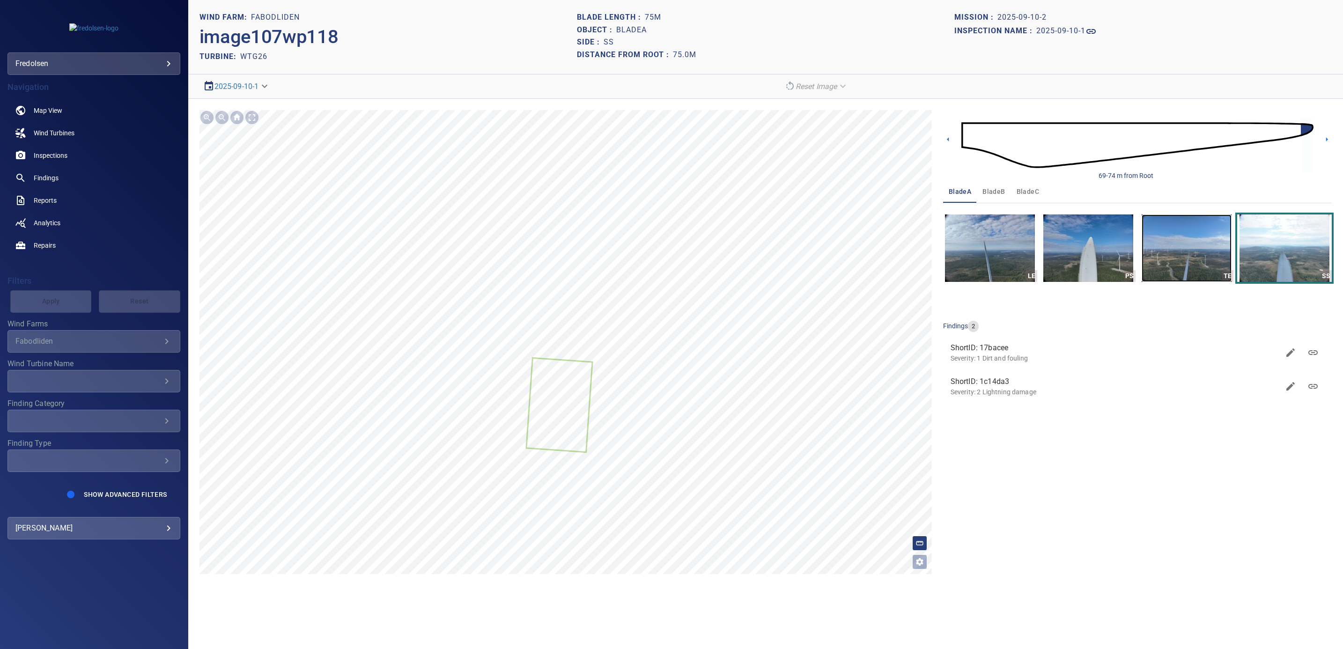
click at [1182, 259] on img "button" at bounding box center [1187, 248] width 90 height 67
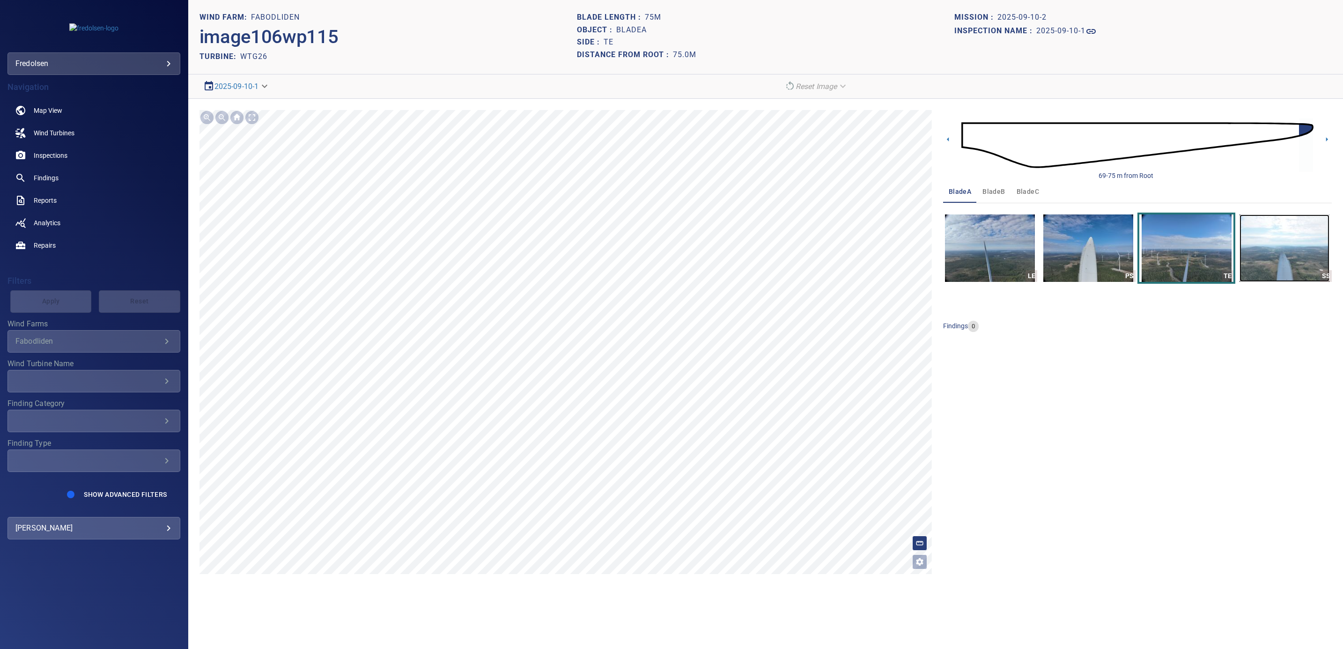
click at [1296, 265] on img "button" at bounding box center [1285, 248] width 90 height 67
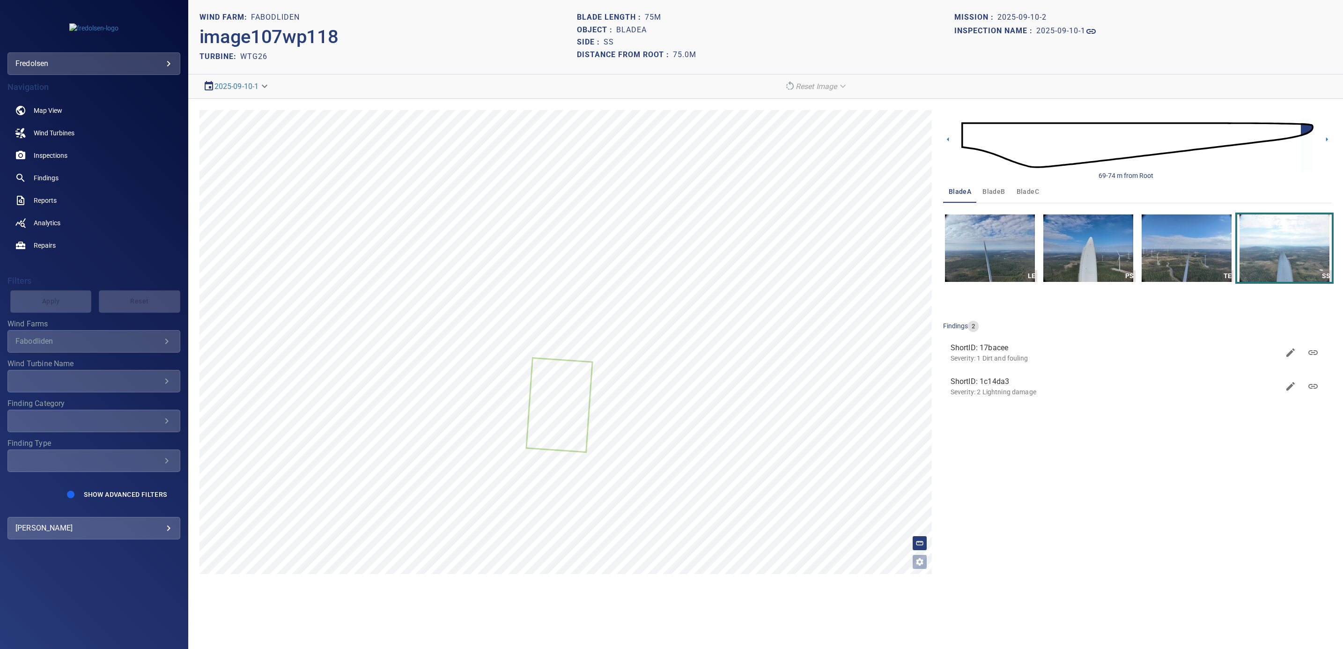
click at [1312, 388] on icon at bounding box center [1313, 386] width 11 height 11
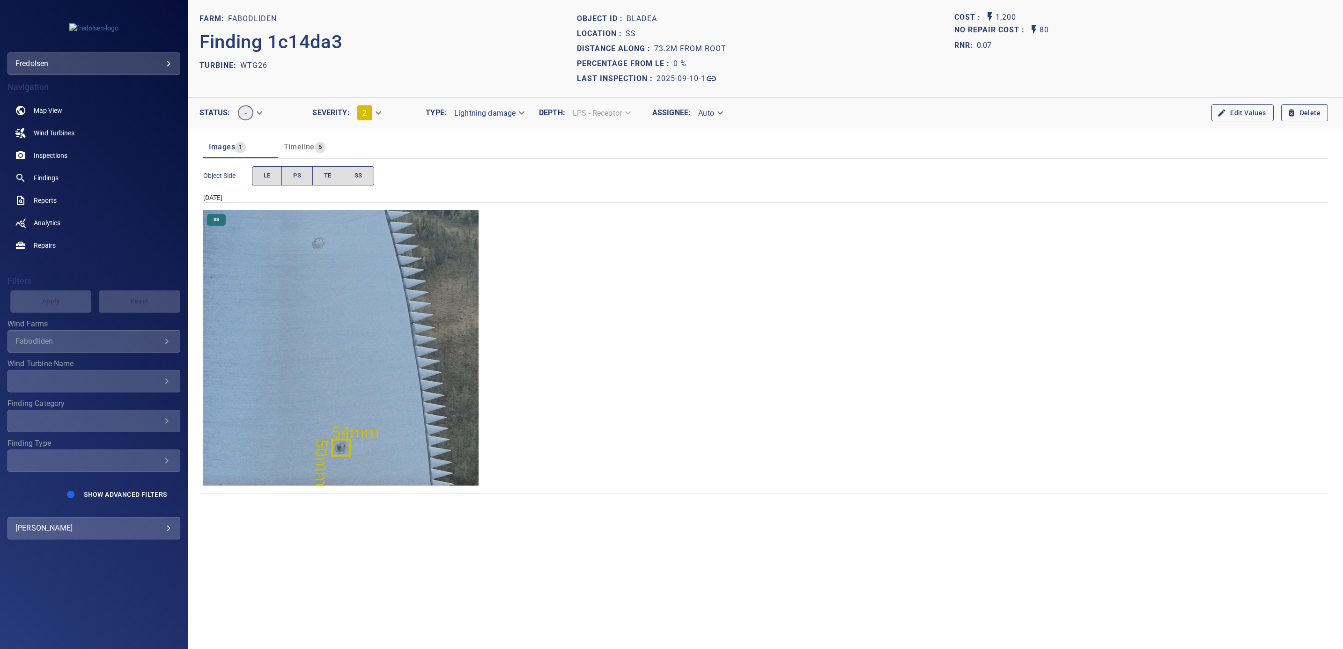
click at [375, 435] on img "Fabodliden/WTG26/2025-09-10-1/2025-09-10-2/image107wp118.jpg" at bounding box center [341, 348] width 276 height 276
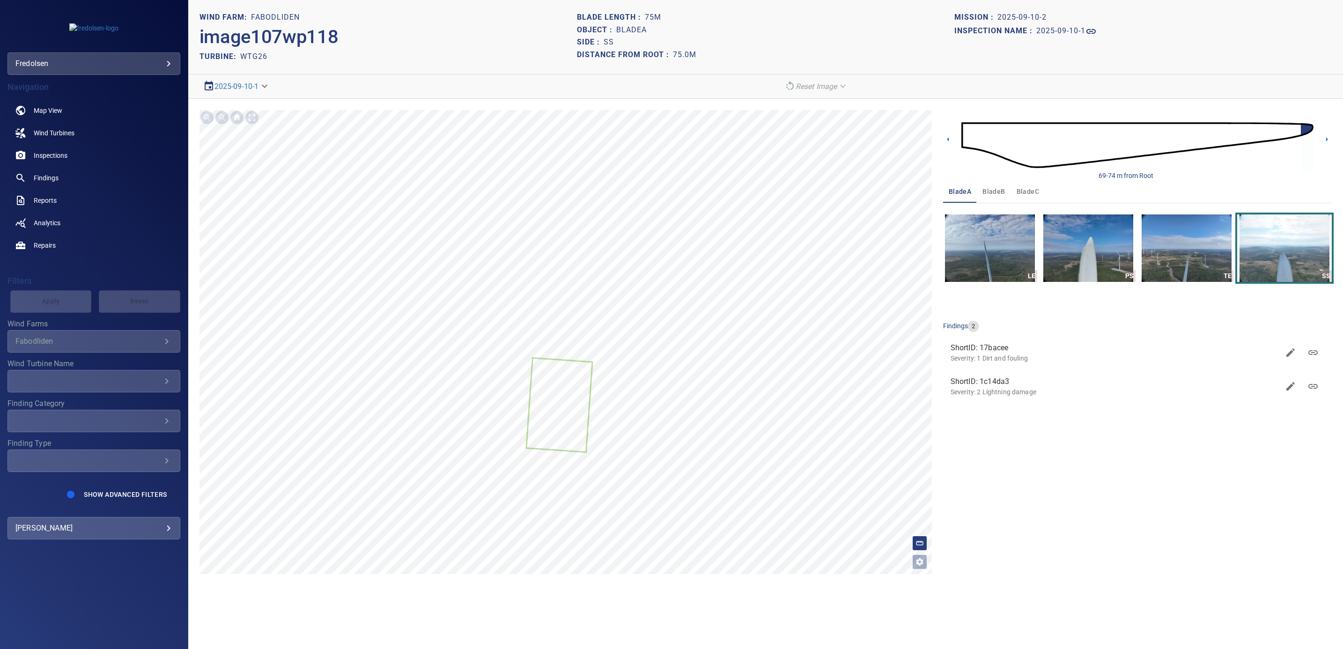
click at [984, 144] on img at bounding box center [1138, 145] width 352 height 85
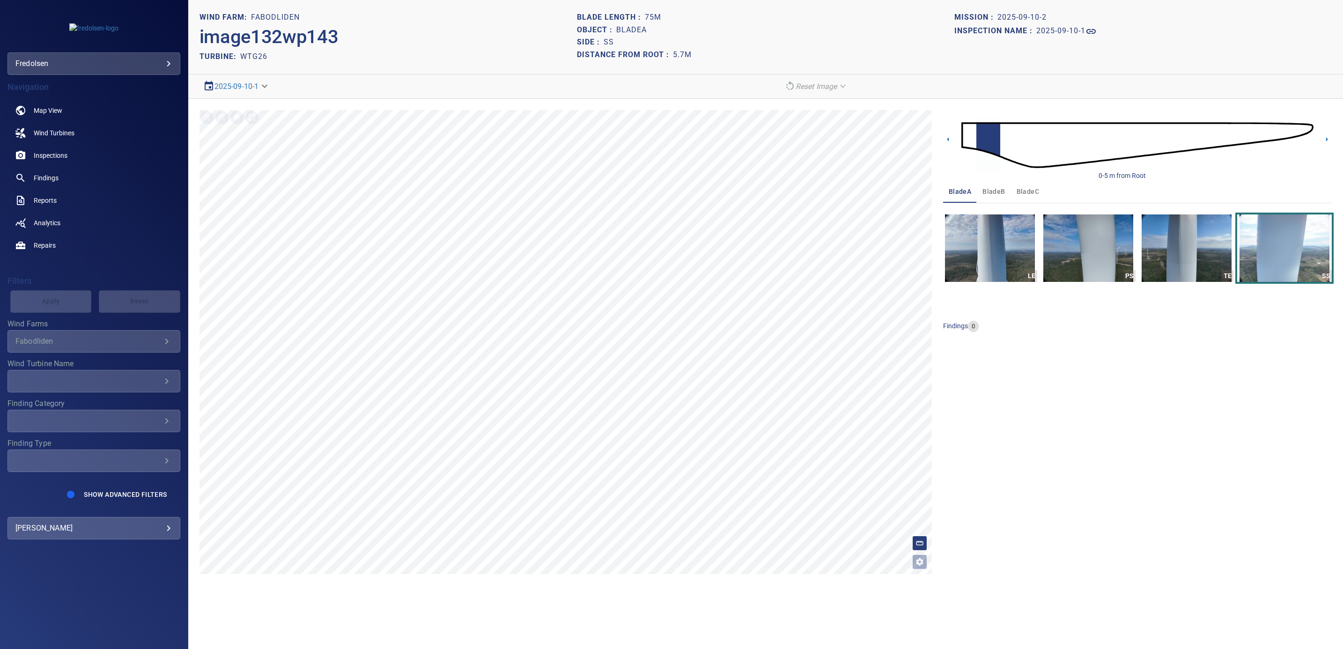
click at [972, 142] on img at bounding box center [1138, 145] width 352 height 85
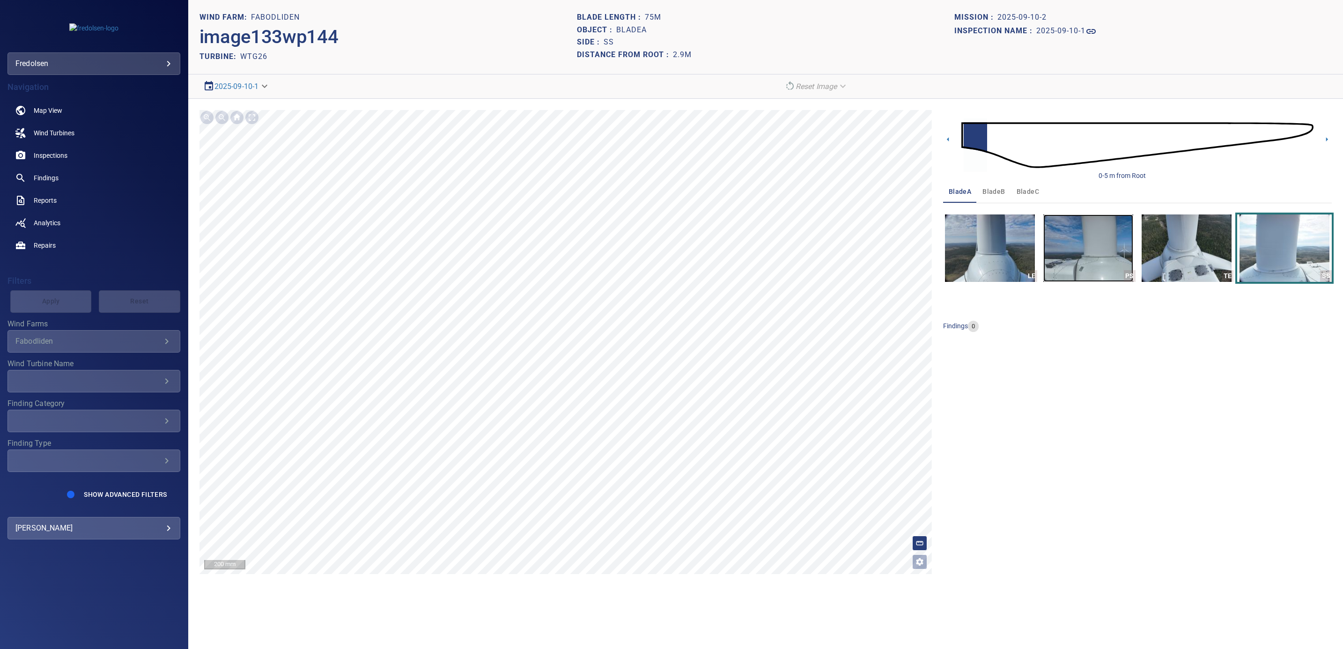
click at [1082, 253] on img "button" at bounding box center [1088, 248] width 90 height 67
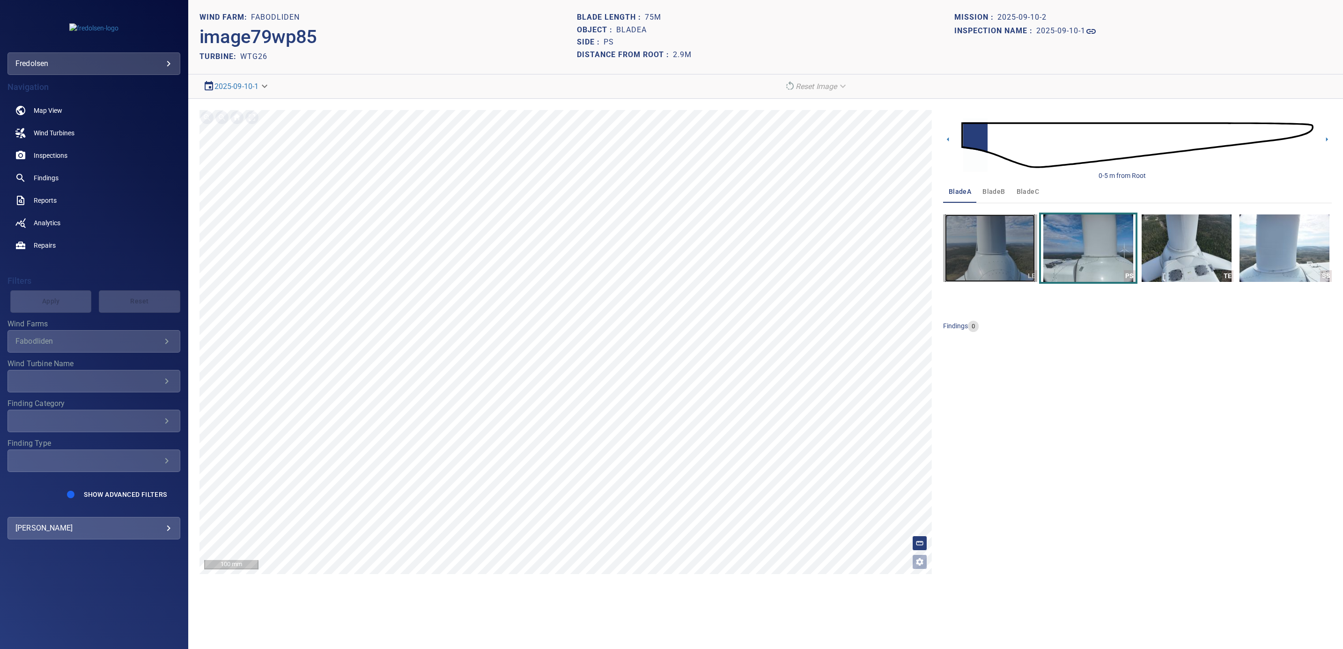
click at [978, 265] on img "button" at bounding box center [990, 248] width 90 height 67
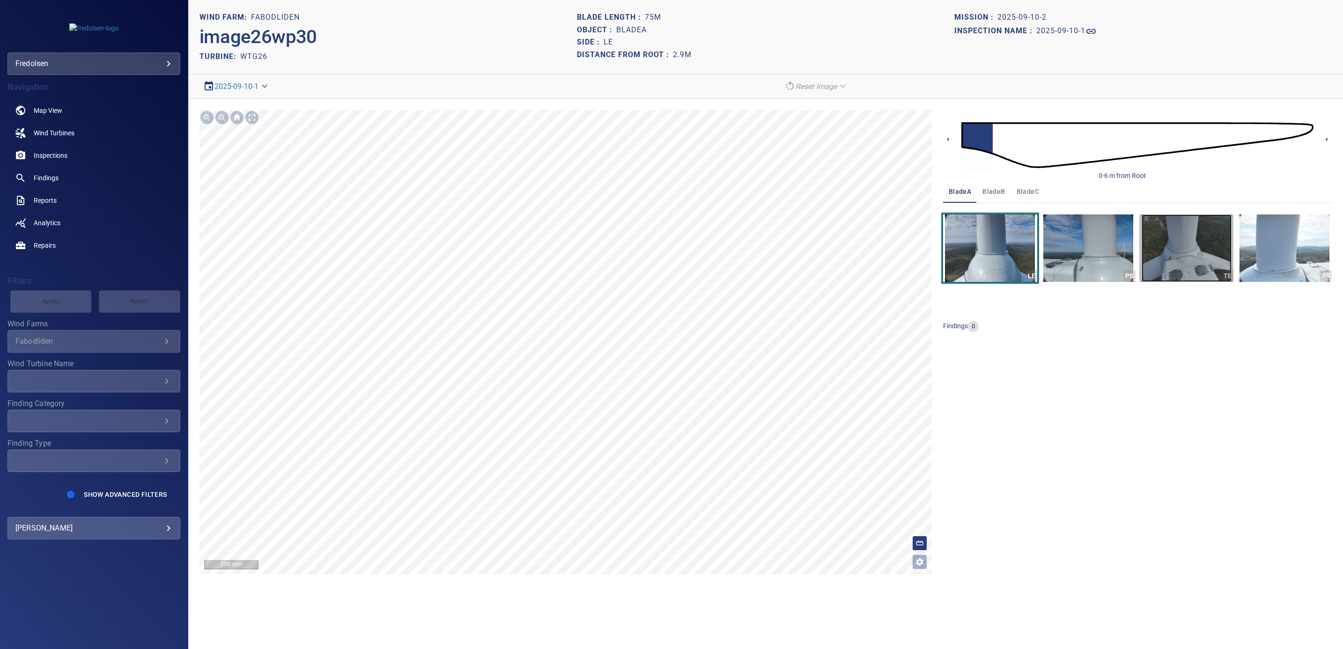
click at [1182, 270] on img "button" at bounding box center [1187, 248] width 90 height 67
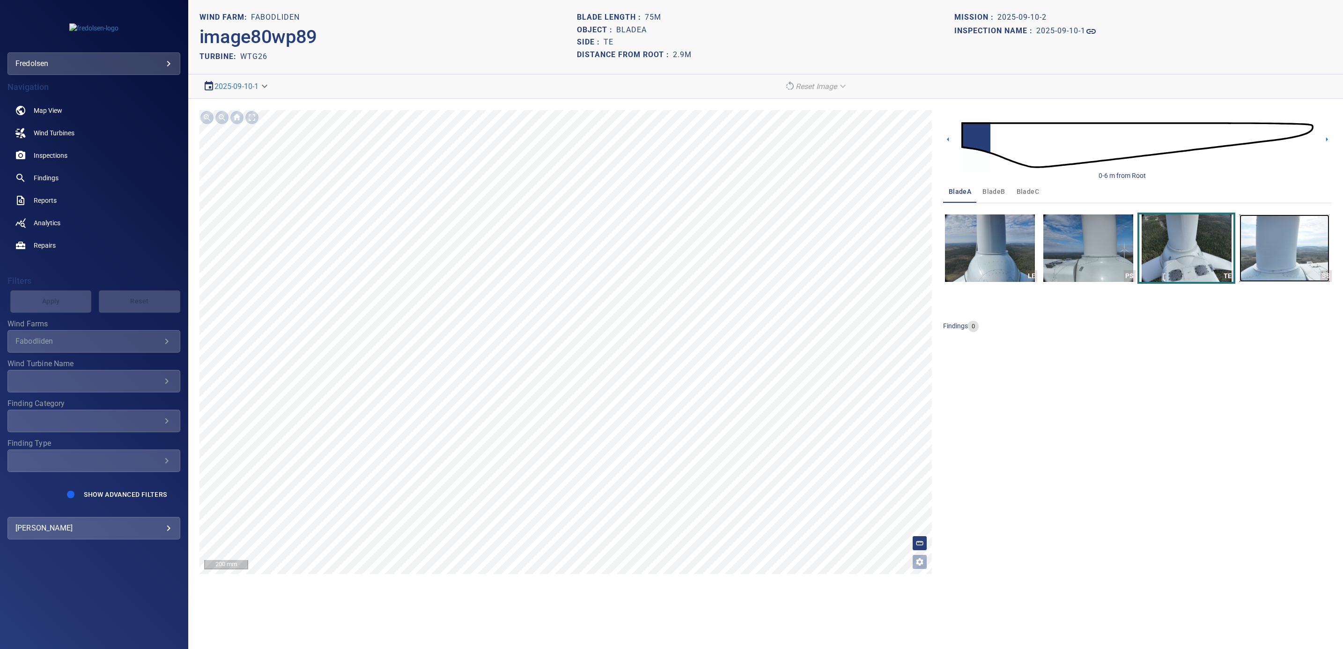
click at [1297, 261] on img "button" at bounding box center [1285, 248] width 90 height 67
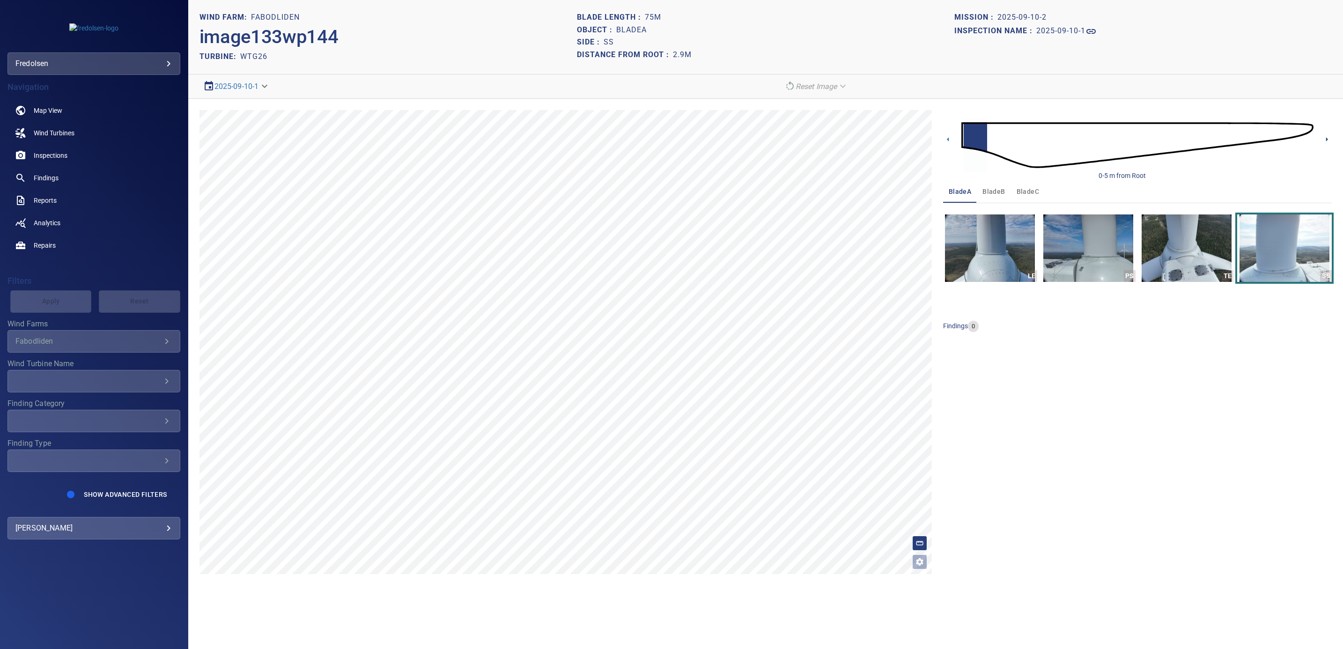
click at [1326, 138] on icon at bounding box center [1327, 139] width 2 height 4
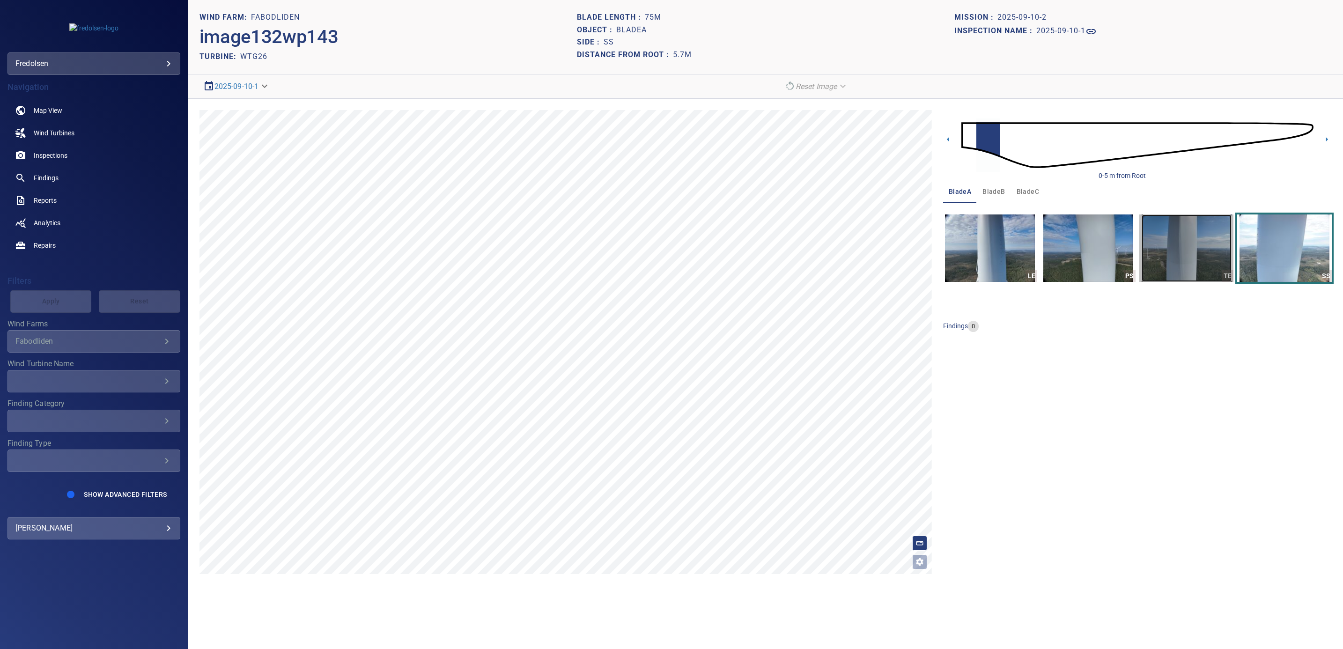
click at [1177, 268] on img "button" at bounding box center [1187, 248] width 90 height 67
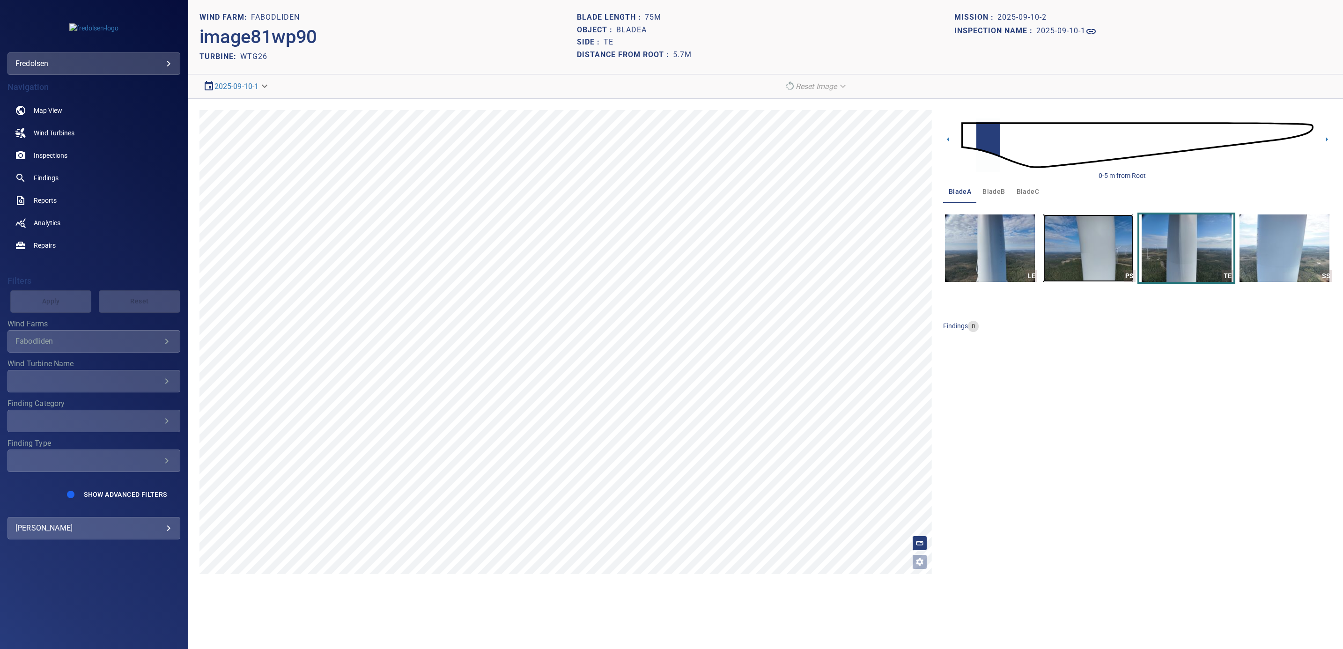
click at [1099, 263] on img "button" at bounding box center [1088, 248] width 90 height 67
click at [990, 267] on img "button" at bounding box center [990, 248] width 90 height 67
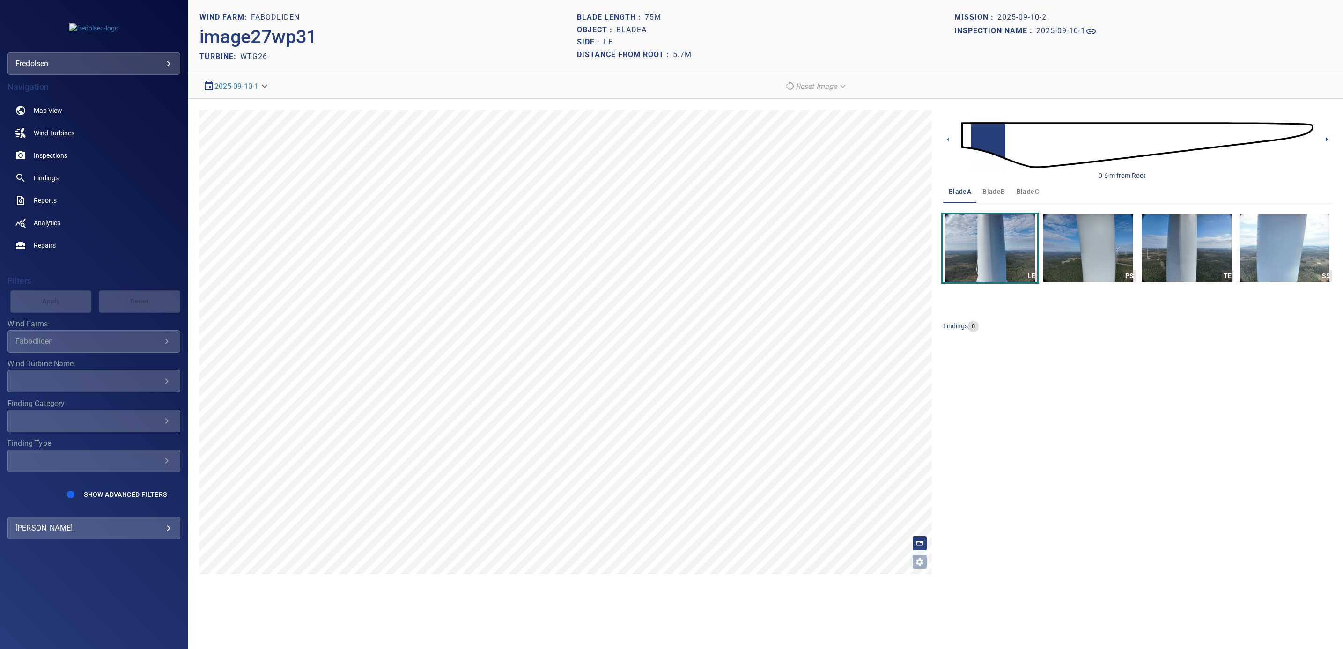
click at [1326, 141] on icon at bounding box center [1327, 139] width 2 height 4
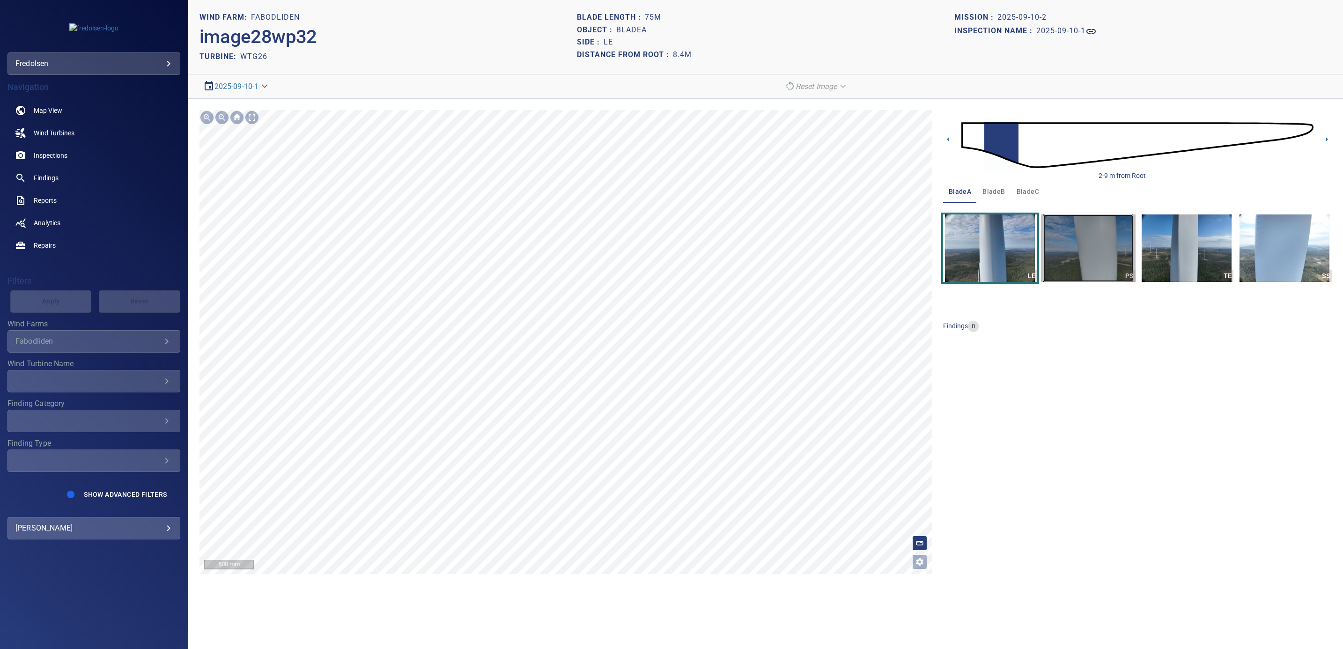
click at [1094, 256] on img "button" at bounding box center [1088, 248] width 90 height 67
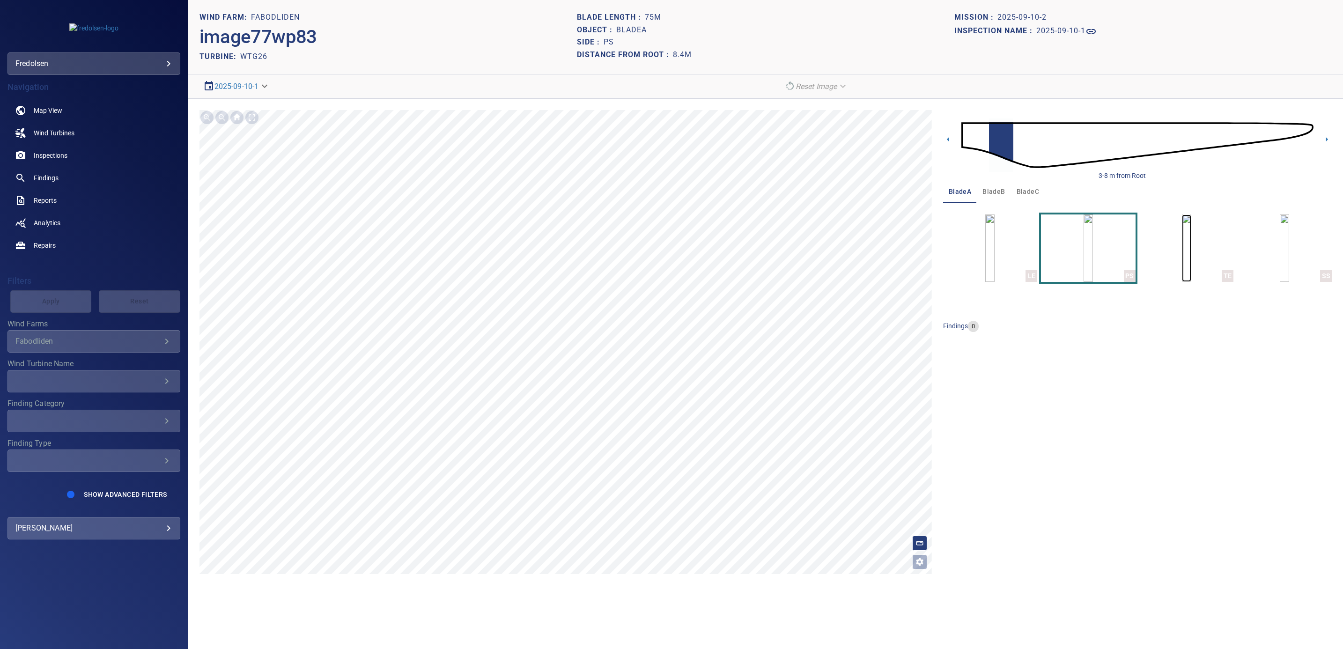
click at [1182, 258] on img "button" at bounding box center [1186, 248] width 9 height 67
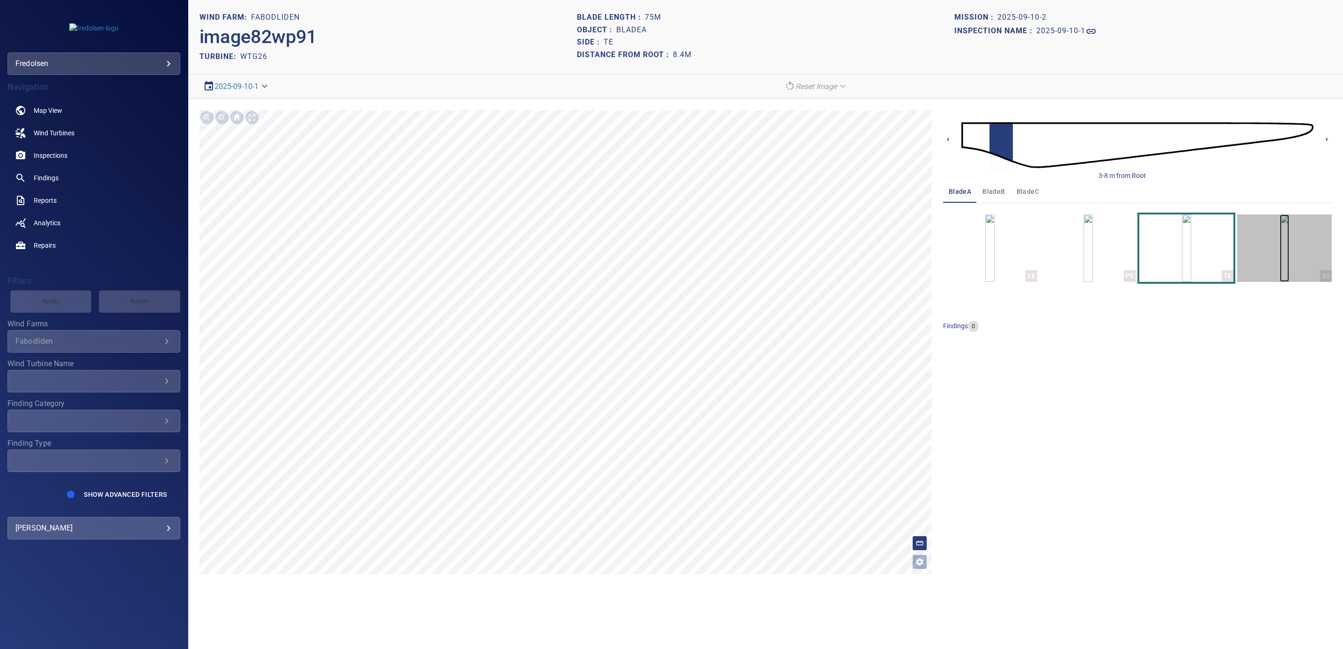
click at [1283, 262] on img "button" at bounding box center [1284, 248] width 9 height 67
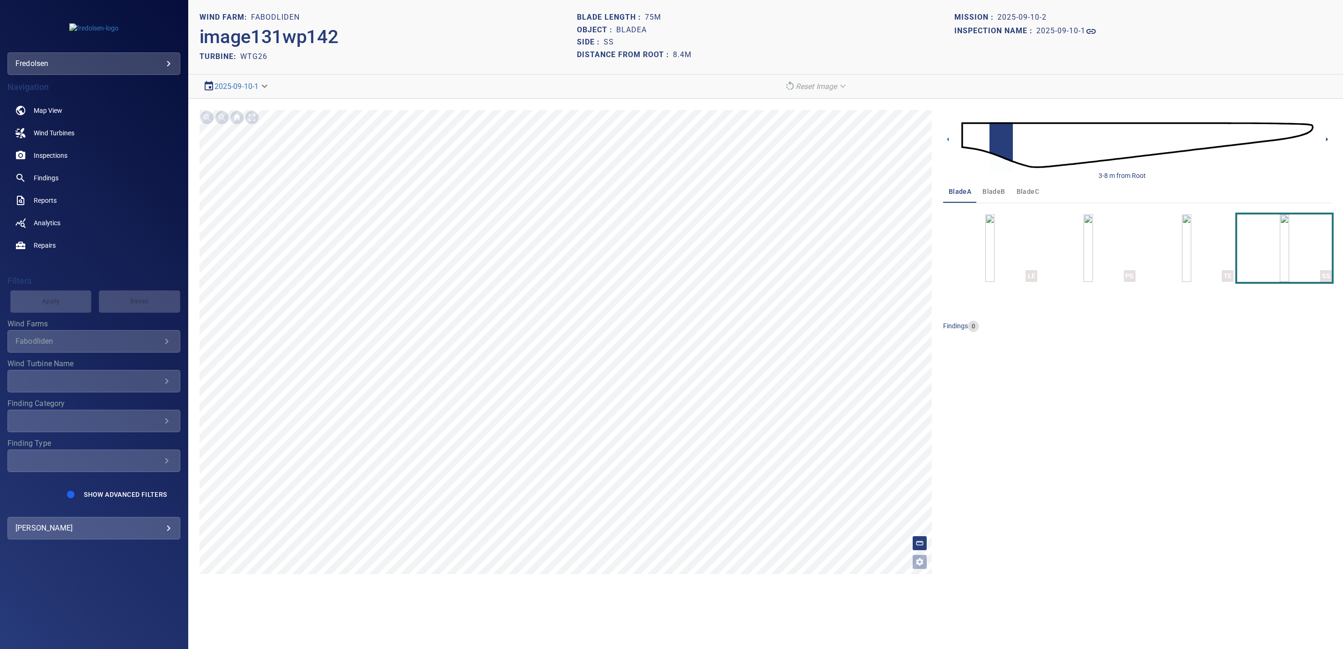
click at [1328, 141] on icon at bounding box center [1327, 139] width 10 height 10
click at [1184, 259] on img "button" at bounding box center [1186, 248] width 9 height 67
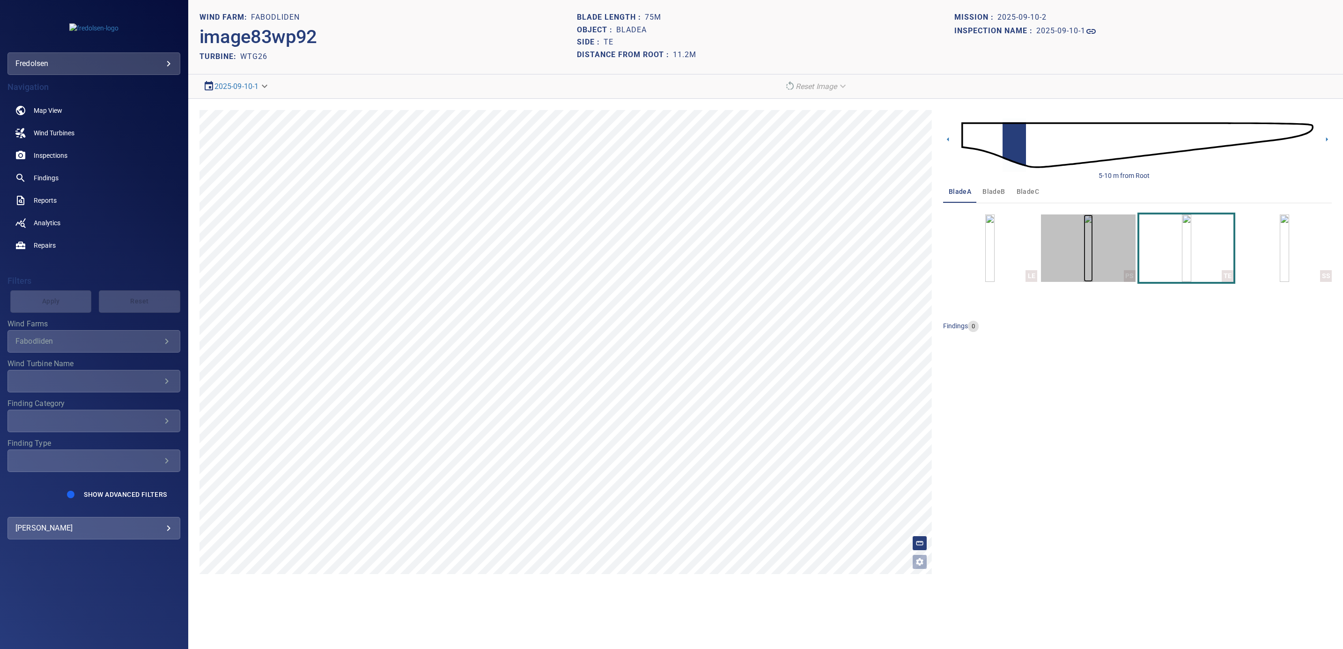
click at [1084, 260] on img "button" at bounding box center [1088, 248] width 9 height 67
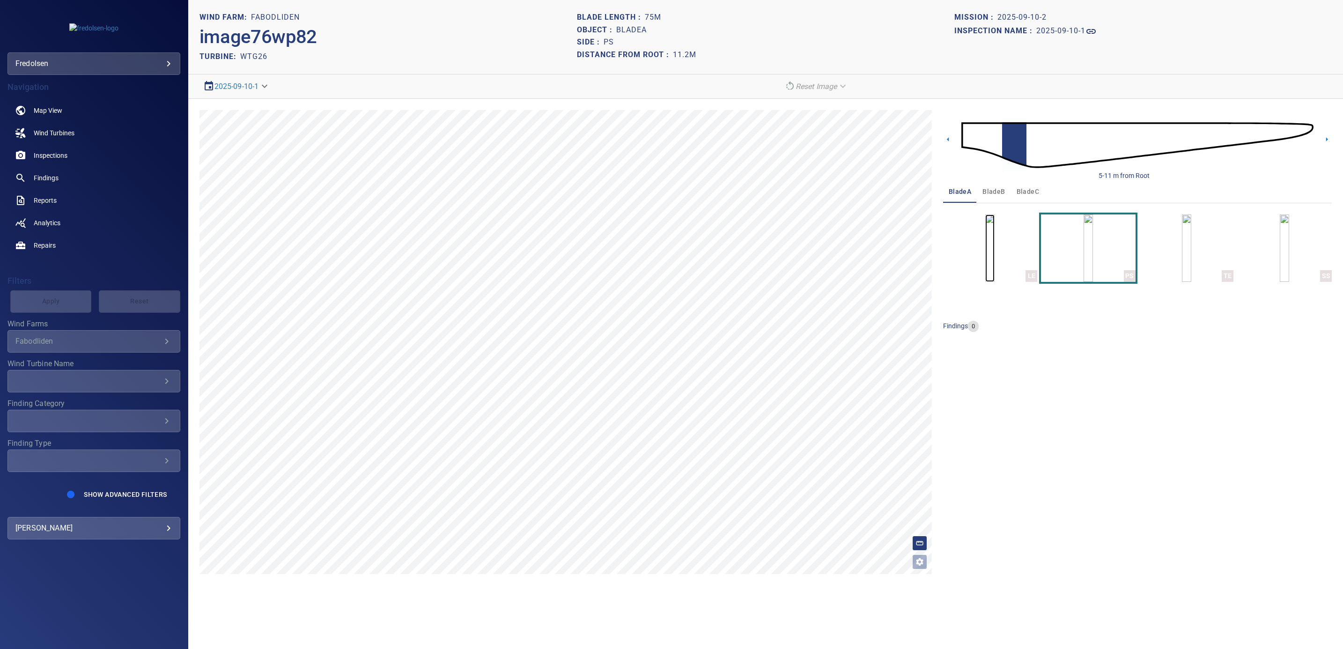
click at [985, 266] on img "button" at bounding box center [989, 248] width 9 height 67
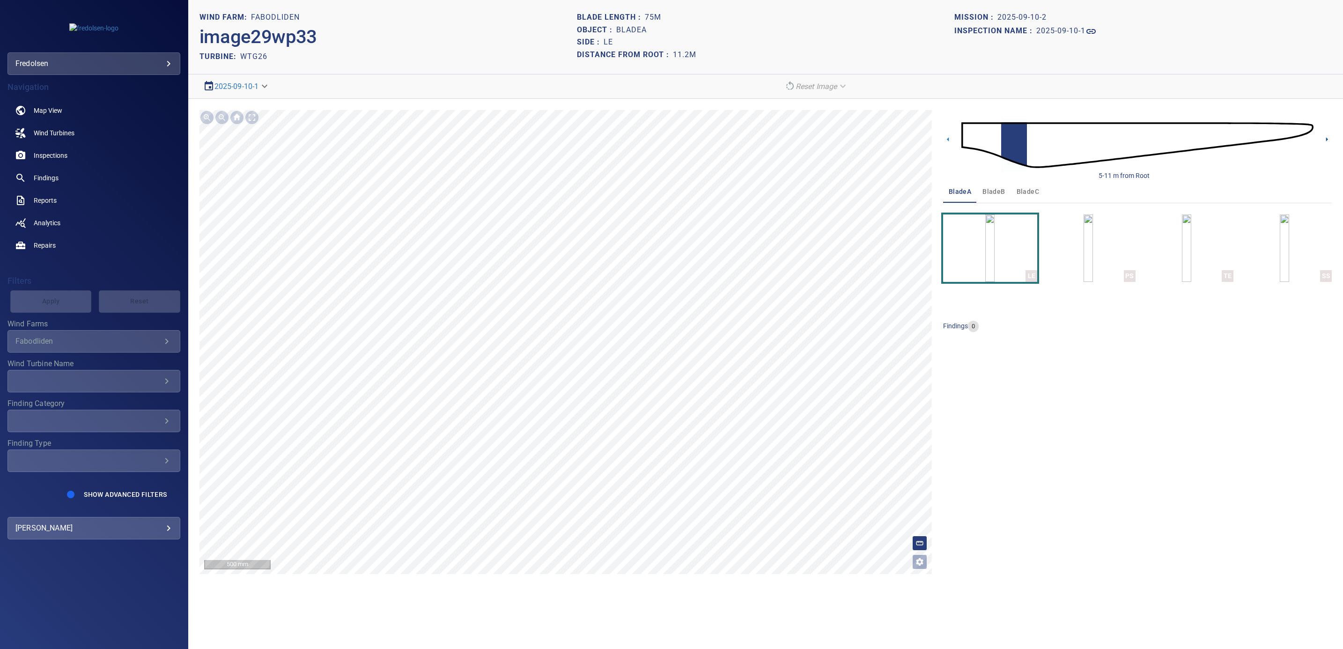
click at [1325, 139] on icon at bounding box center [1327, 139] width 10 height 10
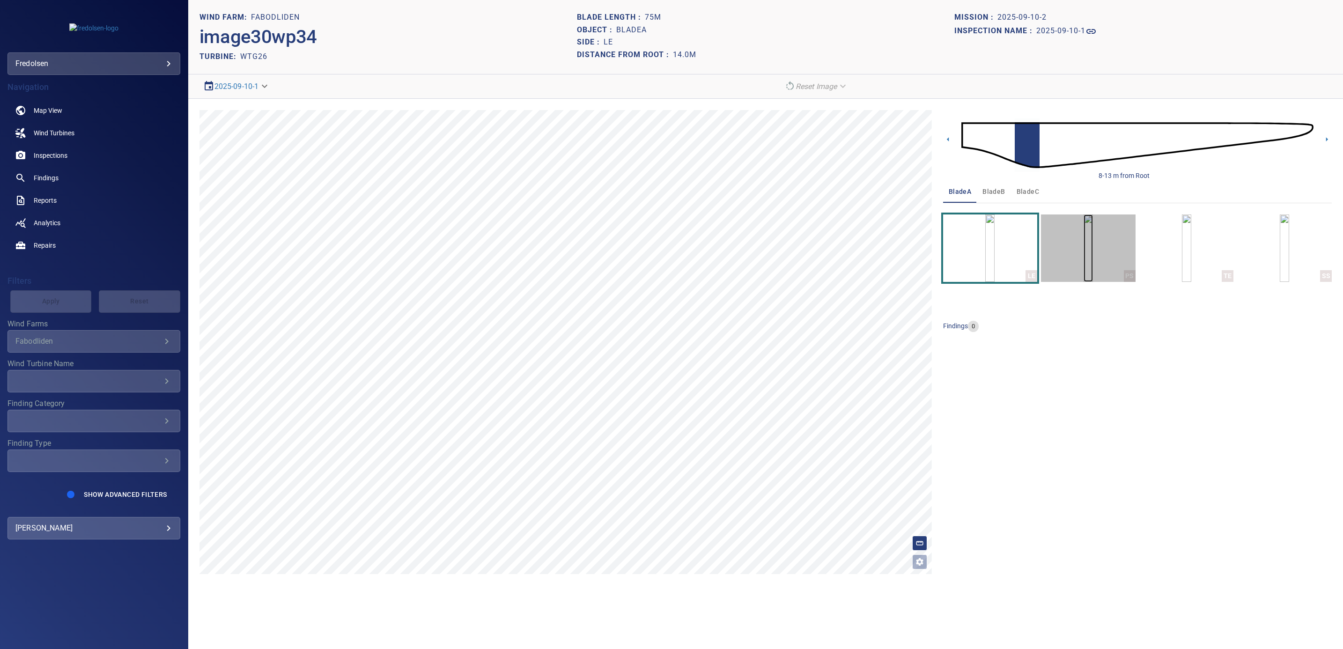
click at [1091, 263] on img "button" at bounding box center [1088, 248] width 9 height 67
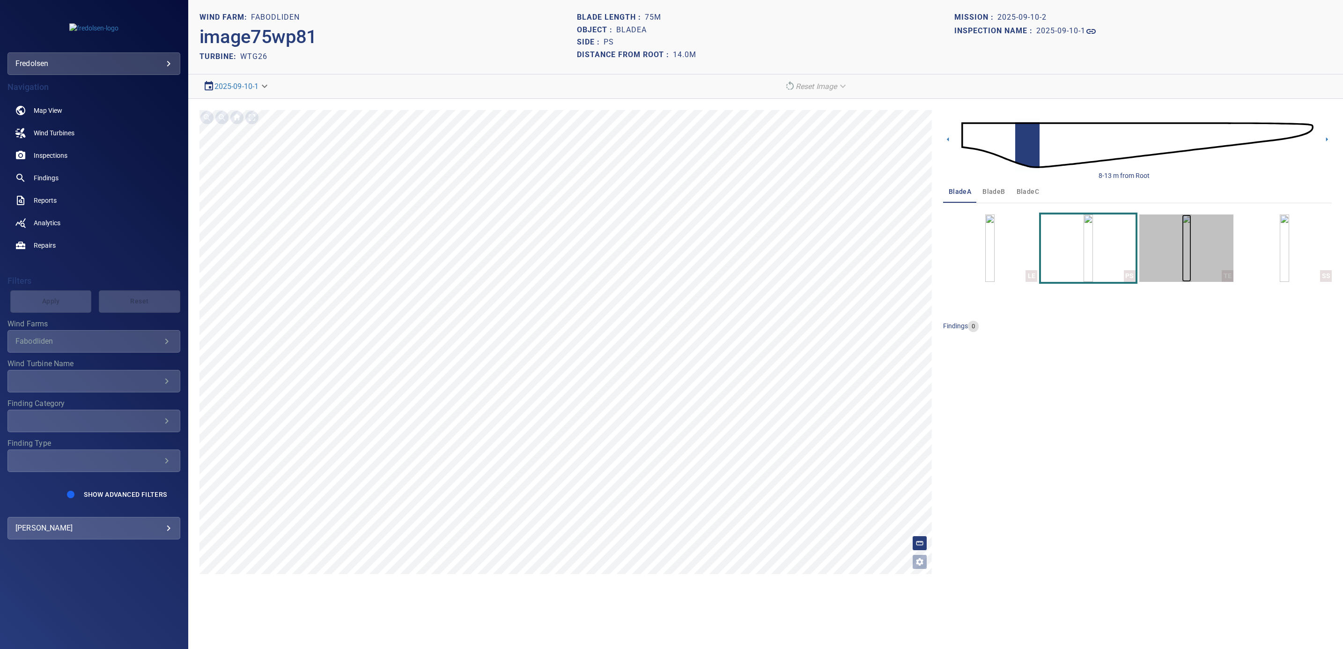
click at [1189, 263] on img "button" at bounding box center [1186, 248] width 9 height 67
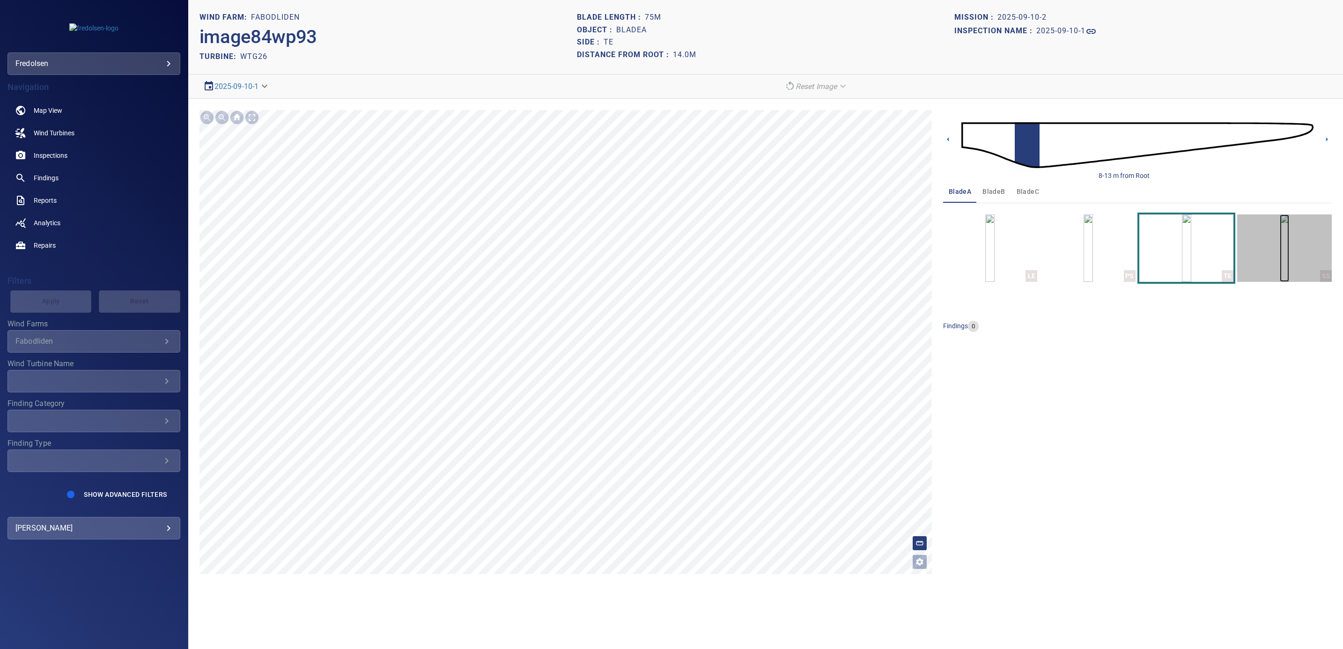
click at [1280, 256] on img "button" at bounding box center [1284, 248] width 9 height 67
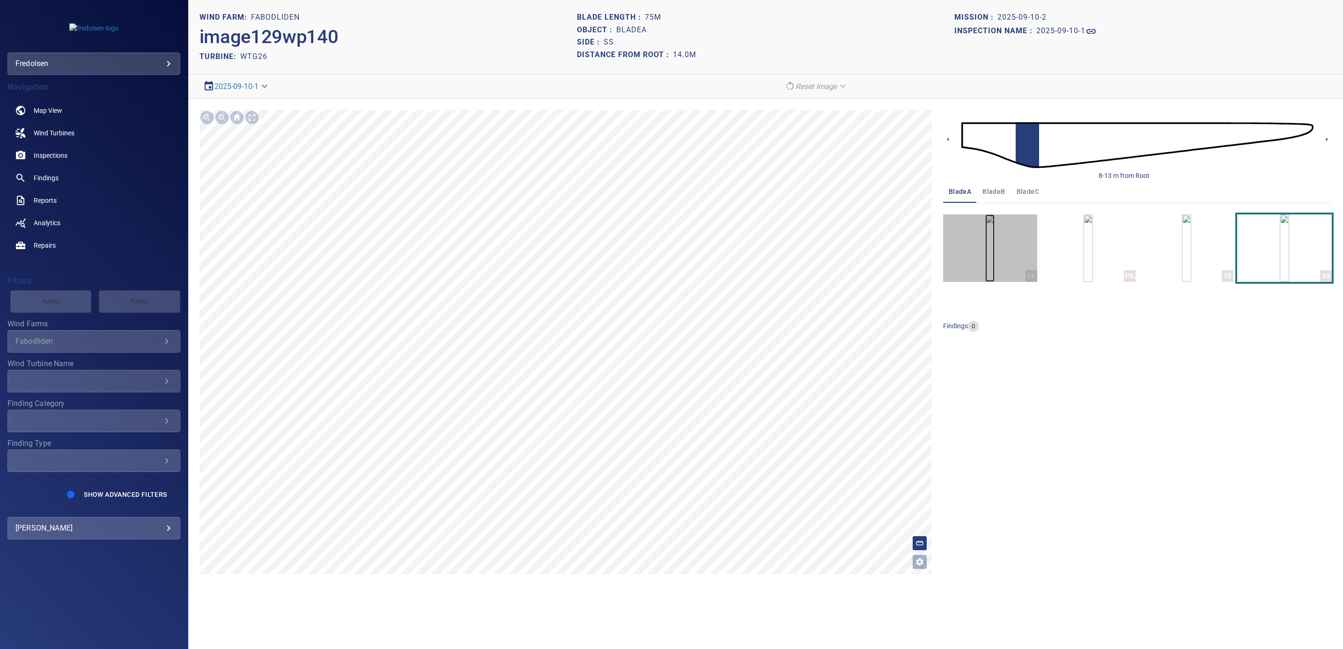
click at [990, 254] on img "button" at bounding box center [989, 248] width 9 height 67
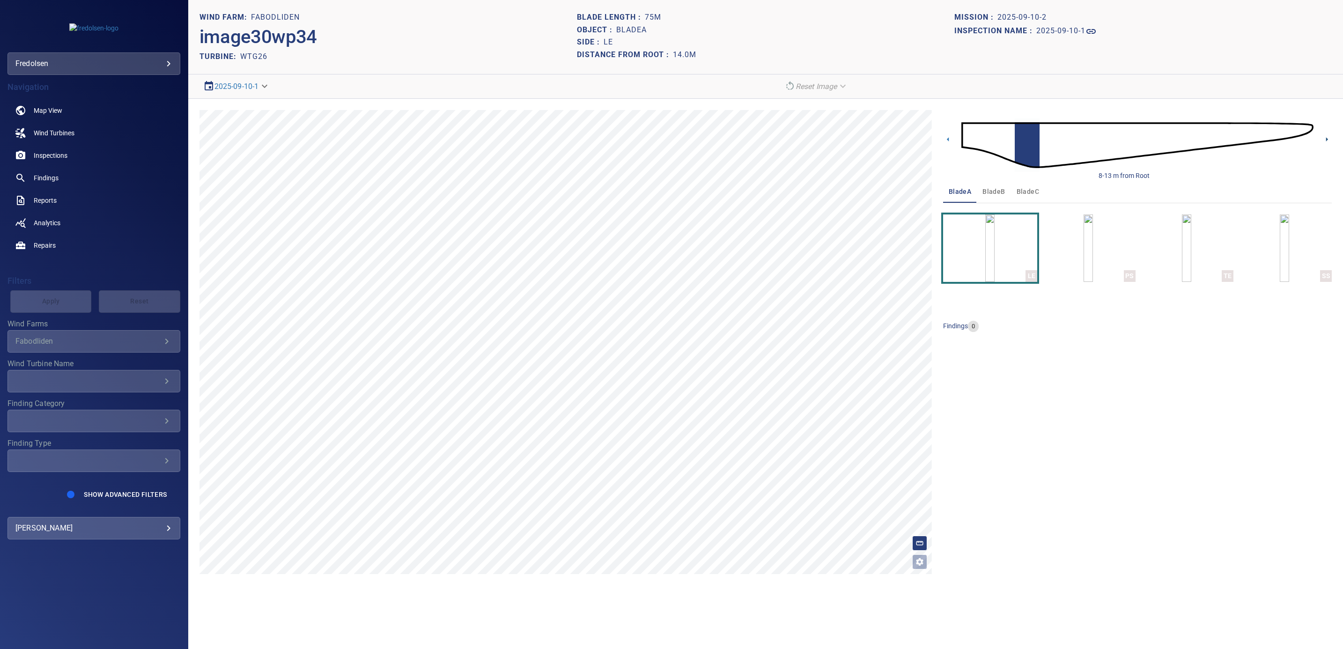
click at [1324, 139] on icon at bounding box center [1327, 139] width 10 height 10
click at [995, 262] on img "button" at bounding box center [989, 248] width 9 height 67
click at [1093, 252] on img "button" at bounding box center [1088, 248] width 9 height 67
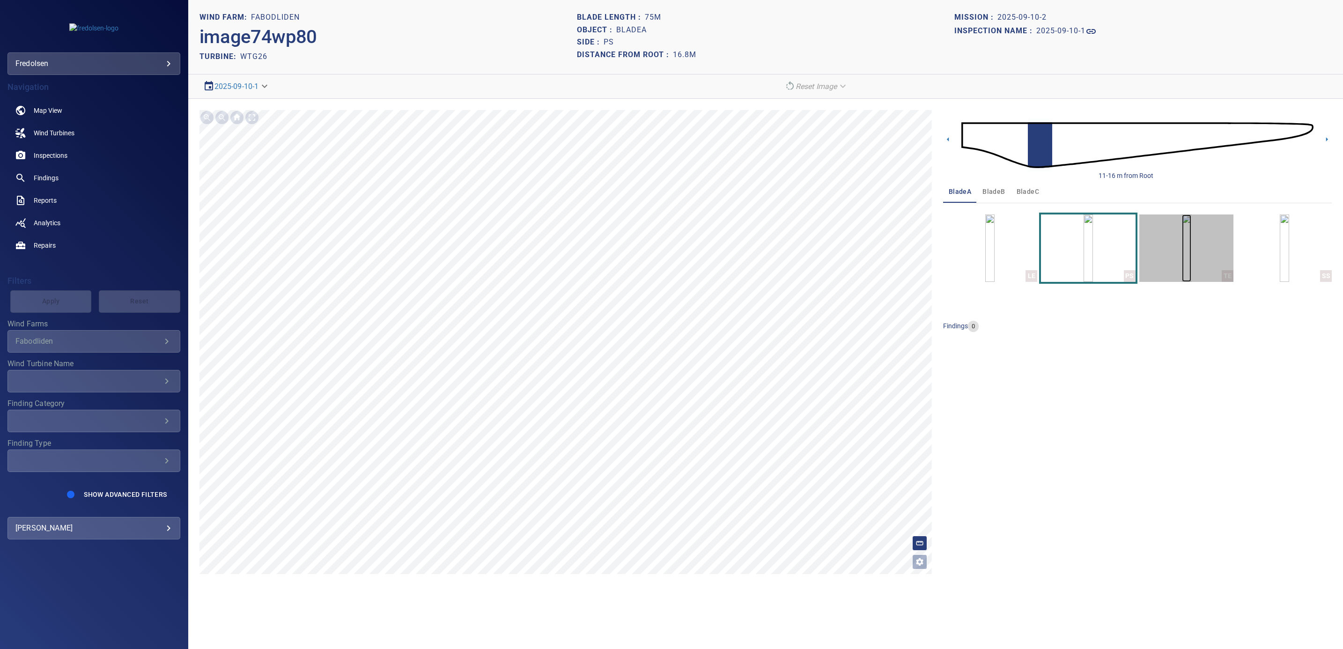
click at [1182, 253] on img "button" at bounding box center [1186, 248] width 9 height 67
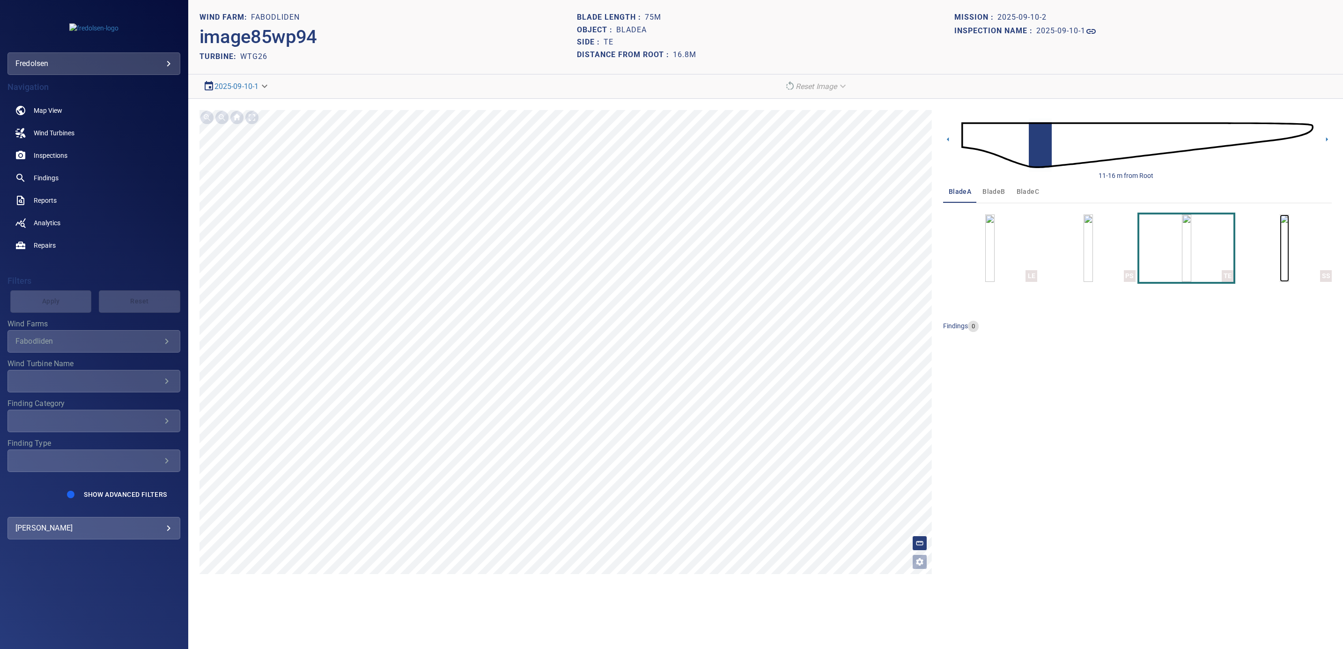
click at [1280, 255] on img "button" at bounding box center [1284, 248] width 9 height 67
click at [51, 132] on span "Wind Turbines" at bounding box center [54, 132] width 41 height 9
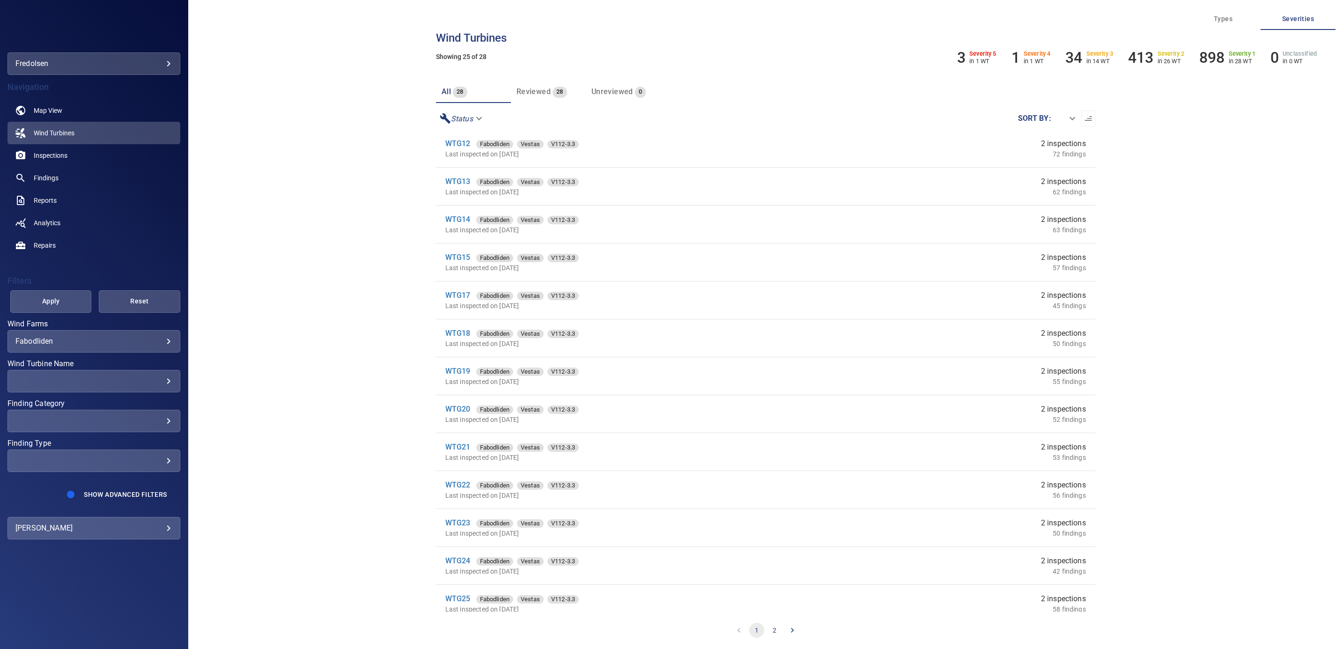
scroll to position [470, 0]
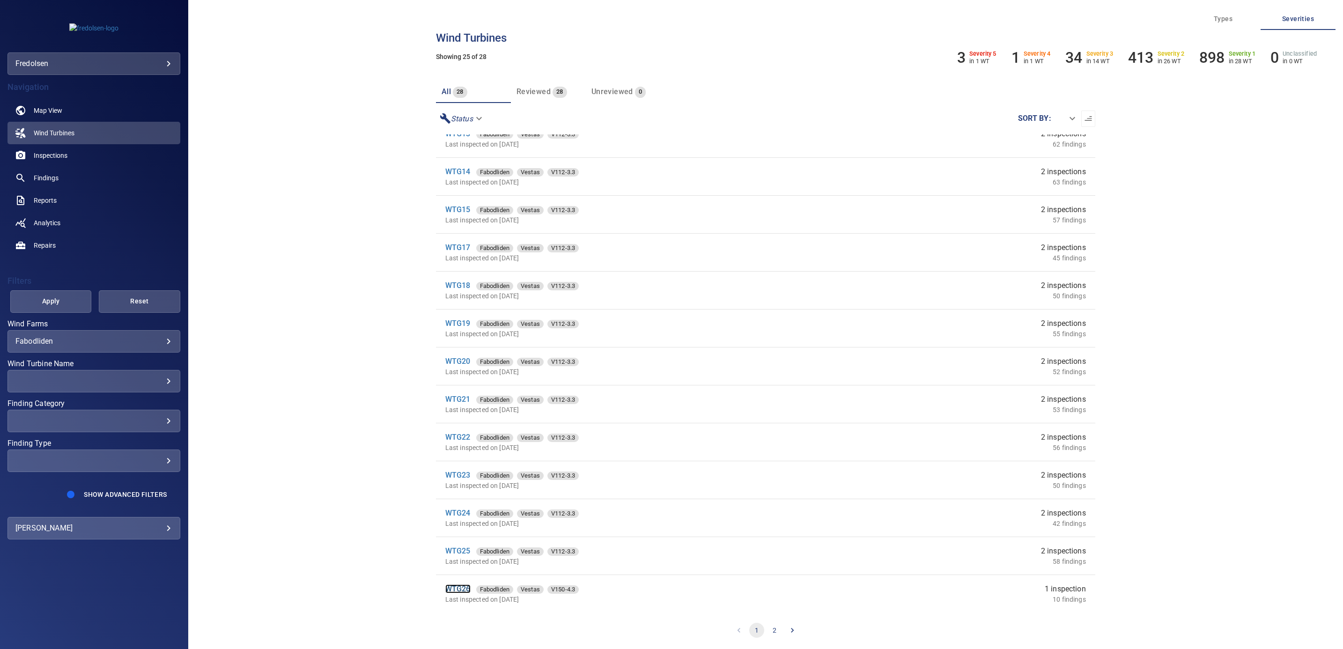
click at [455, 586] on link "WTG26" at bounding box center [457, 589] width 25 height 9
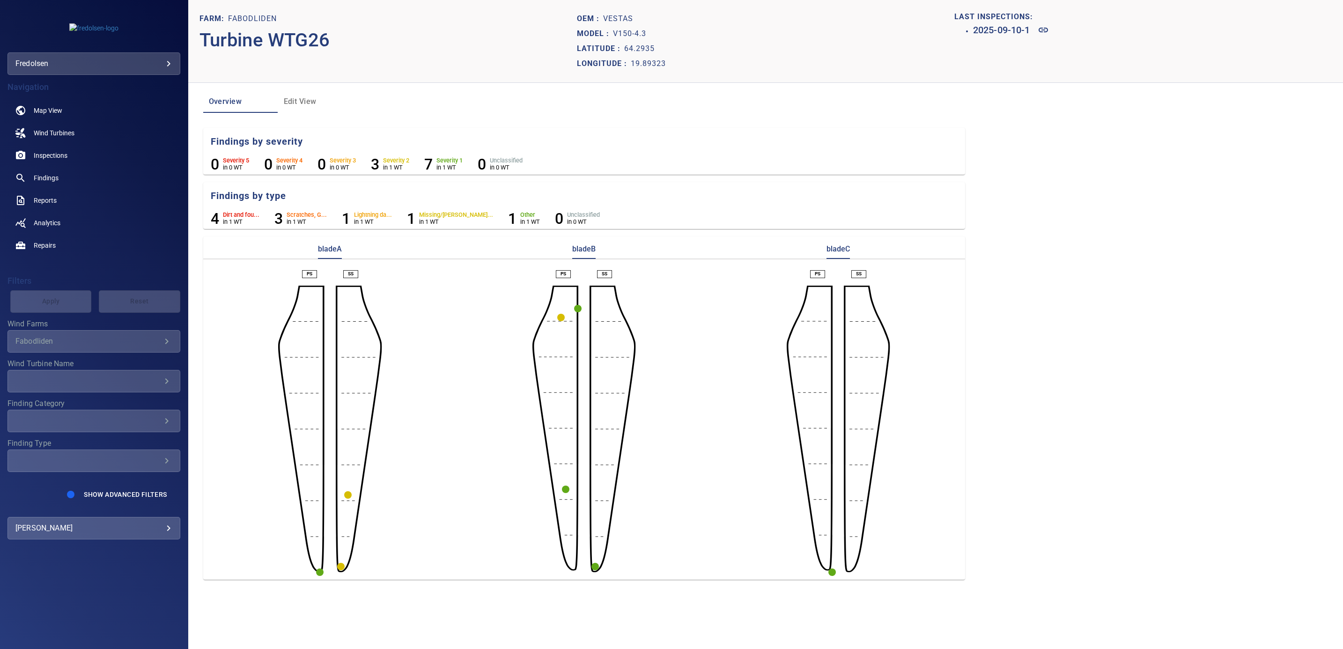
click at [832, 572] on circle "button" at bounding box center [832, 572] width 7 height 7
click at [805, 585] on icon at bounding box center [802, 588] width 11 height 11
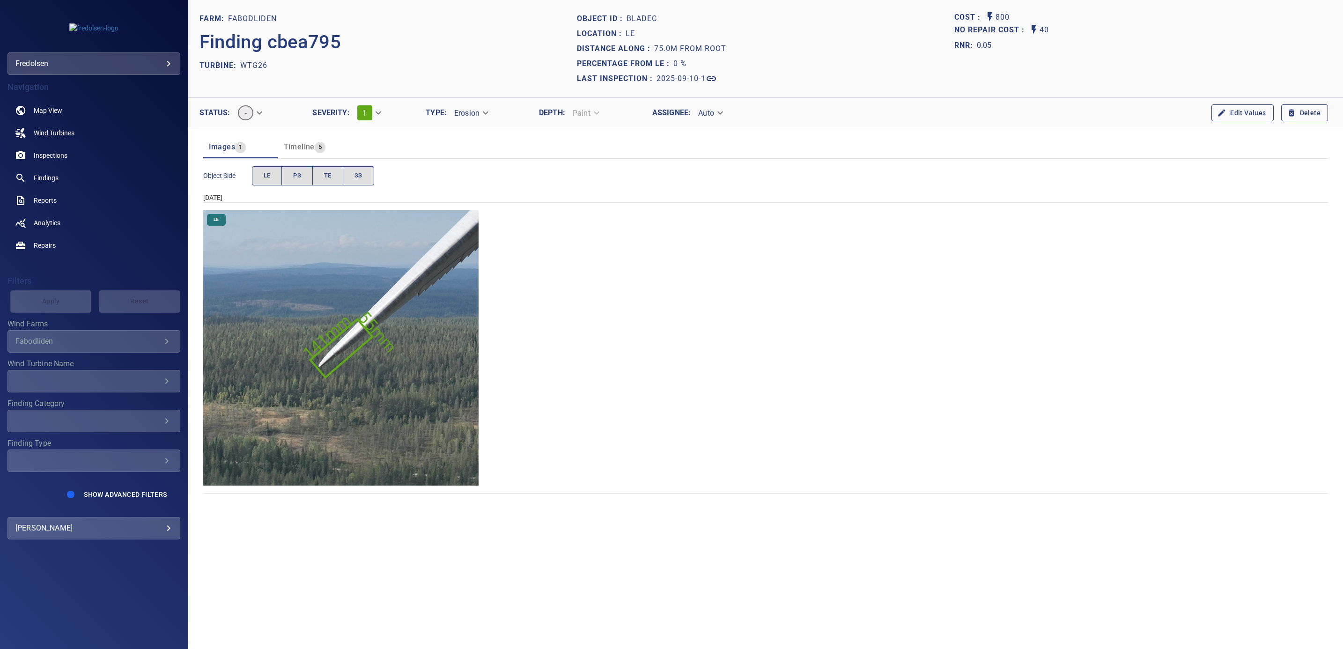
click at [360, 407] on img "Fabodliden/WTG26/2025-09-10-1/2025-09-10-1/image138wp149.jpg" at bounding box center [341, 348] width 276 height 276
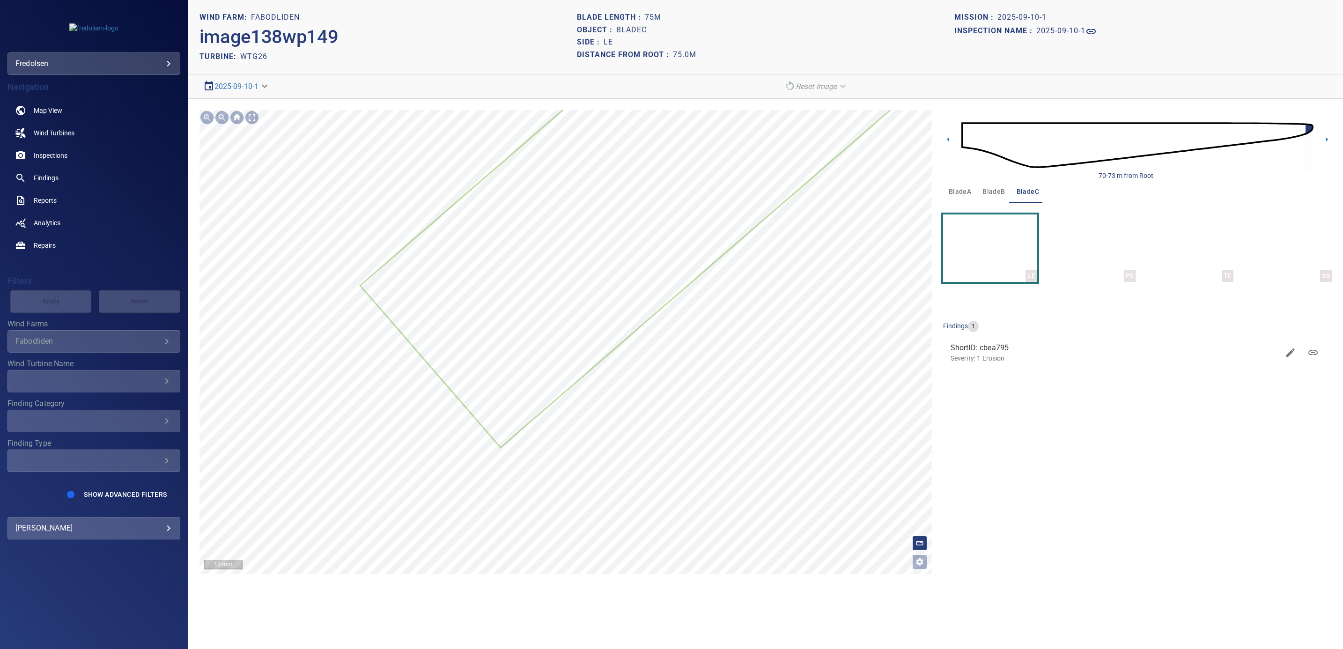
click at [581, 229] on icon at bounding box center [637, 187] width 552 height 518
click at [1289, 249] on img "button" at bounding box center [1284, 248] width 9 height 67
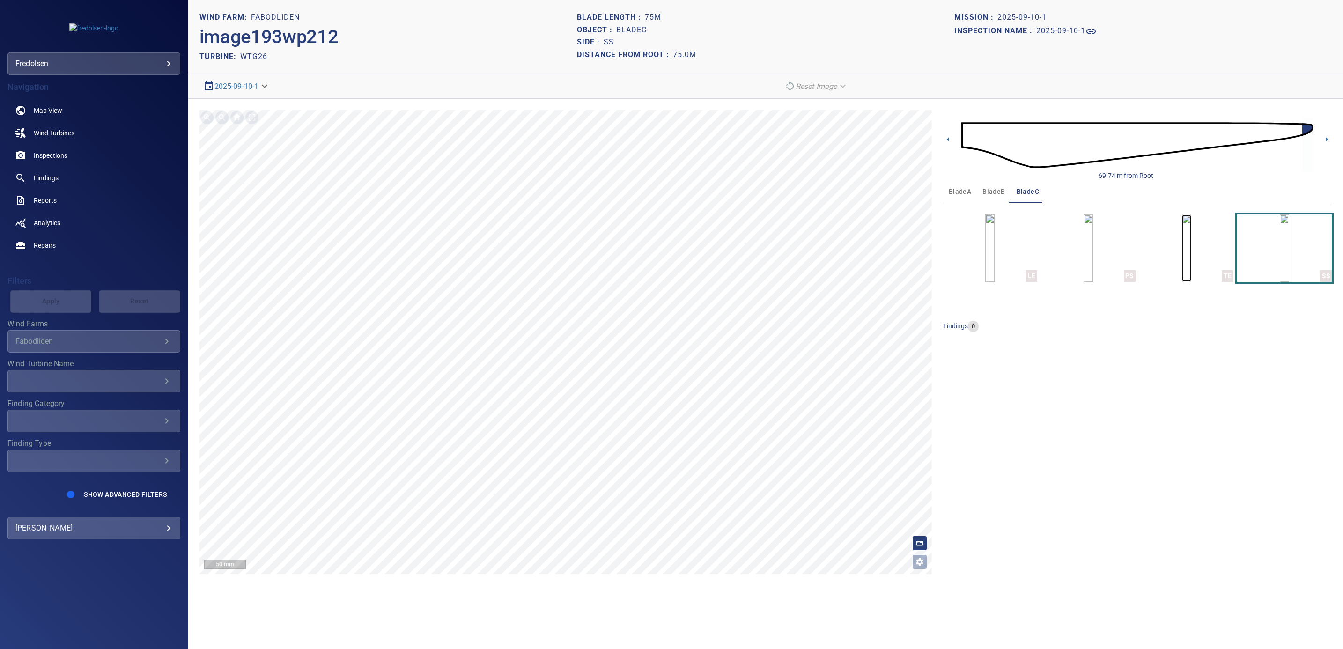
click at [1191, 266] on img "button" at bounding box center [1186, 248] width 9 height 67
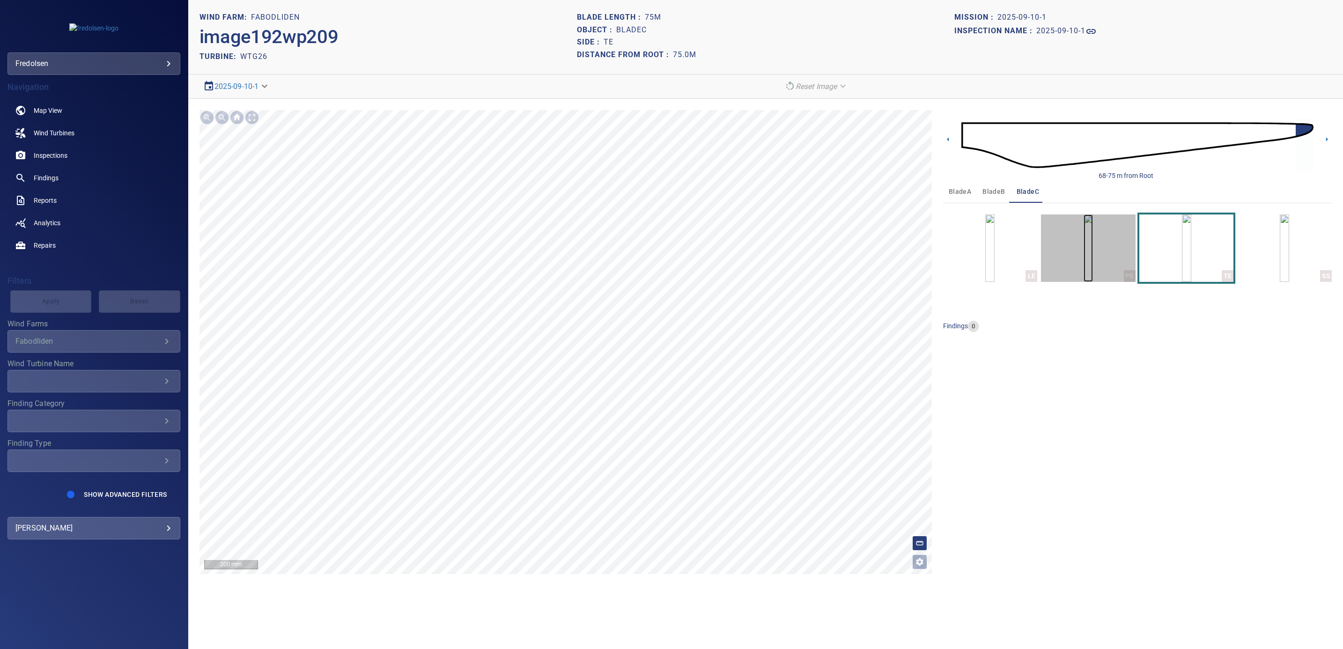
click at [1084, 257] on img "button" at bounding box center [1088, 248] width 9 height 67
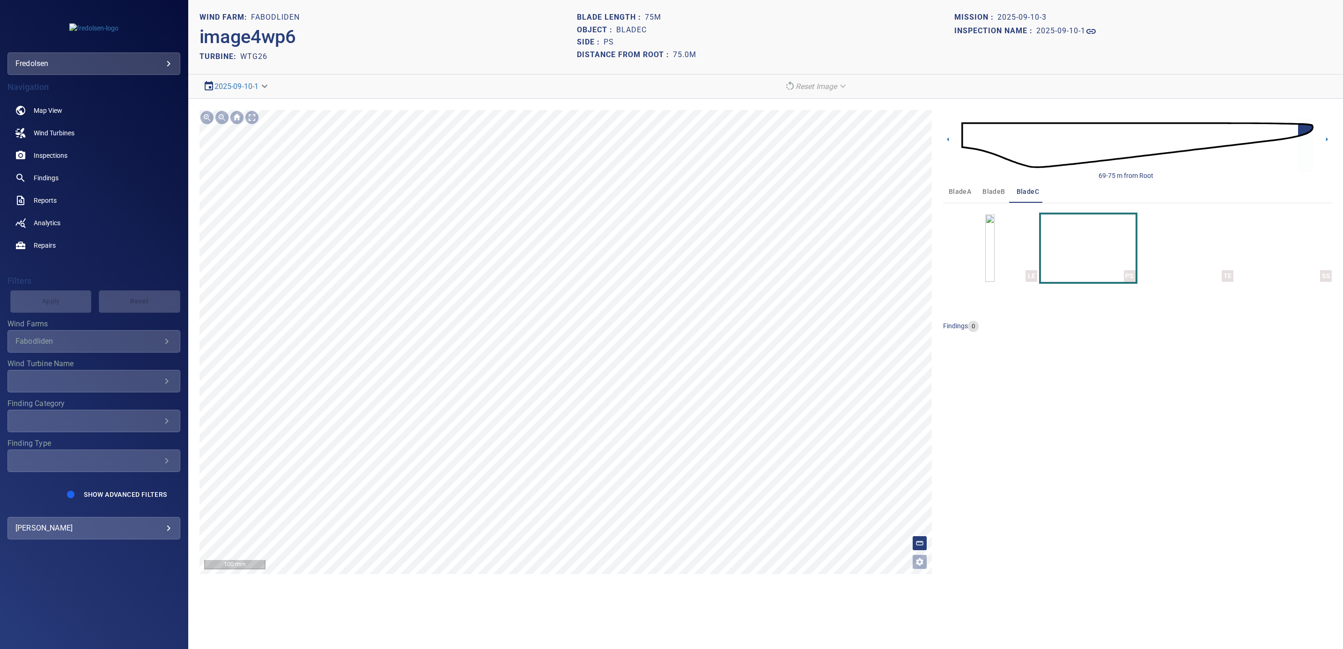
click at [477, 649] on html "**********" at bounding box center [671, 324] width 1343 height 649
click at [558, 641] on section "**********" at bounding box center [765, 324] width 1155 height 649
click at [995, 245] on img "button" at bounding box center [989, 248] width 9 height 67
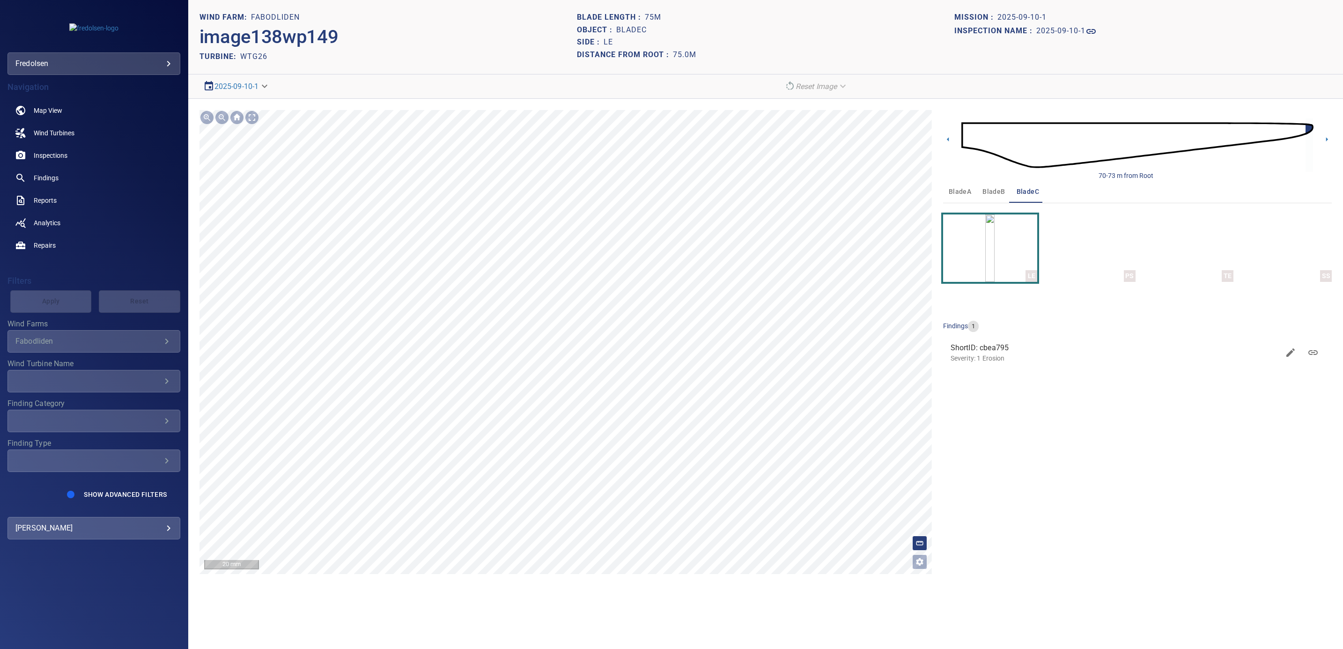
click at [1058, 118] on div "**********" at bounding box center [765, 342] width 1155 height 487
click at [459, 465] on icon at bounding box center [500, 432] width 394 height 370
click at [970, 146] on img at bounding box center [1138, 145] width 352 height 85
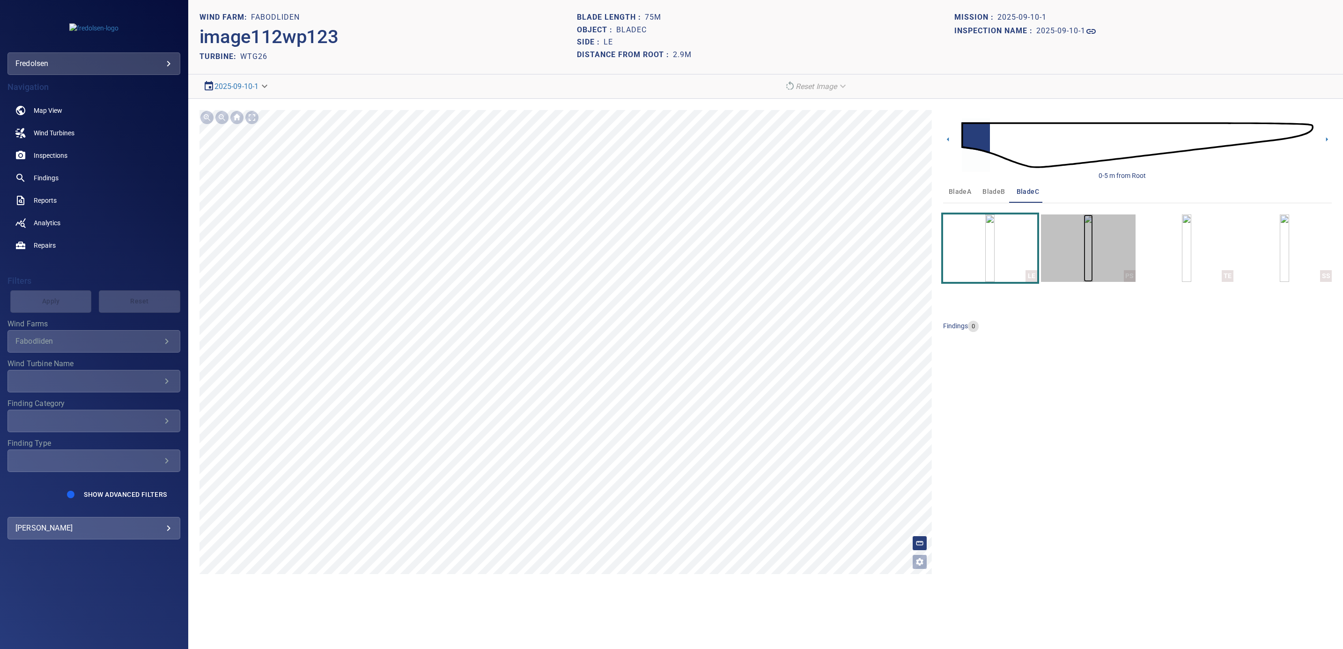
click at [1084, 259] on img "button" at bounding box center [1088, 248] width 9 height 67
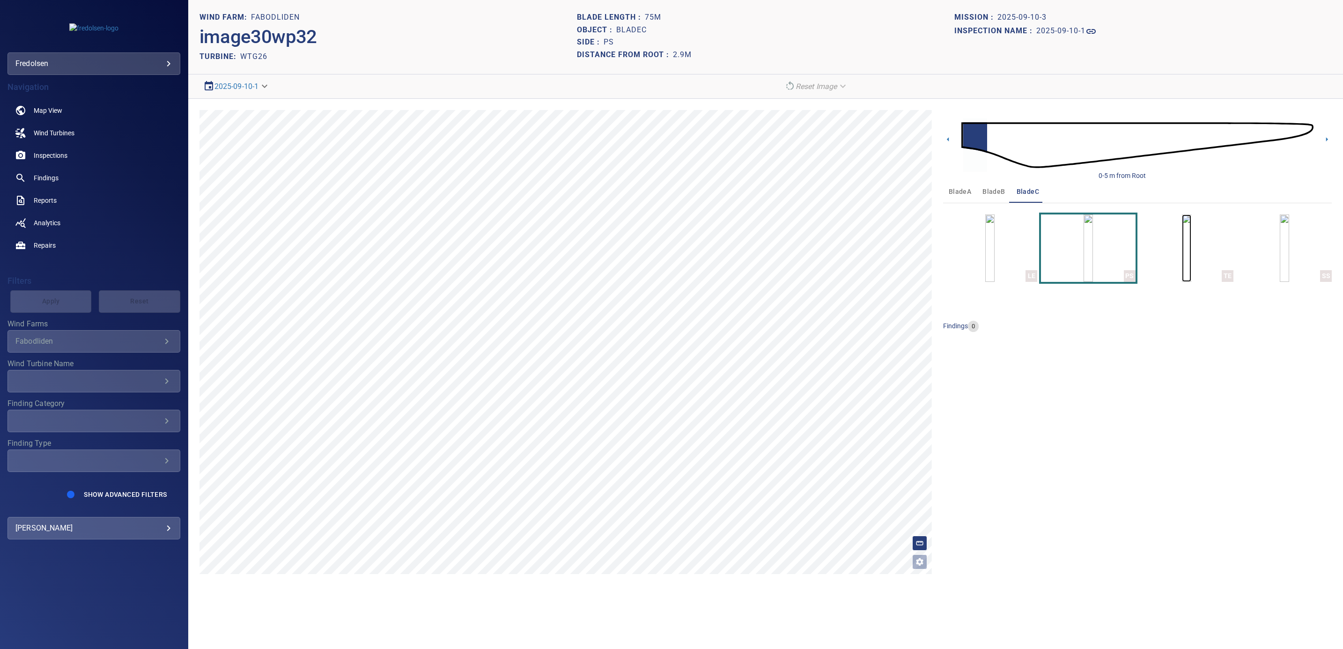
click at [1182, 251] on img "button" at bounding box center [1186, 248] width 9 height 67
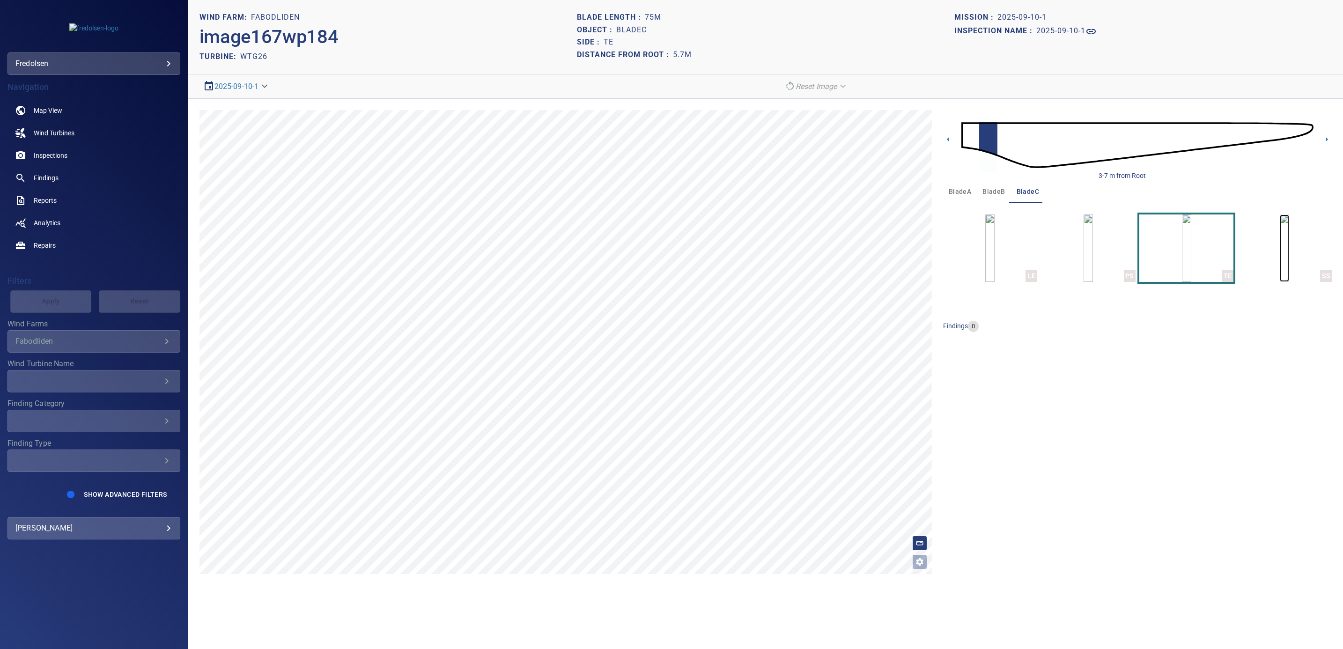
click at [1280, 253] on img "button" at bounding box center [1284, 248] width 9 height 67
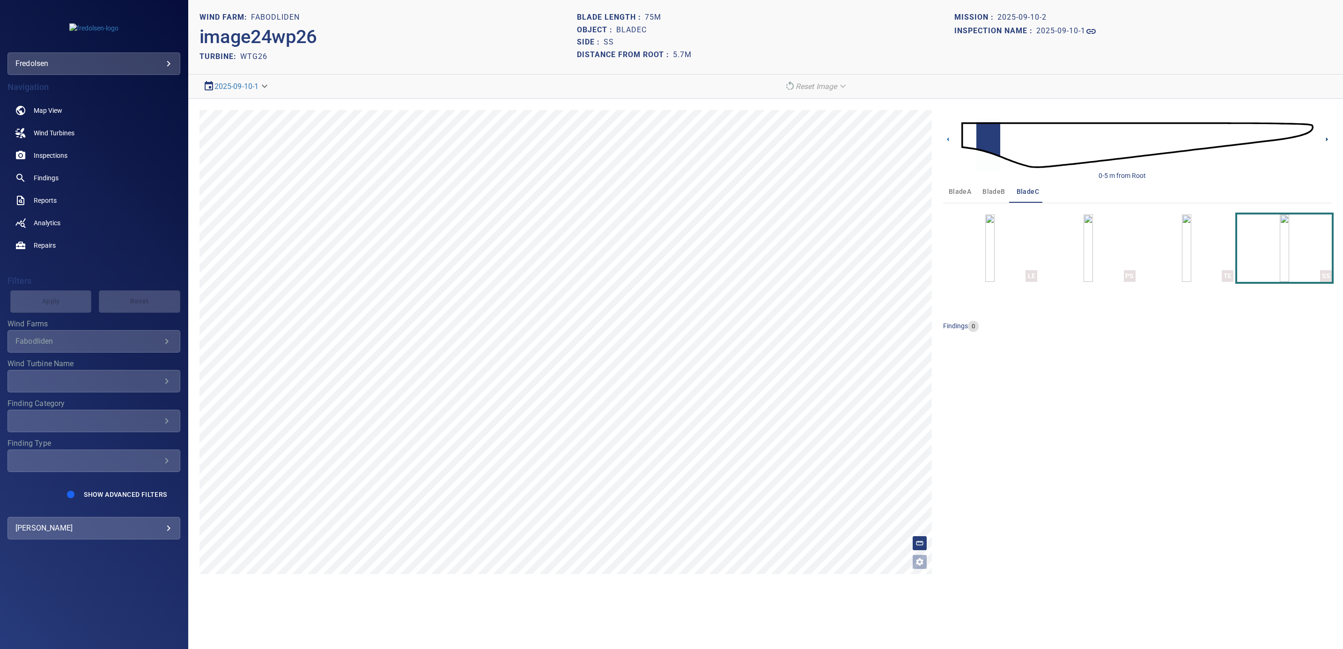
click at [1328, 140] on icon at bounding box center [1327, 139] width 10 height 10
click at [1184, 260] on img "button" at bounding box center [1186, 248] width 9 height 67
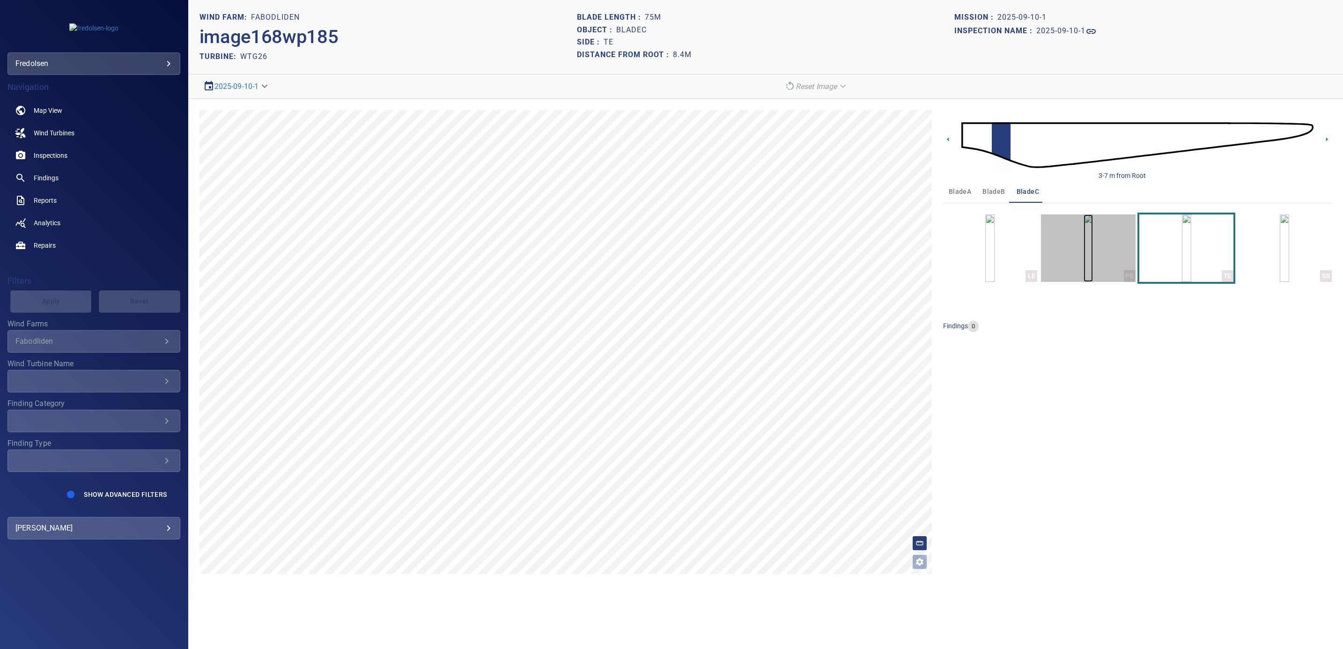
click at [1084, 268] on img "button" at bounding box center [1088, 248] width 9 height 67
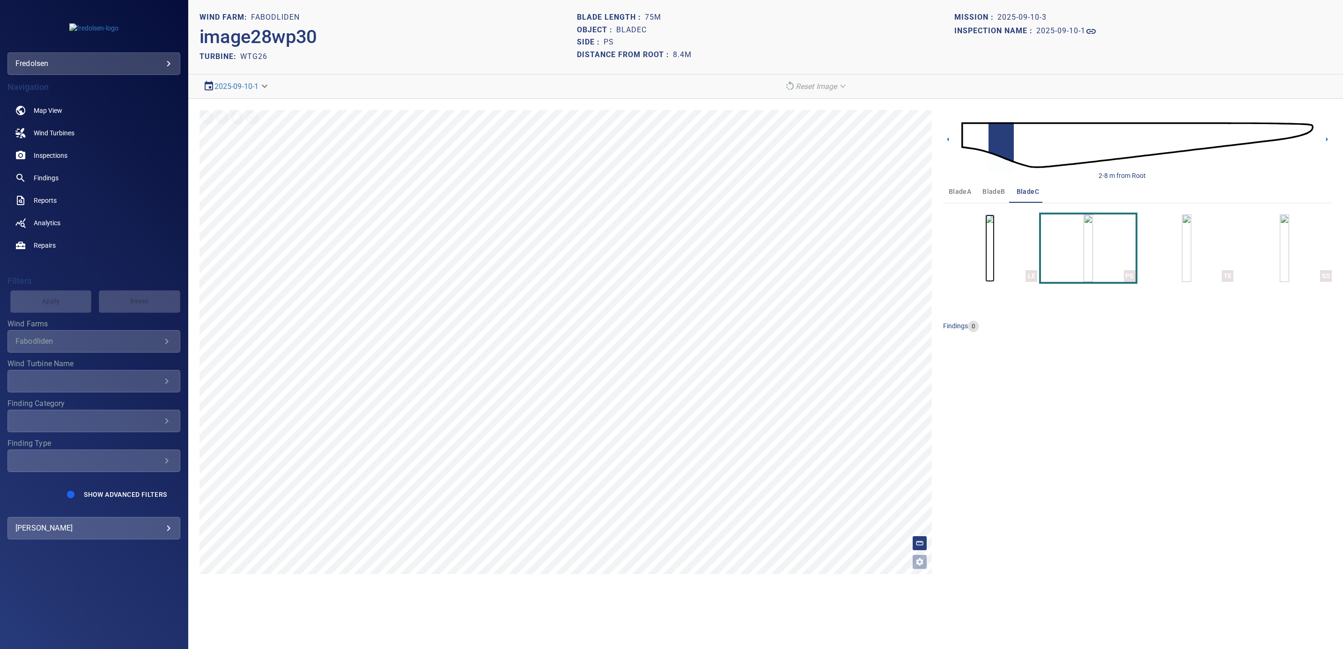
click at [985, 271] on img "button" at bounding box center [989, 248] width 9 height 67
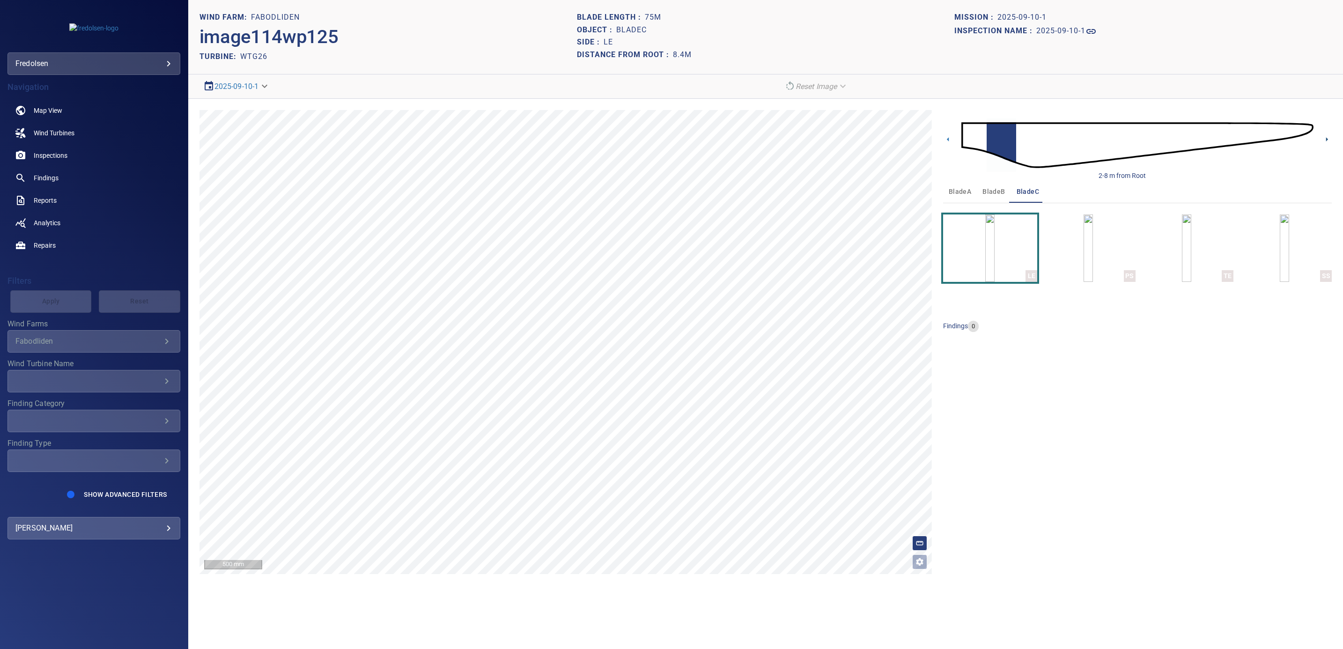
click at [1331, 140] on icon at bounding box center [1327, 139] width 10 height 10
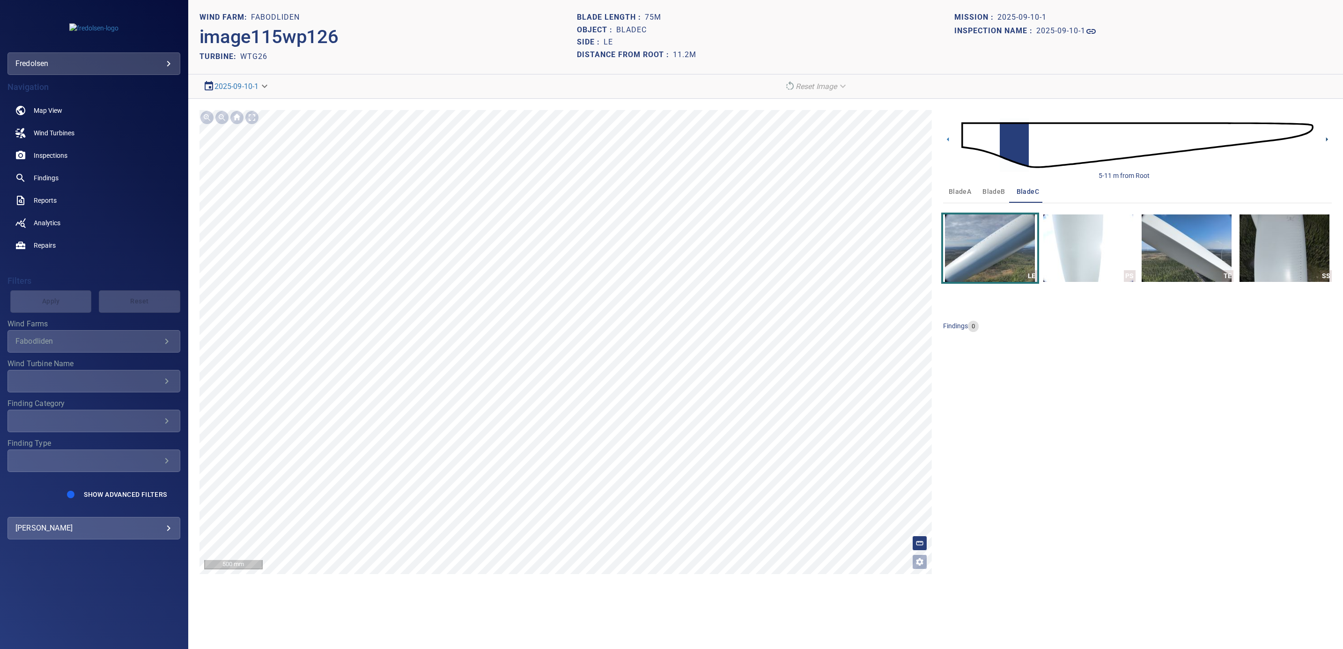
click at [1328, 140] on icon at bounding box center [1327, 139] width 10 height 10
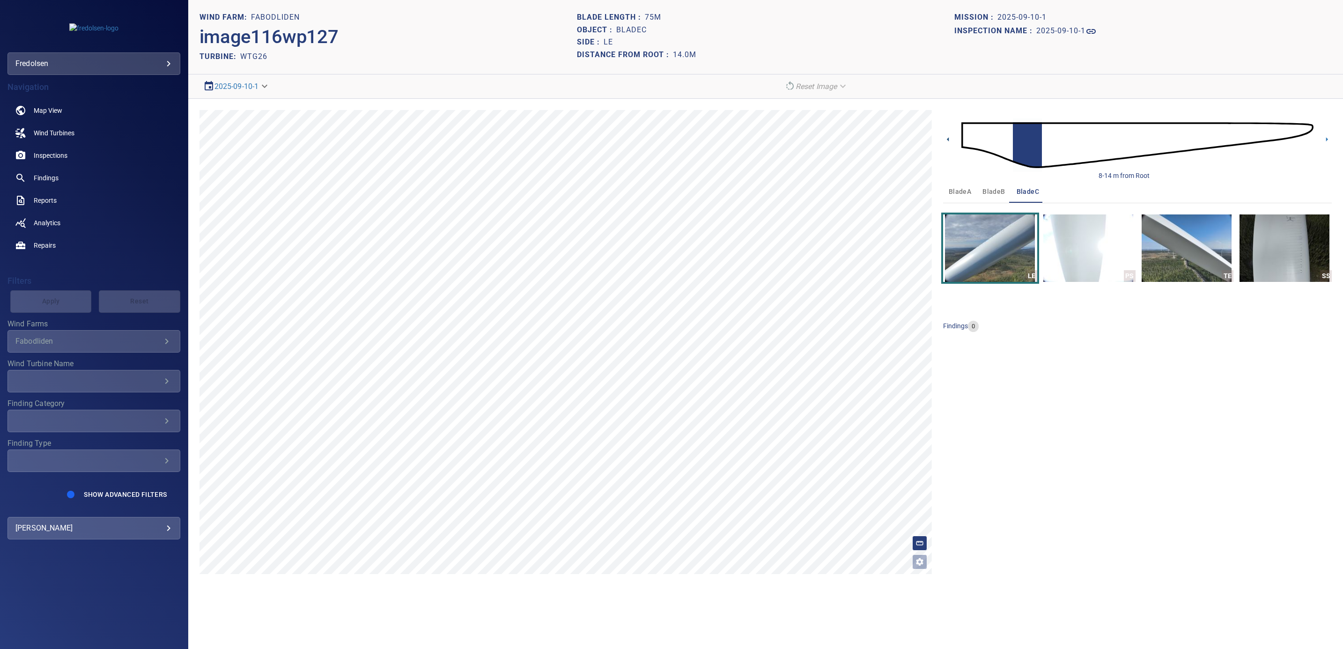
click at [949, 141] on icon at bounding box center [948, 139] width 10 height 10
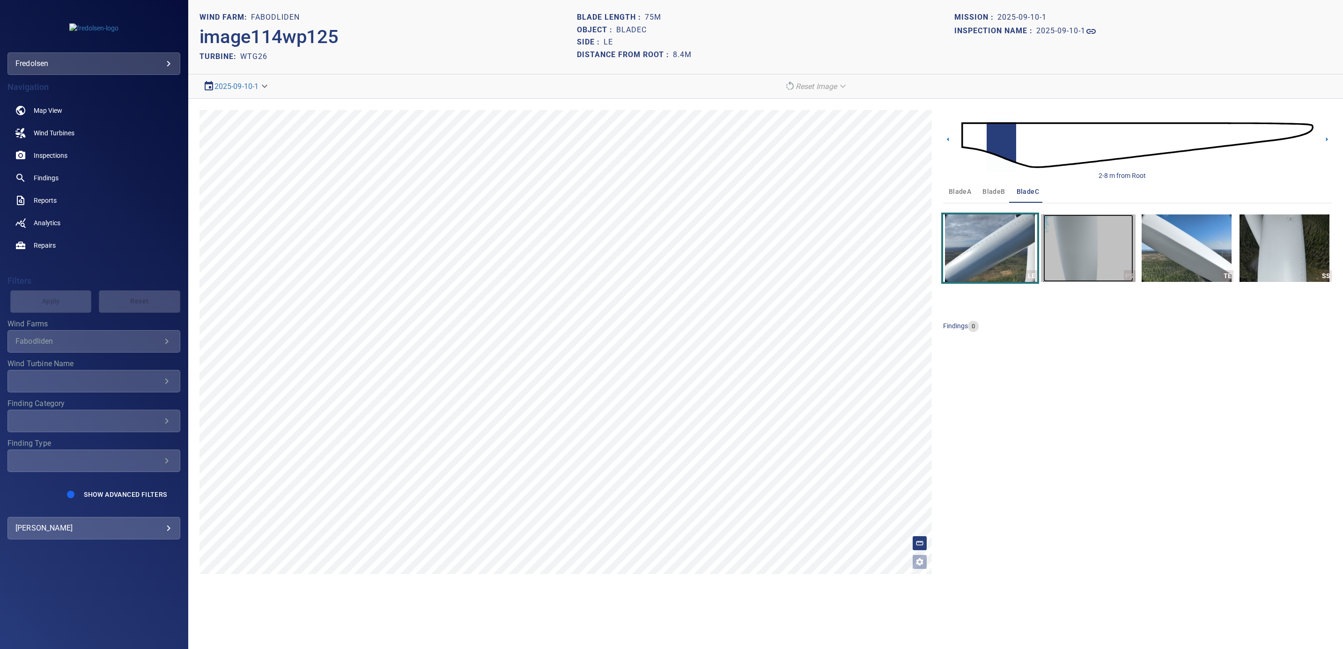
click at [1078, 263] on img "button" at bounding box center [1088, 248] width 90 height 67
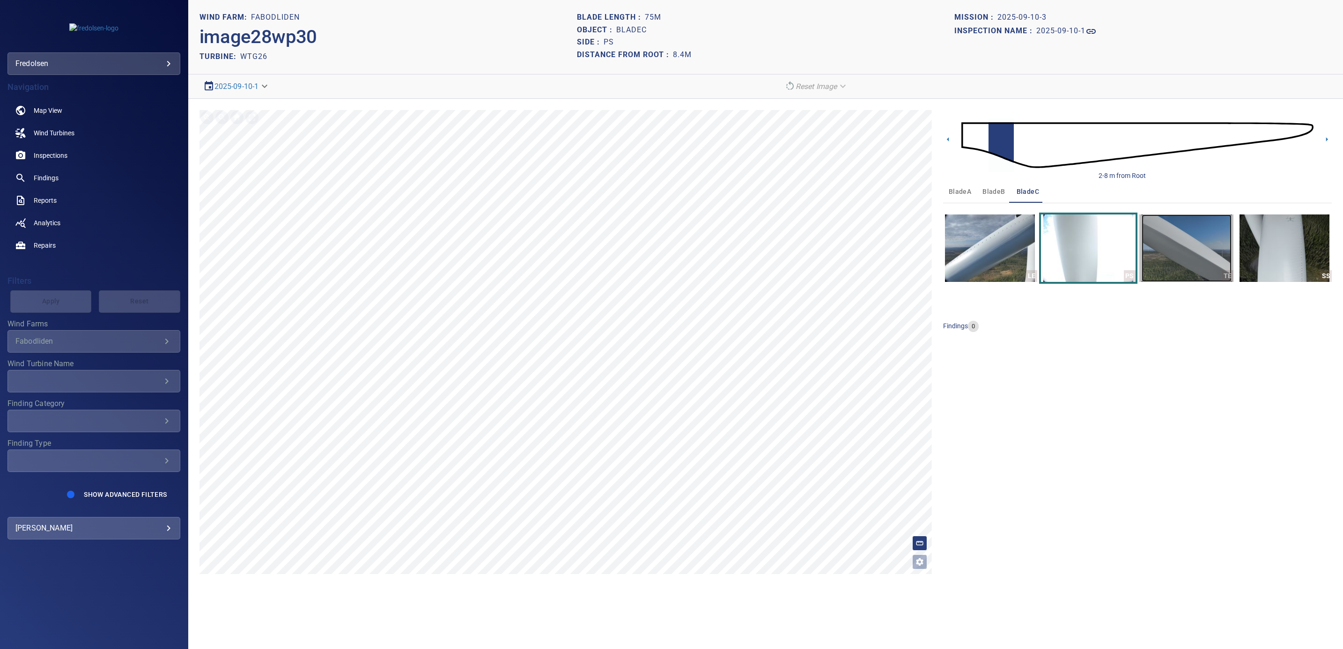
click at [1170, 260] on img "button" at bounding box center [1187, 248] width 90 height 67
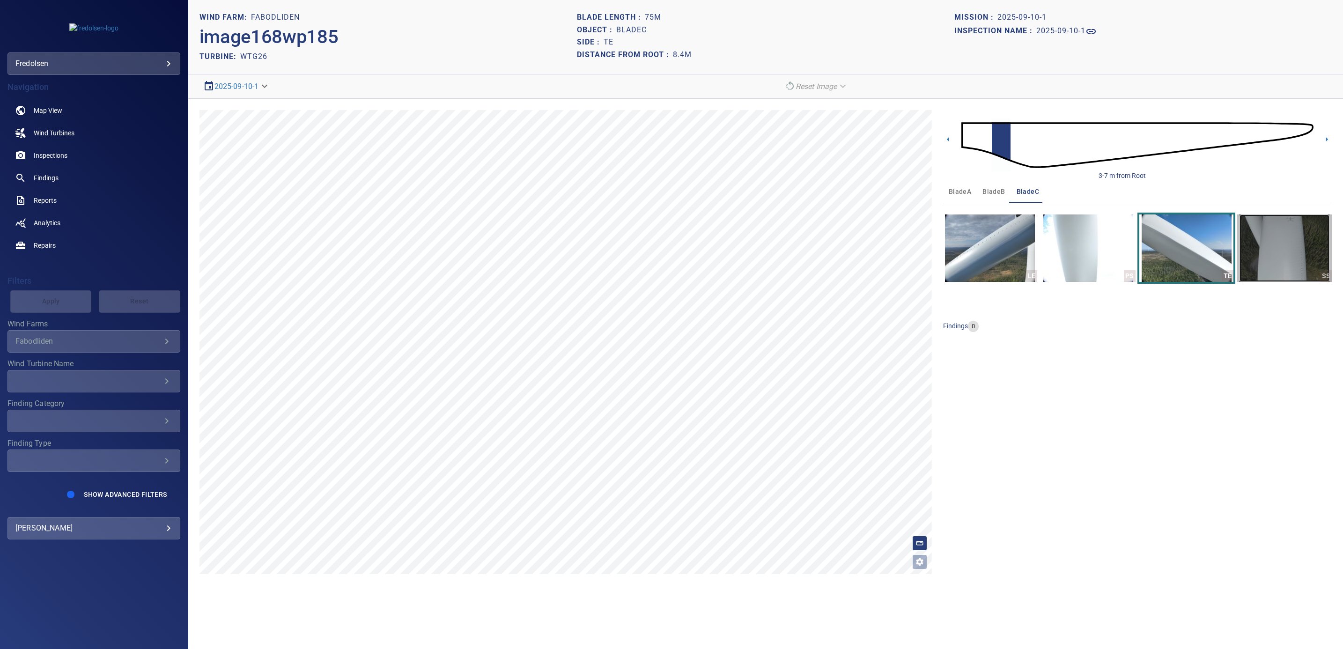
click at [1262, 267] on img "button" at bounding box center [1285, 248] width 90 height 67
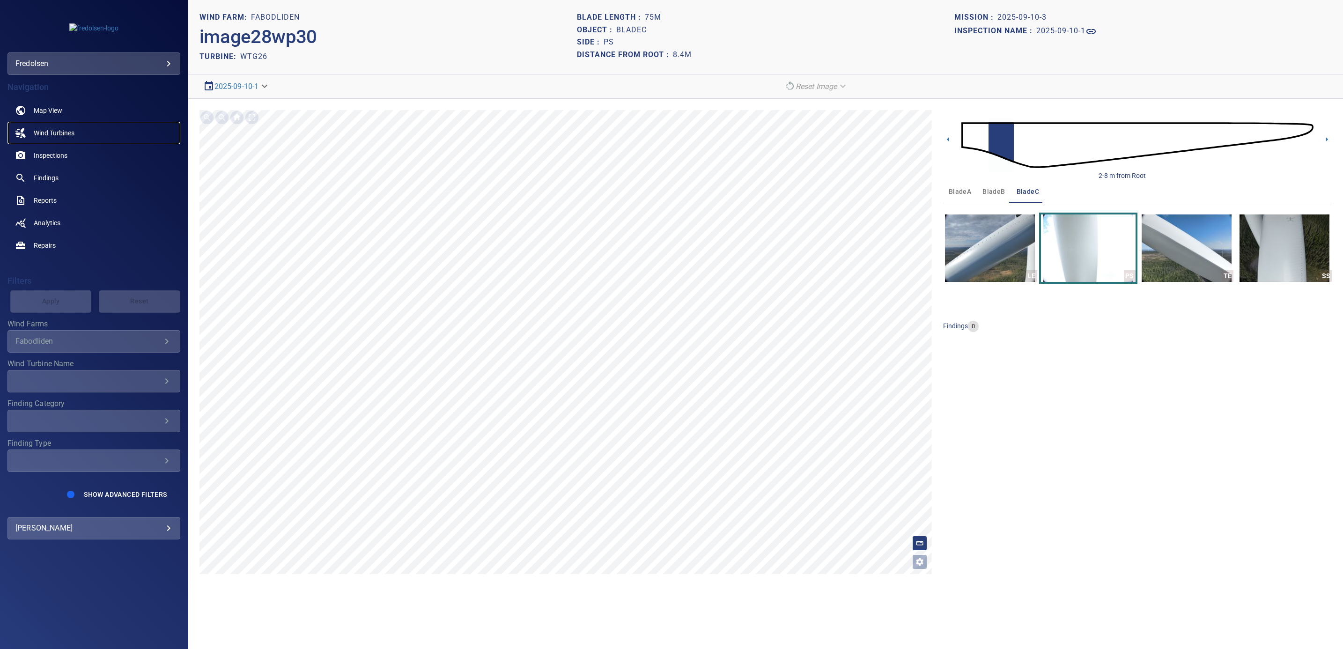
click at [58, 128] on span "Wind Turbines" at bounding box center [54, 132] width 41 height 9
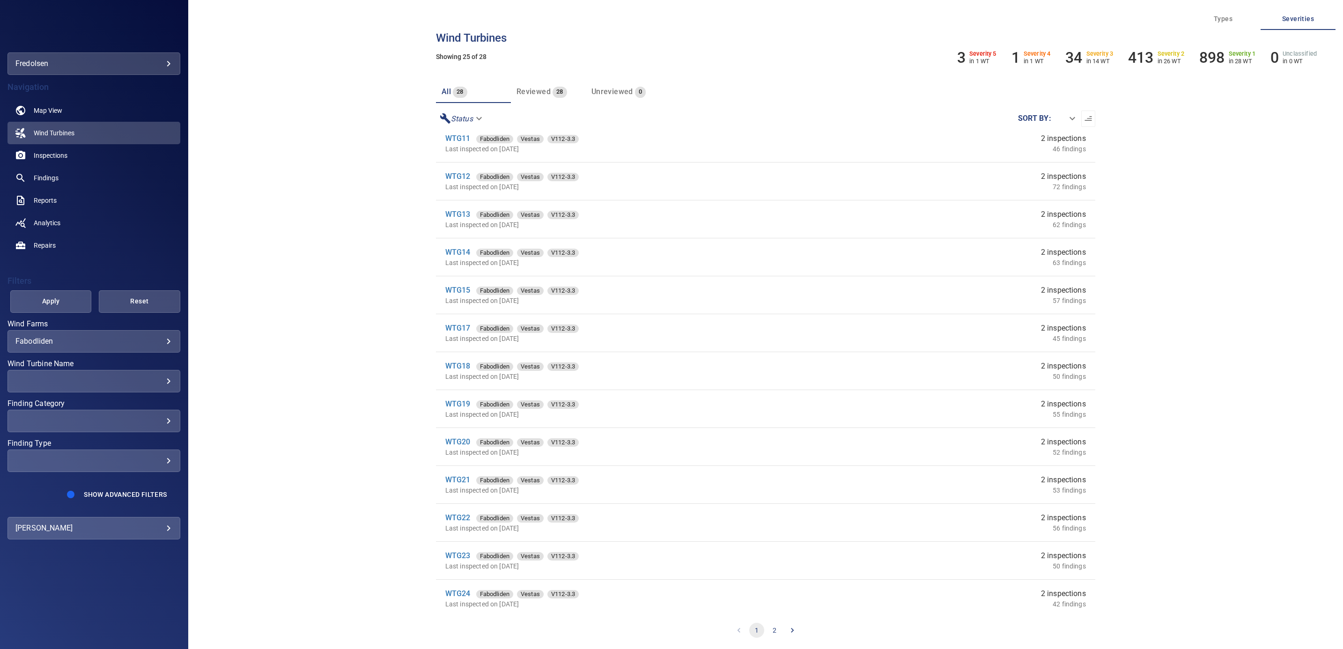
scroll to position [470, 0]
click at [792, 630] on icon "Go to next page" at bounding box center [792, 630] width 9 height 9
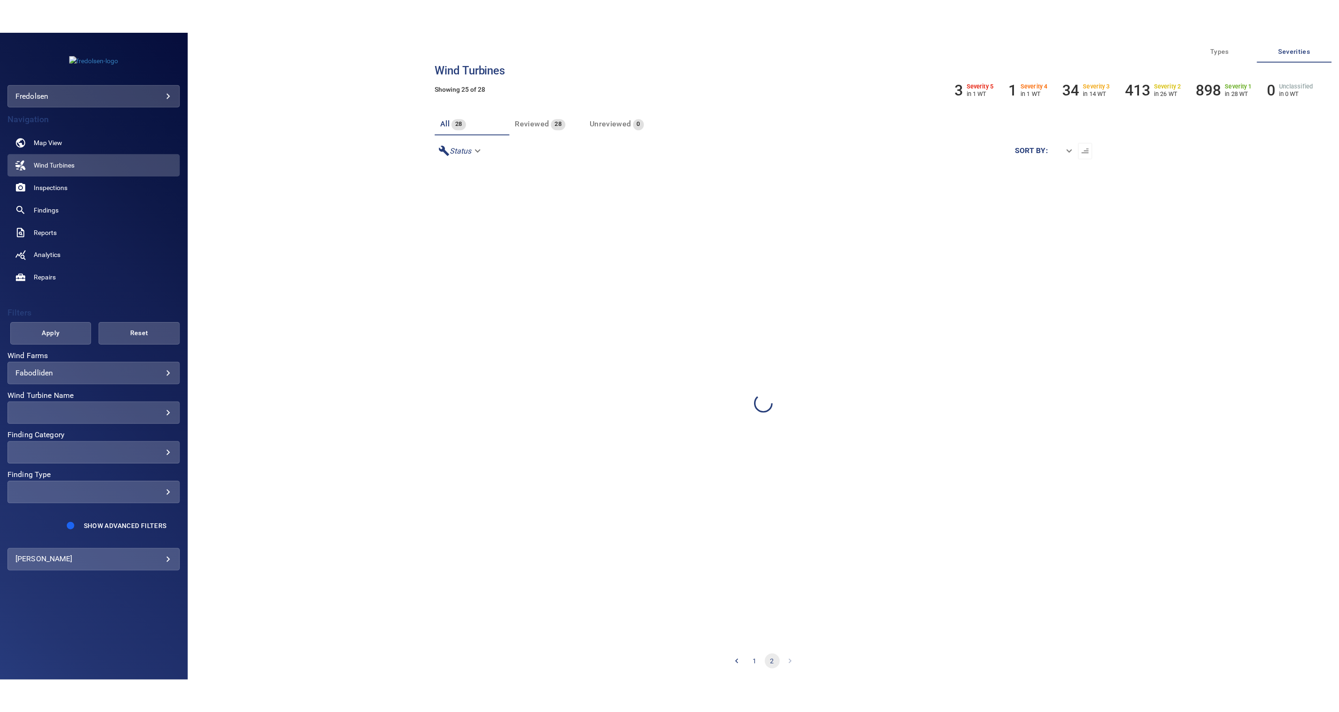
scroll to position [0, 0]
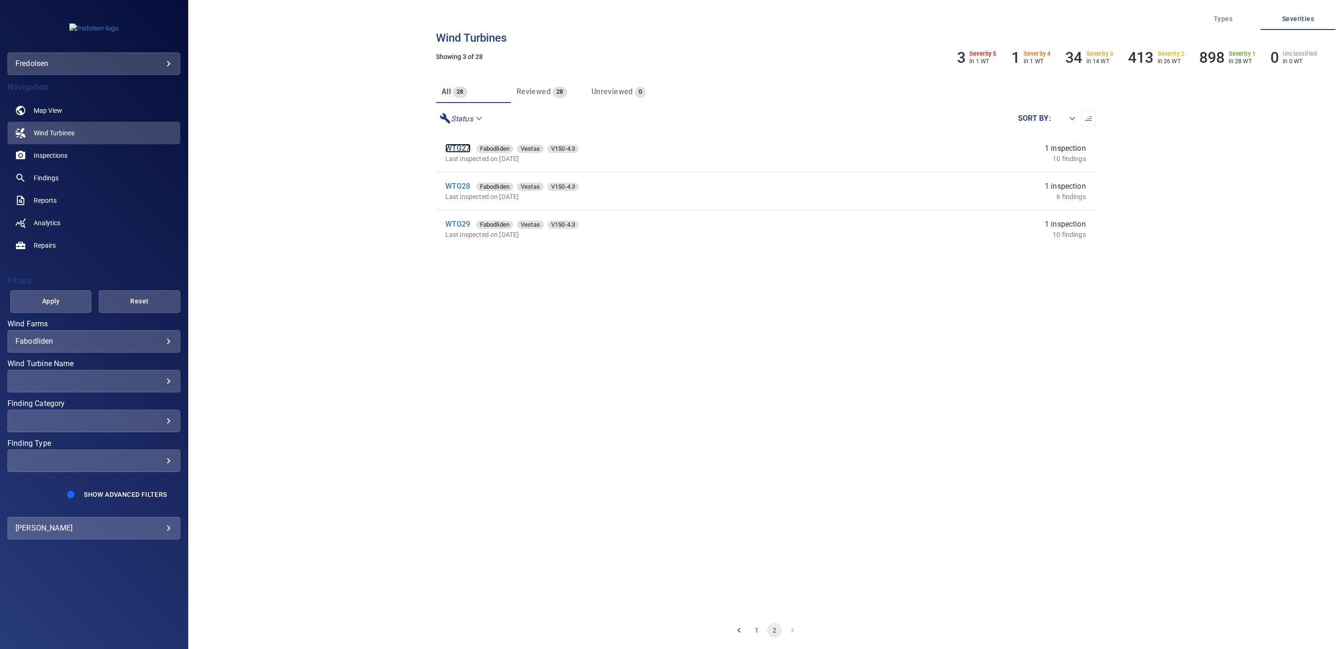
click at [465, 145] on link "WTG27" at bounding box center [457, 148] width 25 height 9
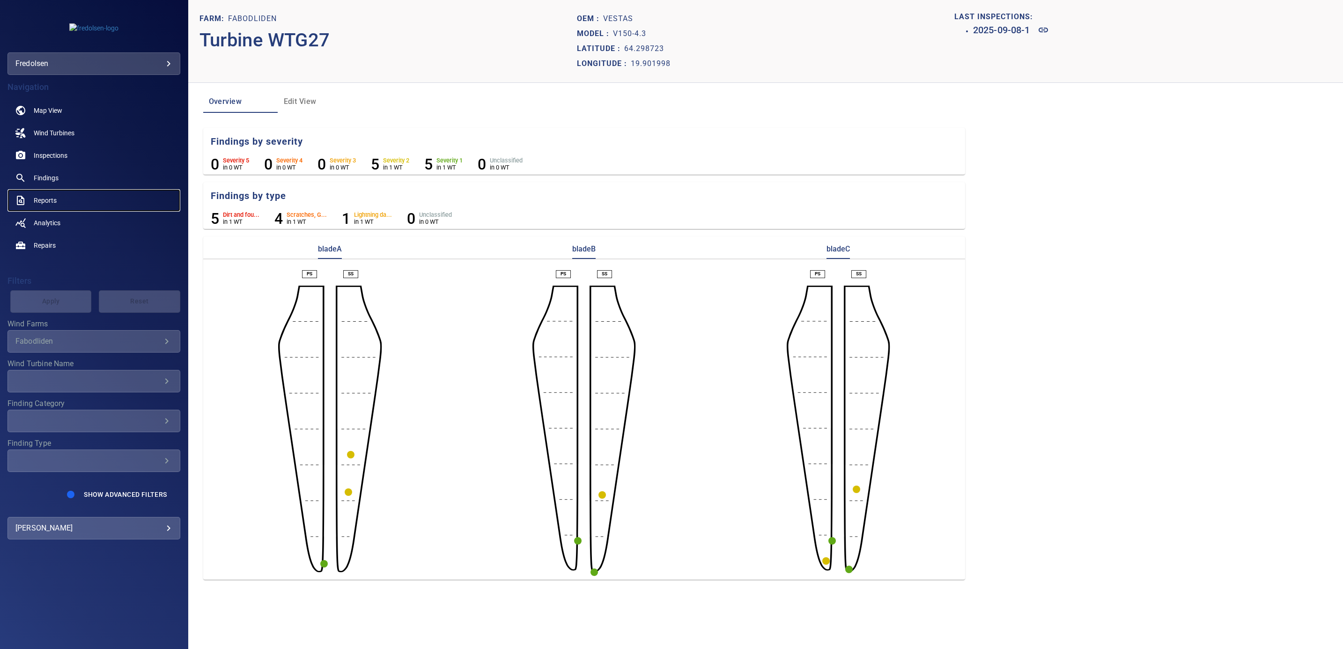
click at [41, 201] on span "Reports" at bounding box center [45, 200] width 23 height 9
